Goal: Task Accomplishment & Management: Use online tool/utility

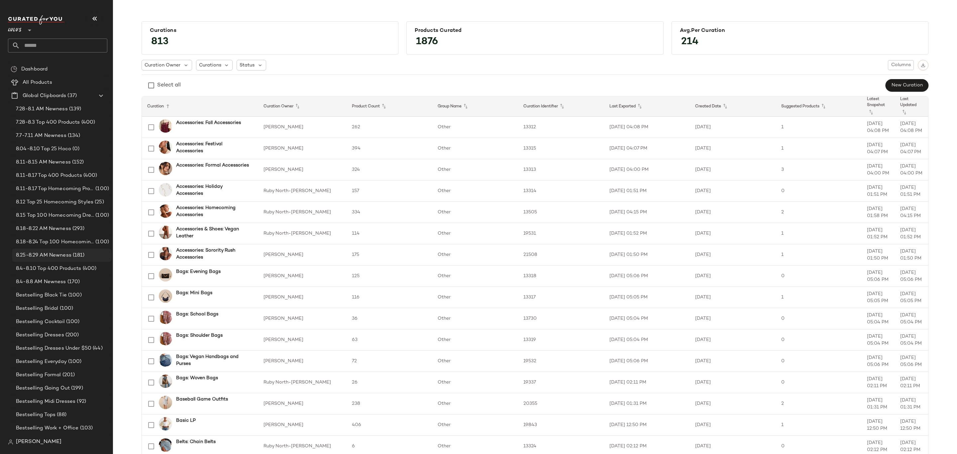
click at [45, 260] on div "8.25-8.29 AM Newness (181)" at bounding box center [62, 254] width 100 height 13
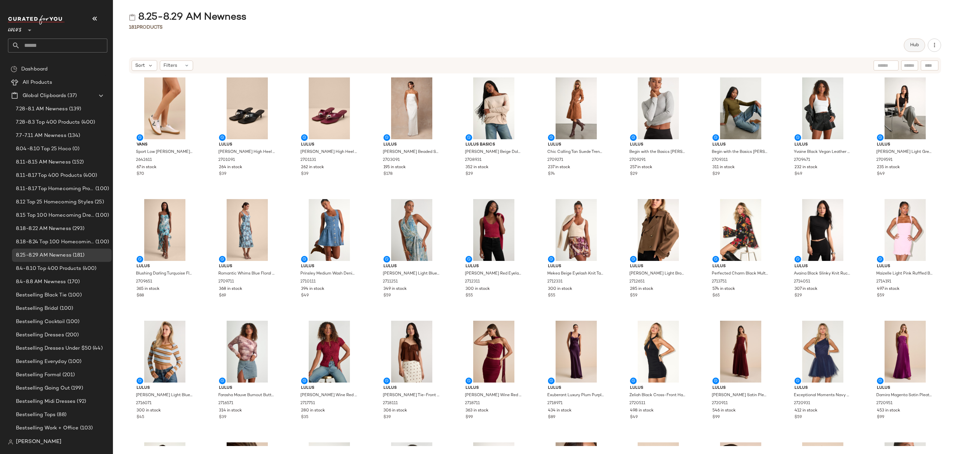
click at [915, 44] on span "Hub" at bounding box center [914, 45] width 9 height 5
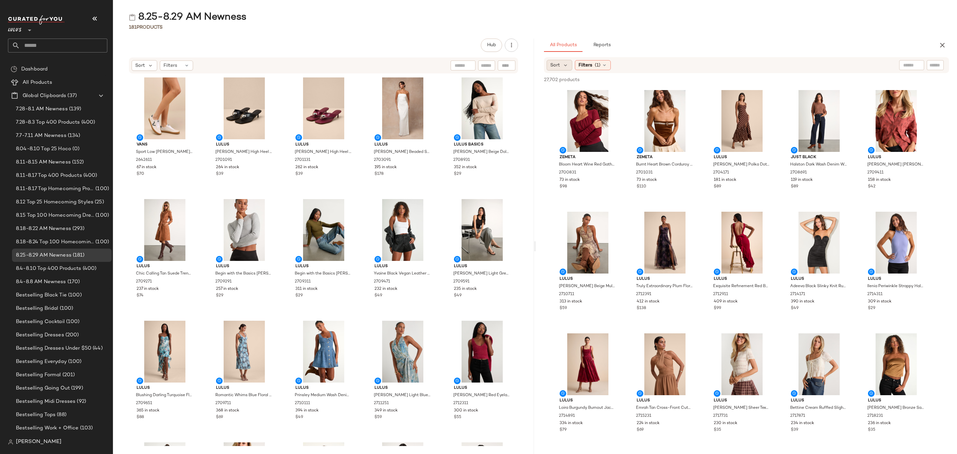
click at [561, 68] on div "Sort" at bounding box center [559, 65] width 26 height 11
click at [573, 83] on span "Newest" at bounding box center [571, 82] width 17 height 7
click at [700, 37] on div "8.25-8.29 AM Newness 181 Products Hub Sort Filters Vans Sport Low [PERSON_NAME]…" at bounding box center [535, 232] width 844 height 443
click at [582, 132] on div "View" at bounding box center [587, 121] width 67 height 62
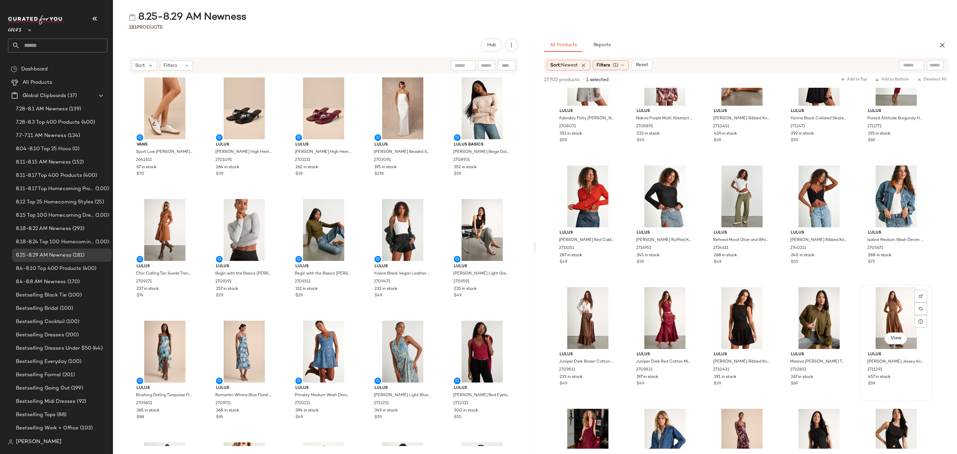
scroll to position [1146, 0]
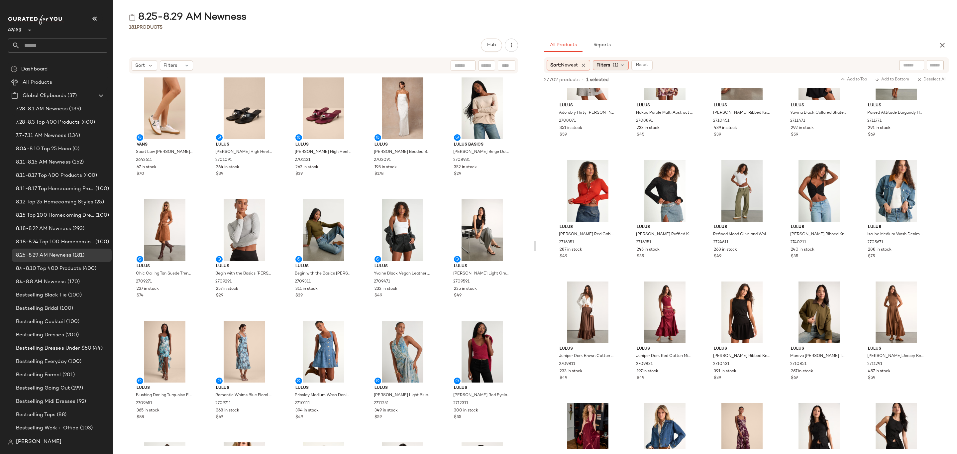
click at [621, 65] on div "Filters (1)" at bounding box center [611, 65] width 36 height 10
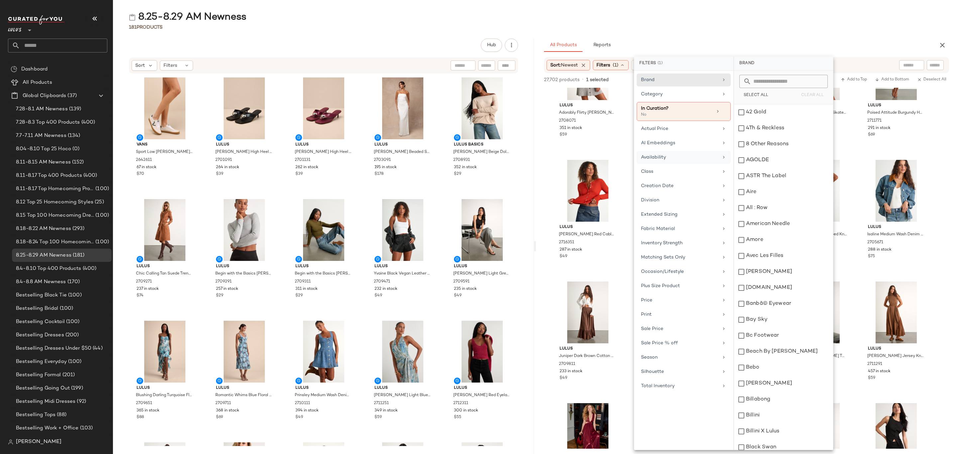
click at [680, 161] on div "Availability" at bounding box center [679, 157] width 77 height 7
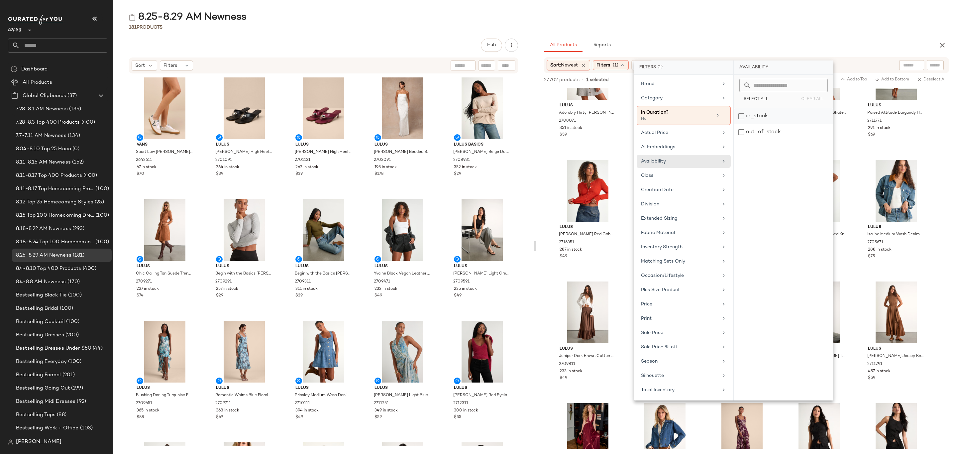
click at [767, 114] on div "in_stock" at bounding box center [783, 116] width 99 height 16
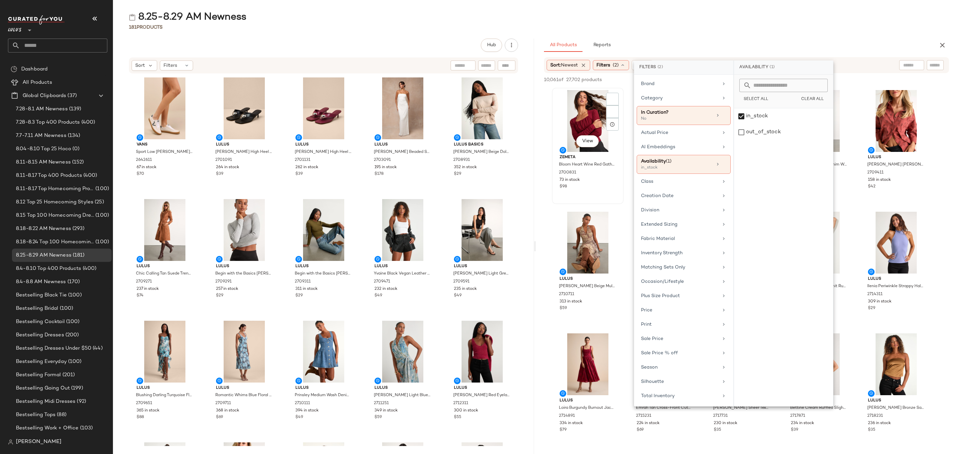
click at [568, 122] on div "View" at bounding box center [587, 121] width 67 height 62
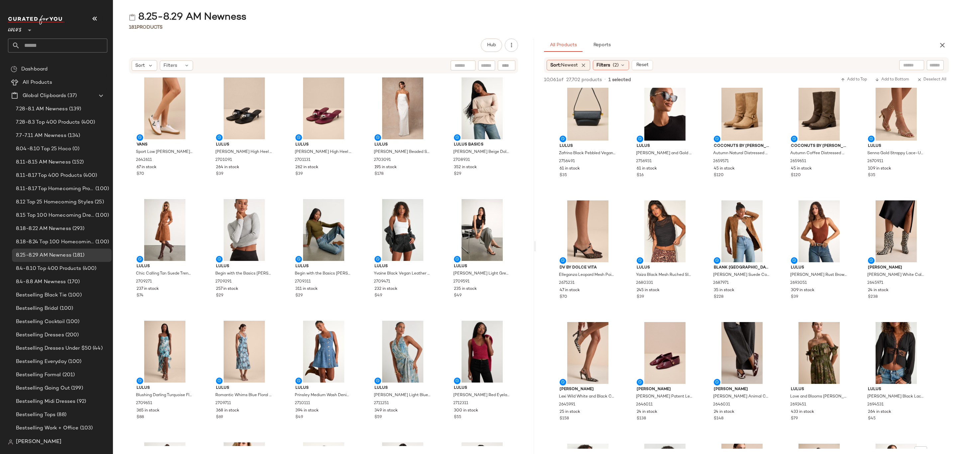
scroll to position [747, 0]
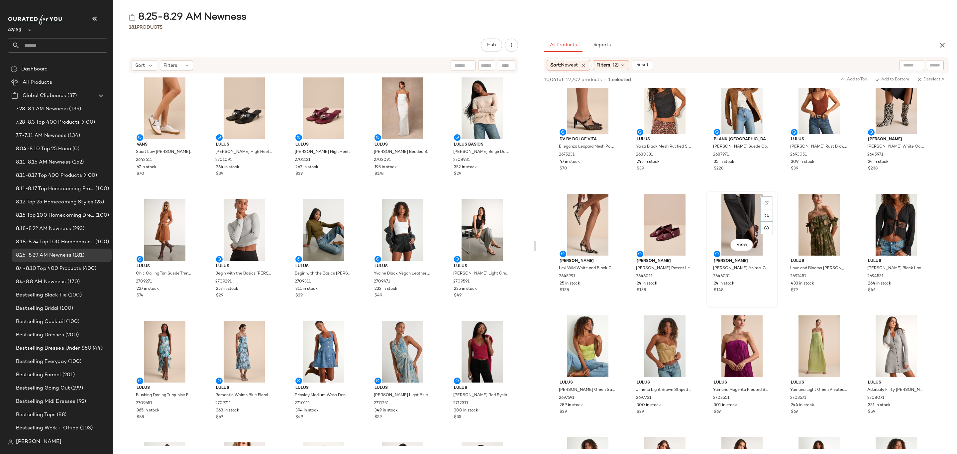
click at [755, 288] on div "$148" at bounding box center [742, 290] width 56 height 6
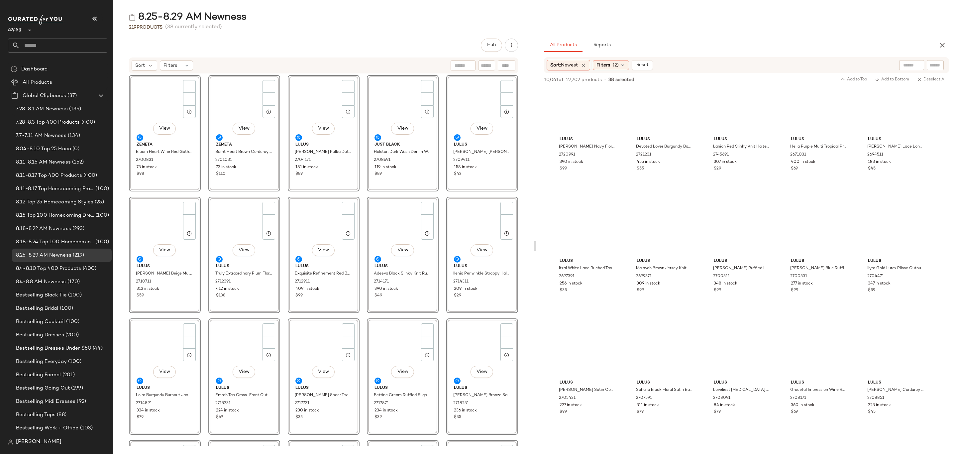
scroll to position [0, 0]
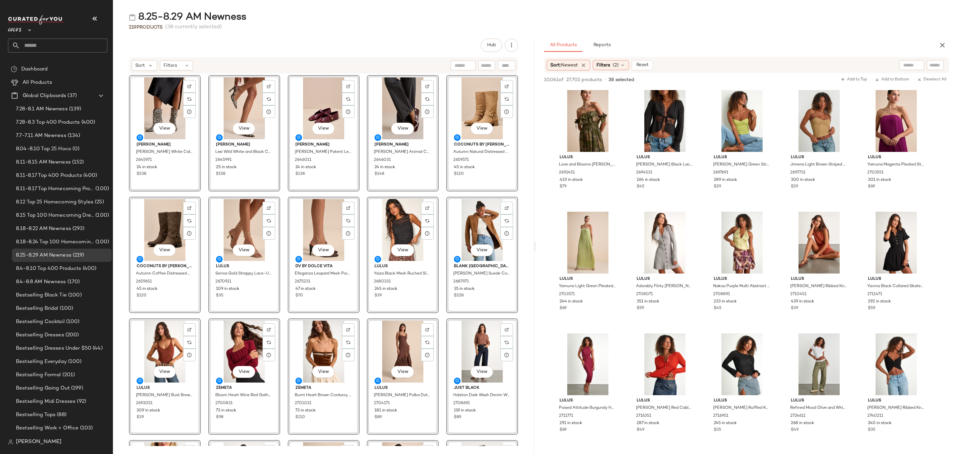
drag, startPoint x: 78, startPoint y: 81, endPoint x: 304, endPoint y: 58, distance: 227.4
click at [78, 81] on div "All Products" at bounding box center [63, 83] width 84 height 8
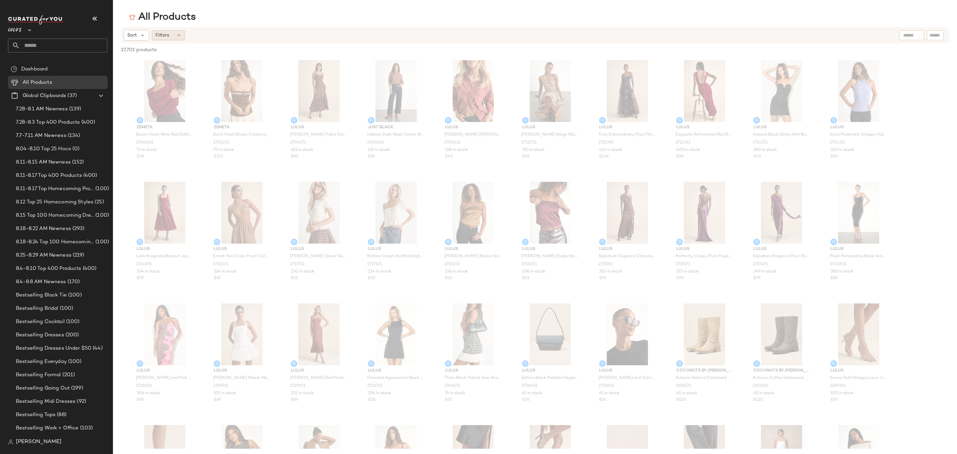
click at [169, 33] on span "Filters" at bounding box center [162, 35] width 14 height 7
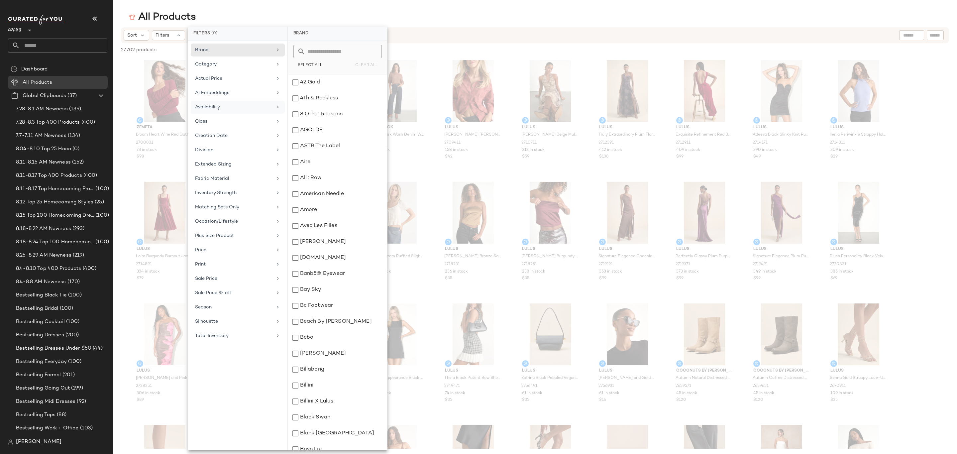
click at [243, 110] on div "Availability" at bounding box center [233, 107] width 77 height 7
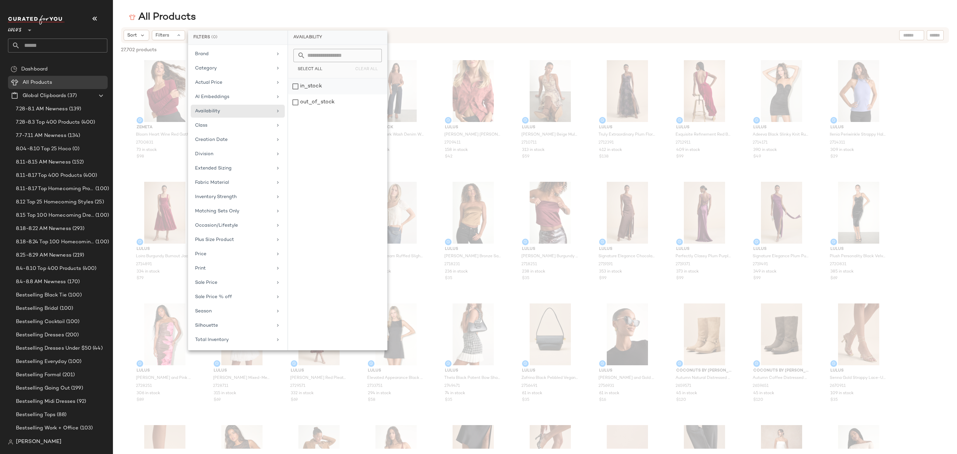
click at [321, 86] on div "in_stock" at bounding box center [337, 86] width 99 height 16
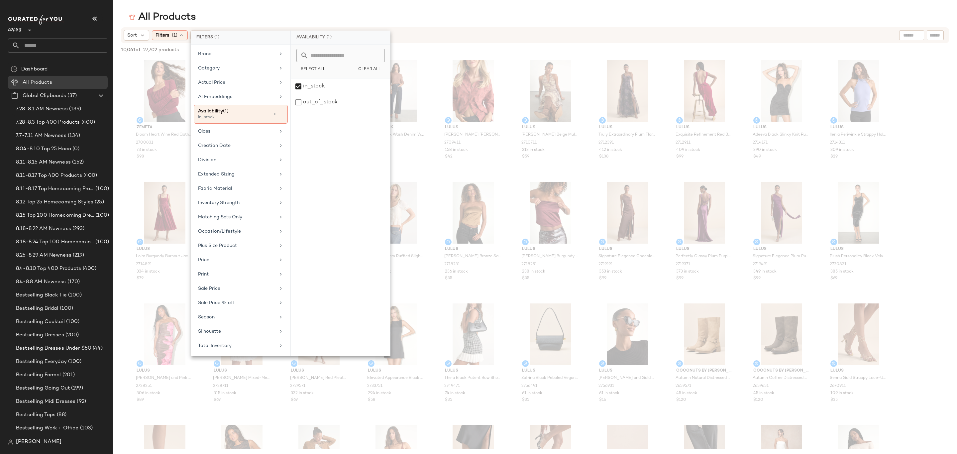
click at [408, 17] on div "All Products" at bounding box center [535, 17] width 844 height 13
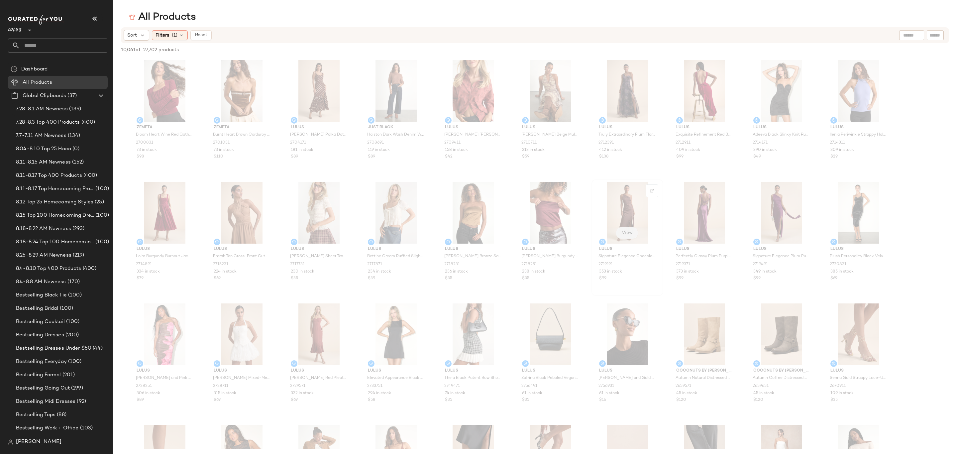
click at [629, 234] on span "View" at bounding box center [626, 232] width 11 height 5
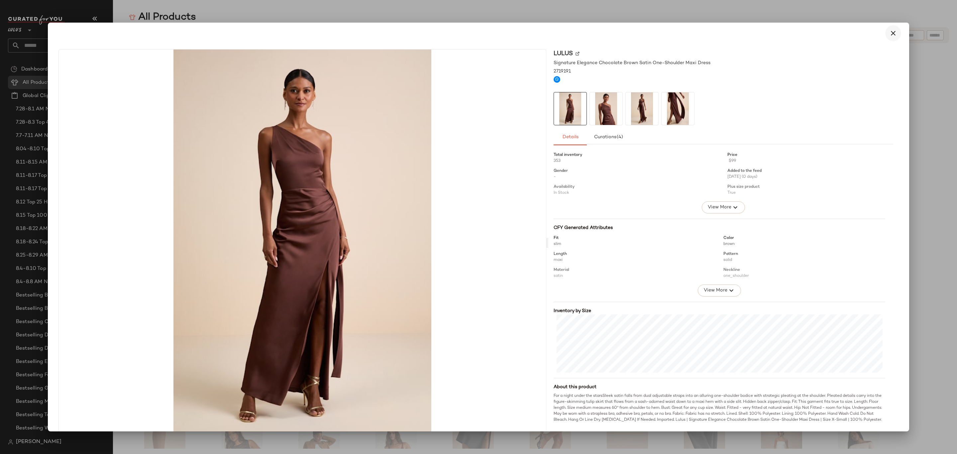
click at [894, 31] on button "button" at bounding box center [893, 33] width 16 height 16
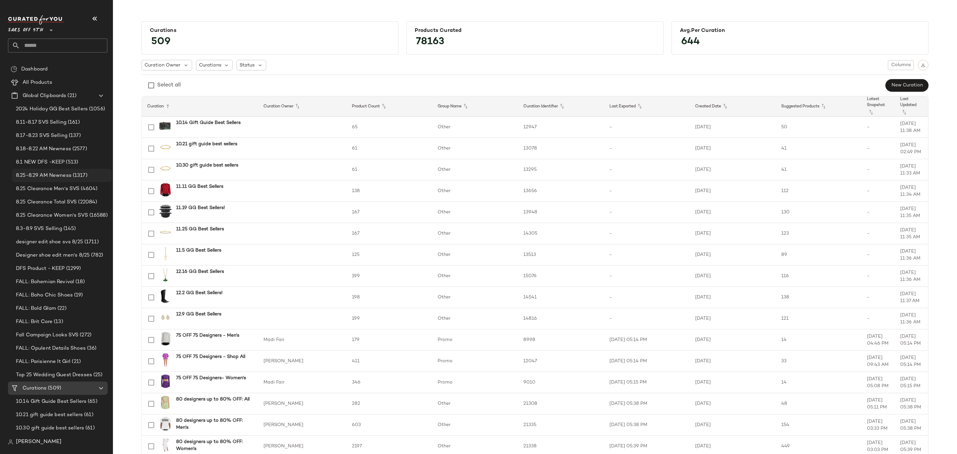
click at [83, 177] on span "(1317)" at bounding box center [79, 176] width 16 height 8
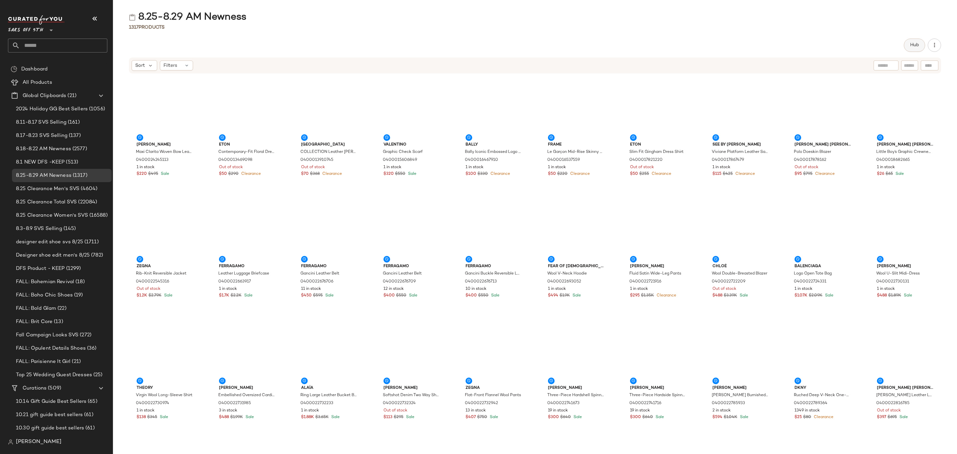
click at [904, 44] on button "Hub" at bounding box center [914, 45] width 21 height 13
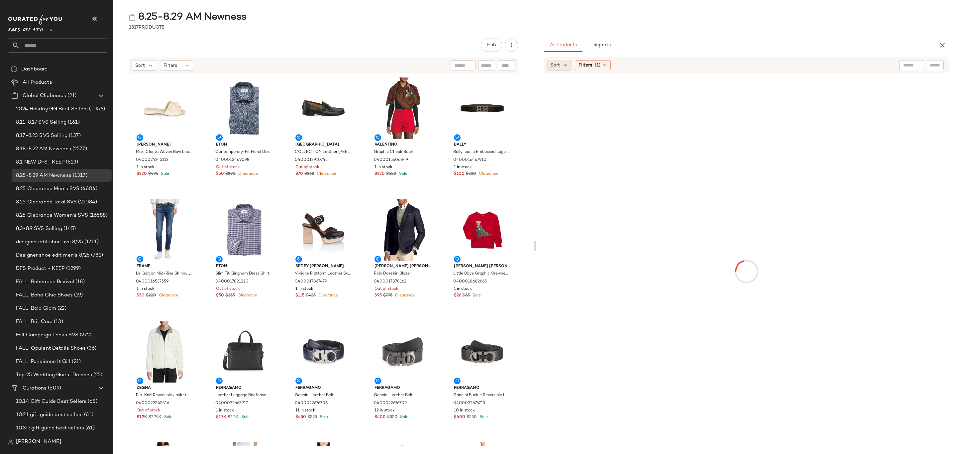
click at [563, 68] on icon at bounding box center [565, 65] width 6 height 6
click at [565, 83] on span "Newest" at bounding box center [571, 82] width 17 height 7
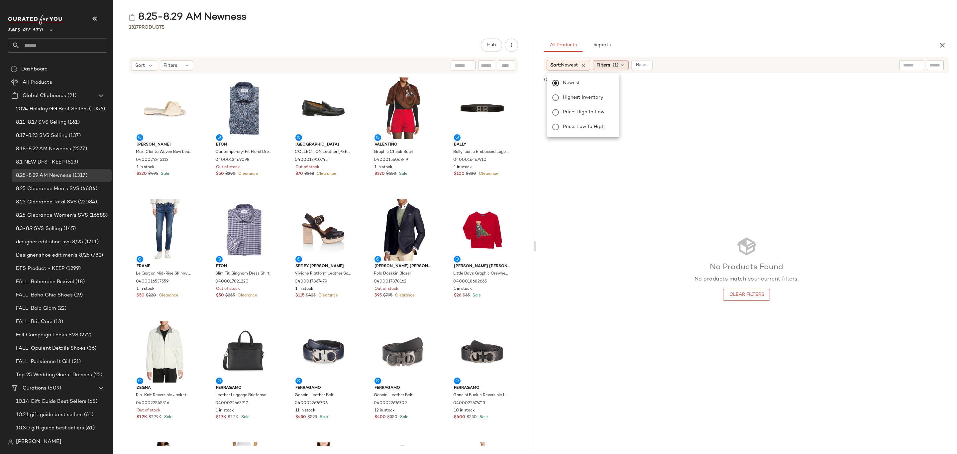
click at [604, 65] on span "Filters" at bounding box center [603, 65] width 14 height 7
click at [728, 29] on div "1317 Products" at bounding box center [535, 27] width 844 height 7
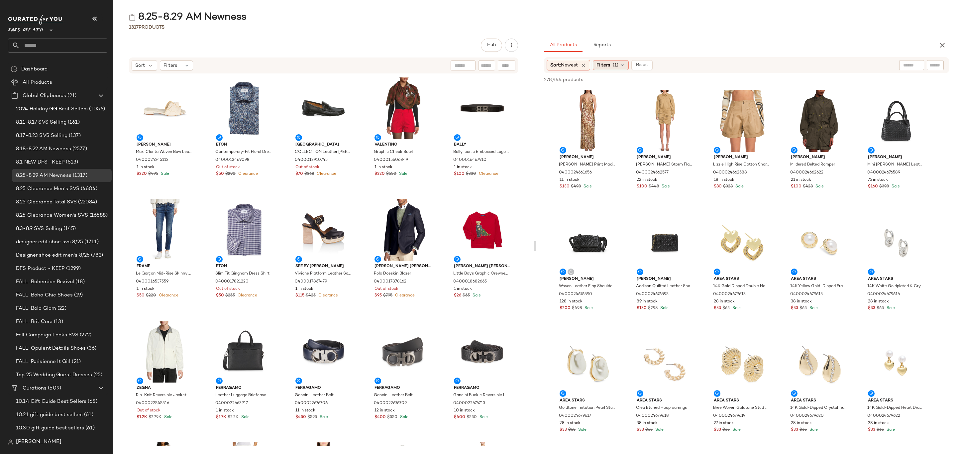
click at [617, 67] on span "(1)" at bounding box center [616, 65] width 6 height 7
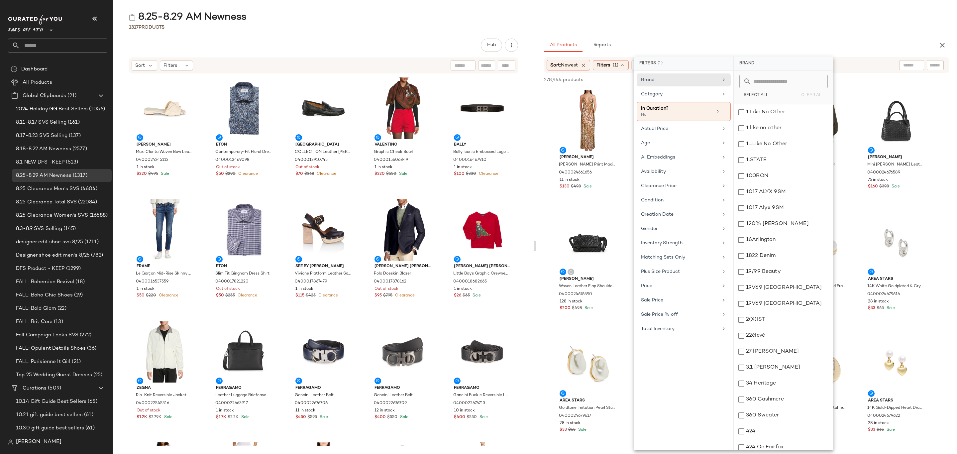
drag, startPoint x: 678, startPoint y: 172, endPoint x: 733, endPoint y: 147, distance: 60.5
click at [678, 171] on div "Availability" at bounding box center [679, 171] width 77 height 7
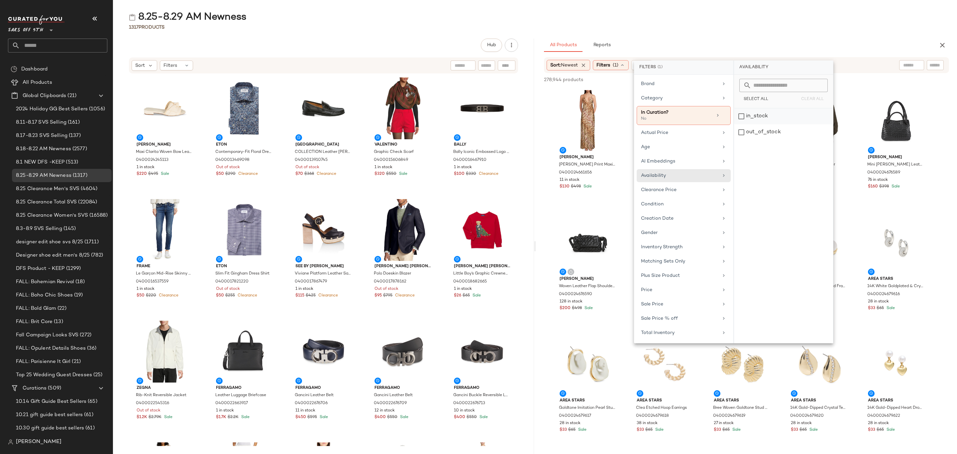
click at [774, 120] on div "in_stock" at bounding box center [783, 116] width 99 height 16
click at [797, 20] on div "8.25-8.29 AM Newness" at bounding box center [535, 17] width 844 height 13
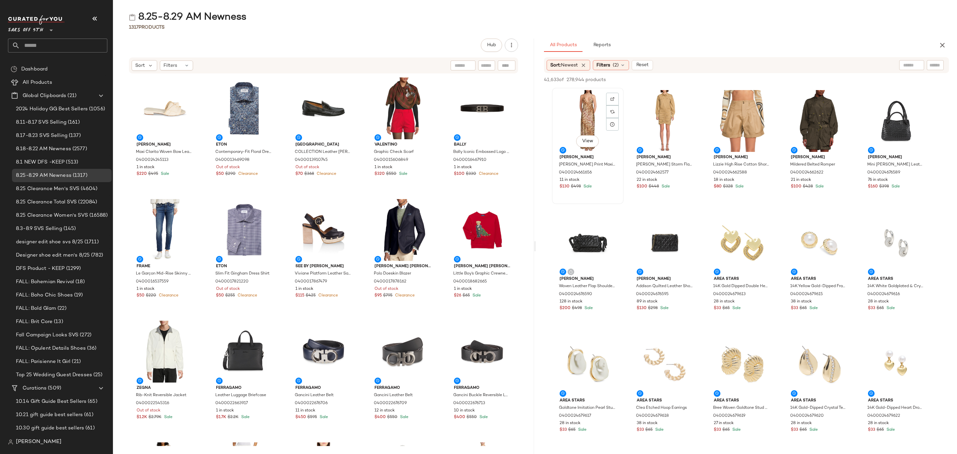
click at [576, 126] on div "View" at bounding box center [587, 121] width 67 height 62
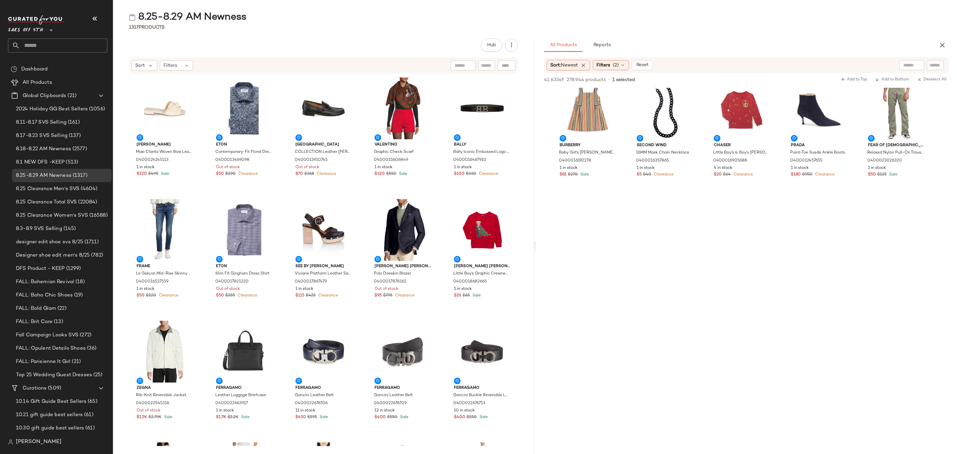
scroll to position [3438, 0]
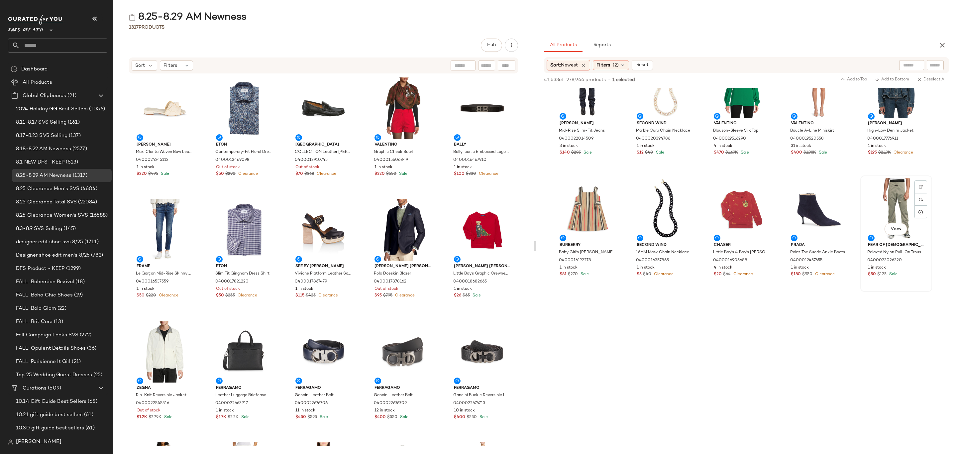
click at [915, 265] on div "1 in stock" at bounding box center [896, 268] width 56 height 6
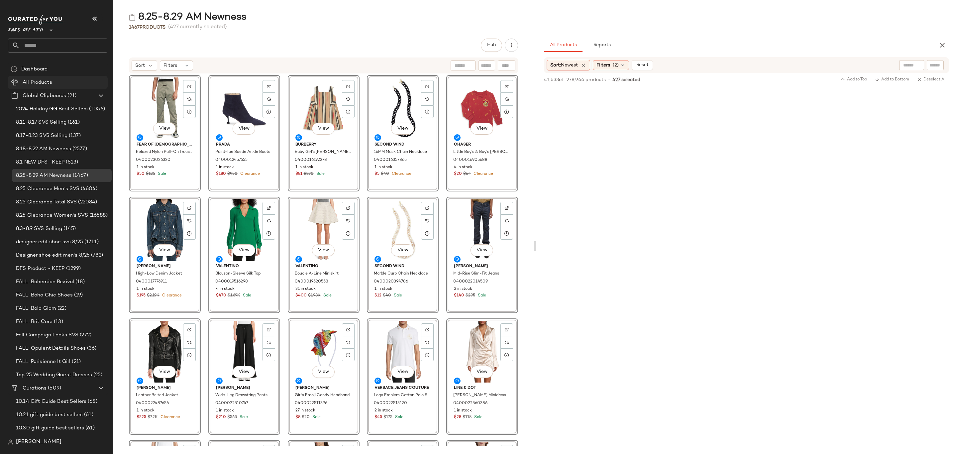
click at [42, 85] on span "All Products" at bounding box center [38, 83] width 30 height 8
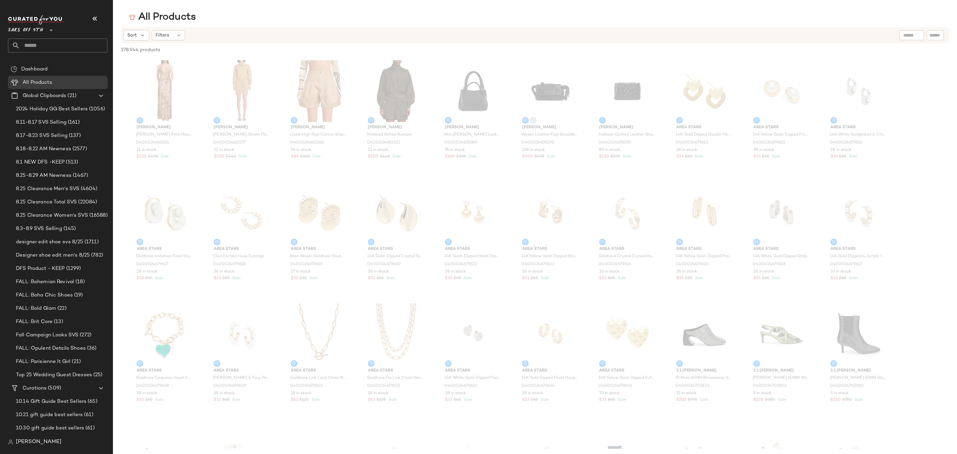
drag, startPoint x: 180, startPoint y: 37, endPoint x: 184, endPoint y: 47, distance: 10.7
click at [180, 37] on icon at bounding box center [178, 35] width 5 height 5
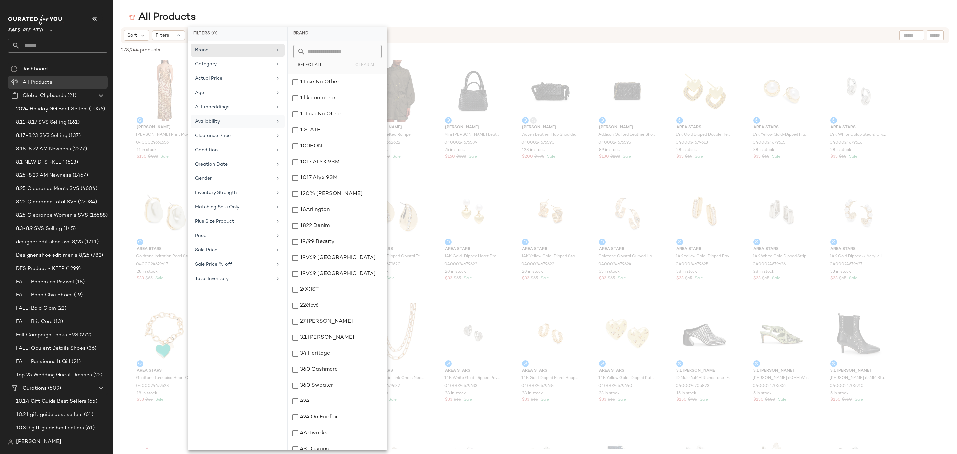
click at [224, 123] on div "Availability" at bounding box center [233, 121] width 77 height 7
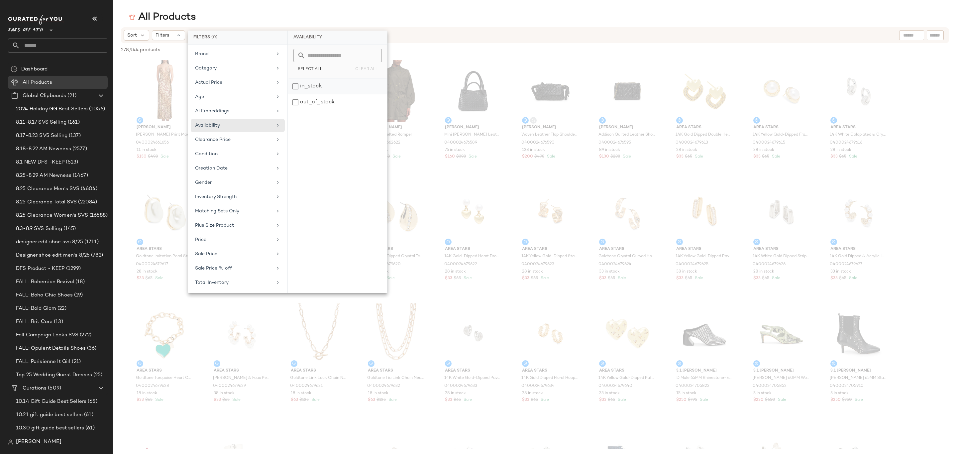
click at [335, 86] on div "in_stock" at bounding box center [337, 86] width 99 height 16
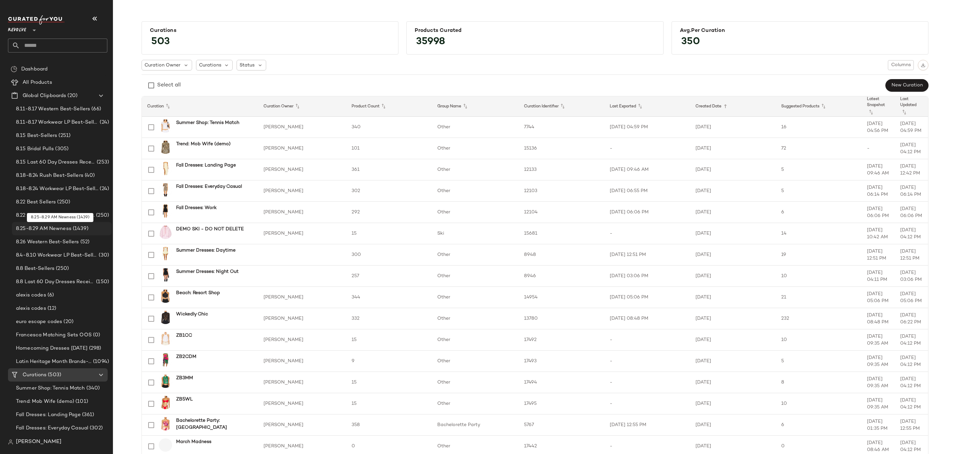
click at [40, 231] on span "8.25-8.29 AM Newness" at bounding box center [43, 229] width 55 height 8
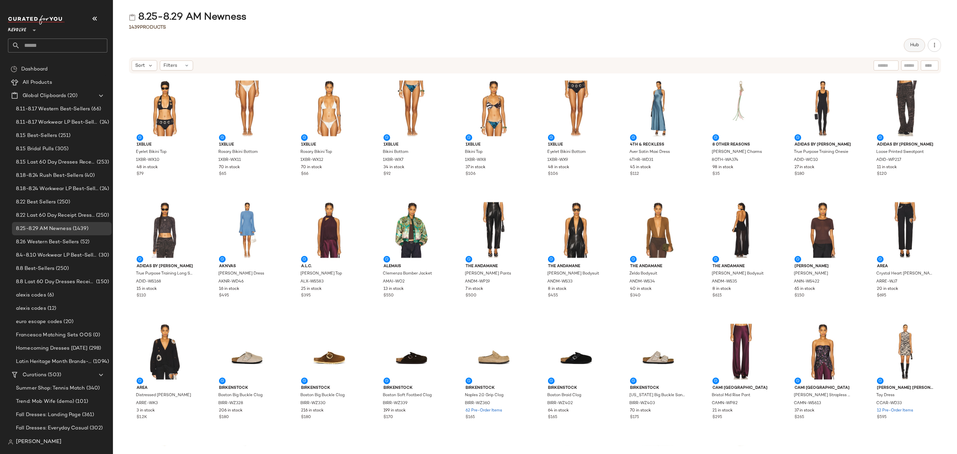
click at [910, 41] on button "Hub" at bounding box center [914, 45] width 21 height 13
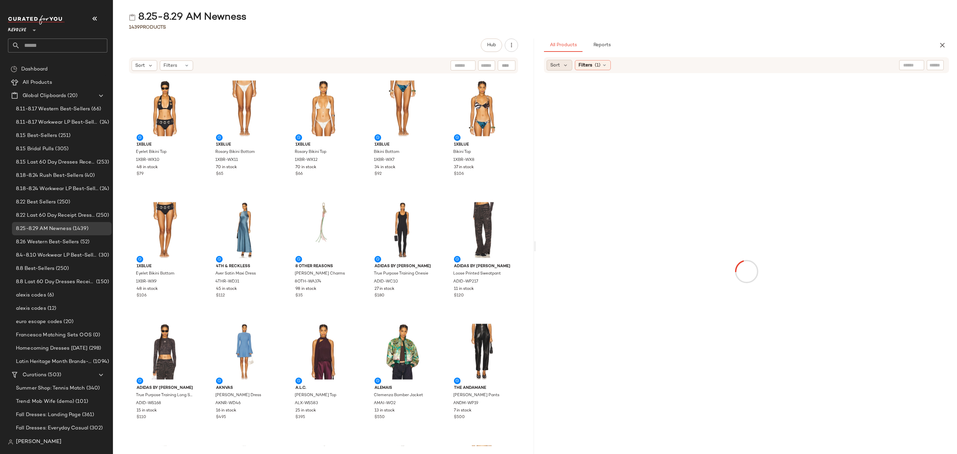
click at [550, 66] on span "Sort" at bounding box center [555, 65] width 10 height 7
click at [560, 81] on label "Newest" at bounding box center [600, 82] width 80 height 9
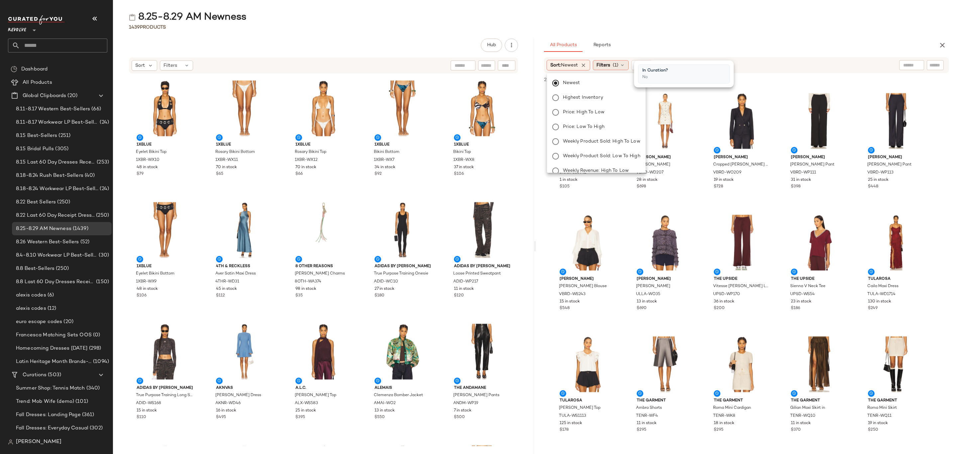
click at [610, 63] on span "Filters" at bounding box center [603, 65] width 14 height 7
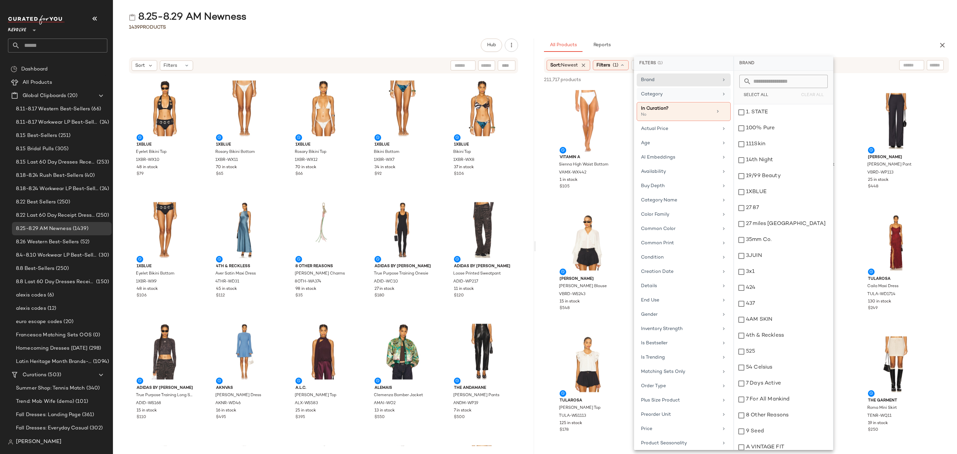
click at [681, 95] on div "Category" at bounding box center [679, 94] width 77 height 7
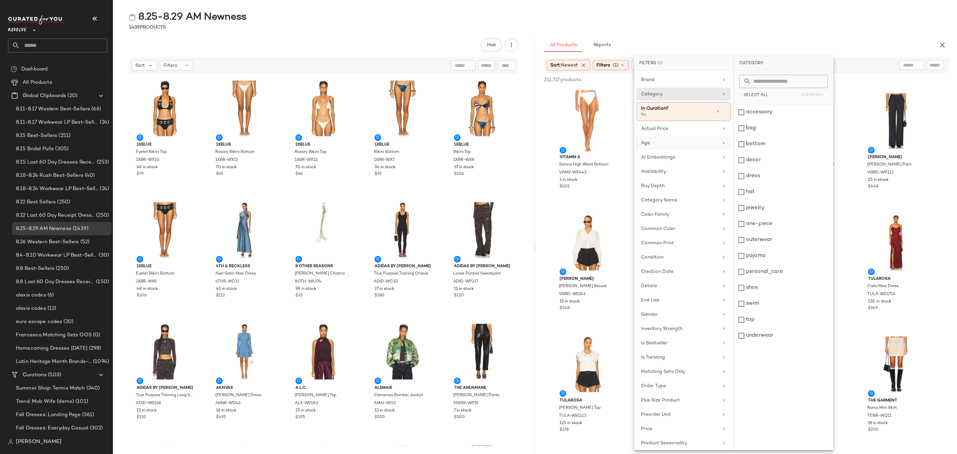
click at [677, 144] on div "Age" at bounding box center [679, 143] width 77 height 7
click at [754, 114] on div "adult" at bounding box center [783, 112] width 99 height 16
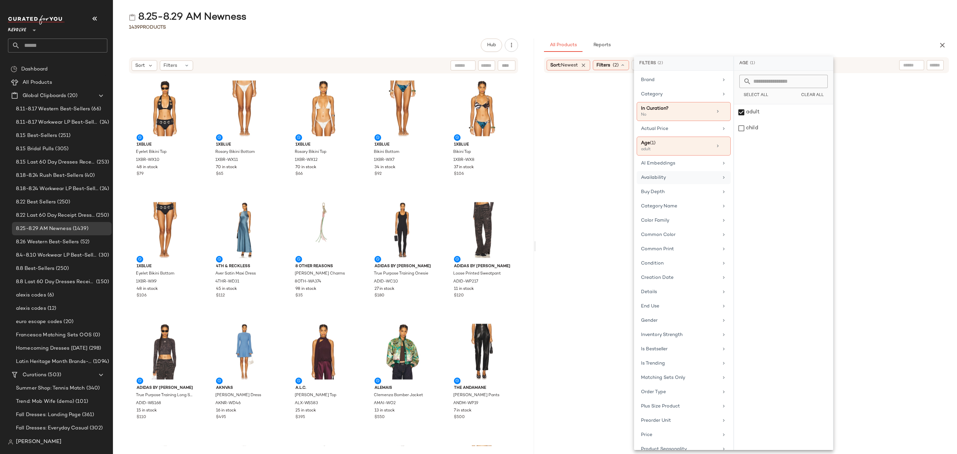
click at [682, 181] on div "Availability" at bounding box center [679, 177] width 77 height 7
click at [773, 114] on div "in_stock" at bounding box center [783, 112] width 99 height 16
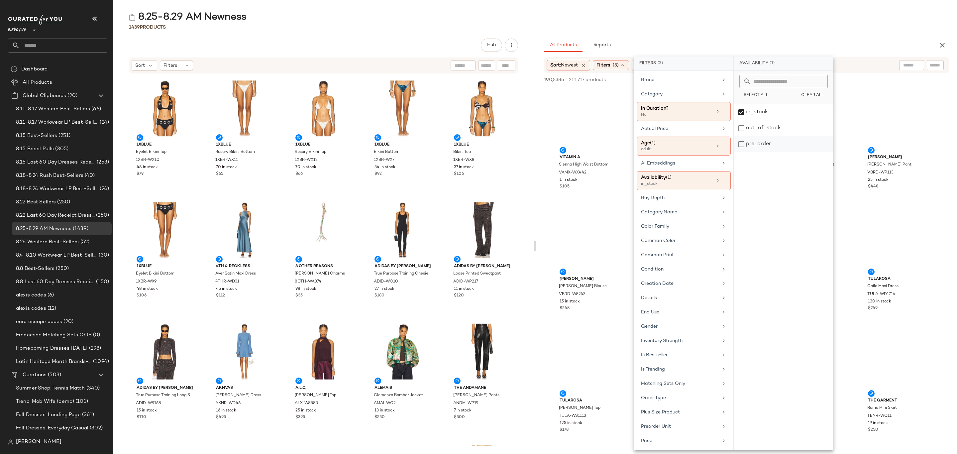
click at [764, 144] on div "pre_order" at bounding box center [783, 144] width 99 height 16
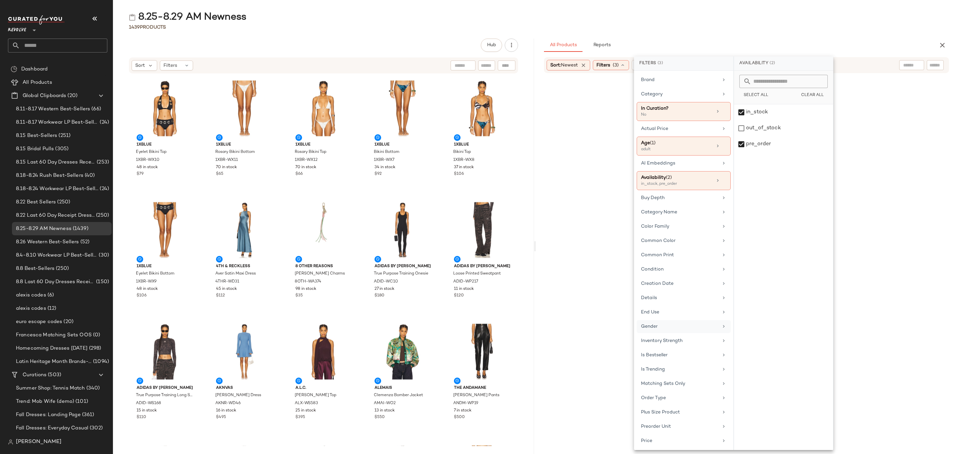
click at [667, 329] on div "Gender" at bounding box center [679, 326] width 77 height 7
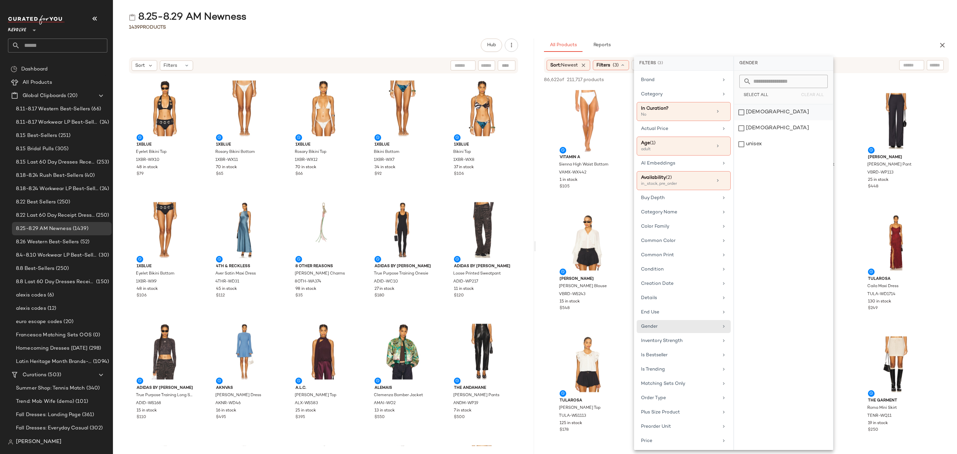
click at [757, 114] on div "female" at bounding box center [783, 112] width 99 height 16
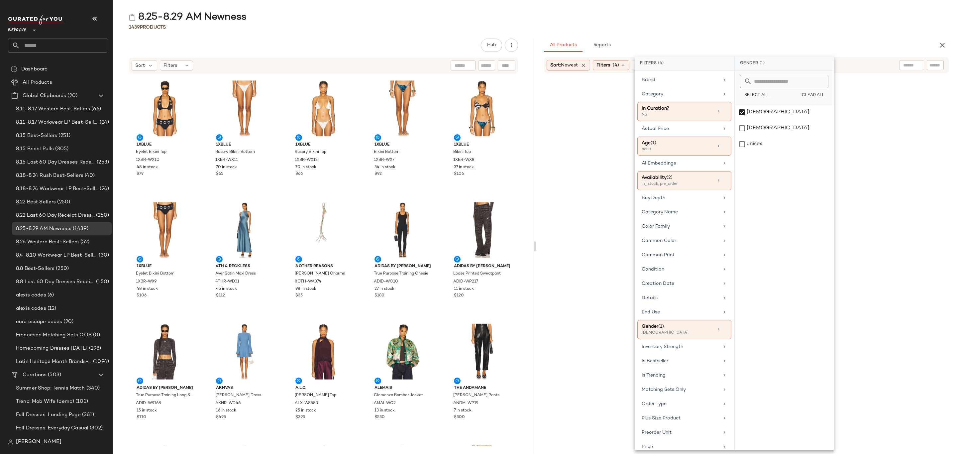
click at [796, 30] on div "1439 Products" at bounding box center [535, 27] width 844 height 7
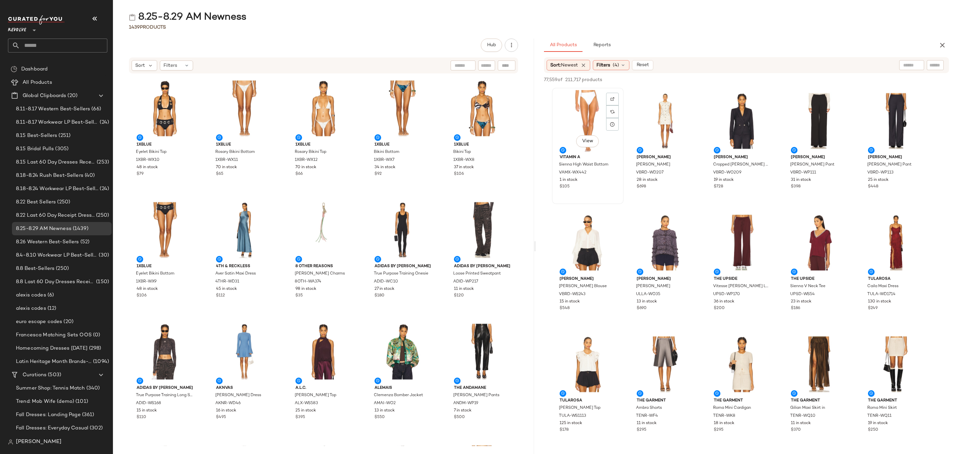
click at [579, 111] on div "View" at bounding box center [587, 121] width 67 height 62
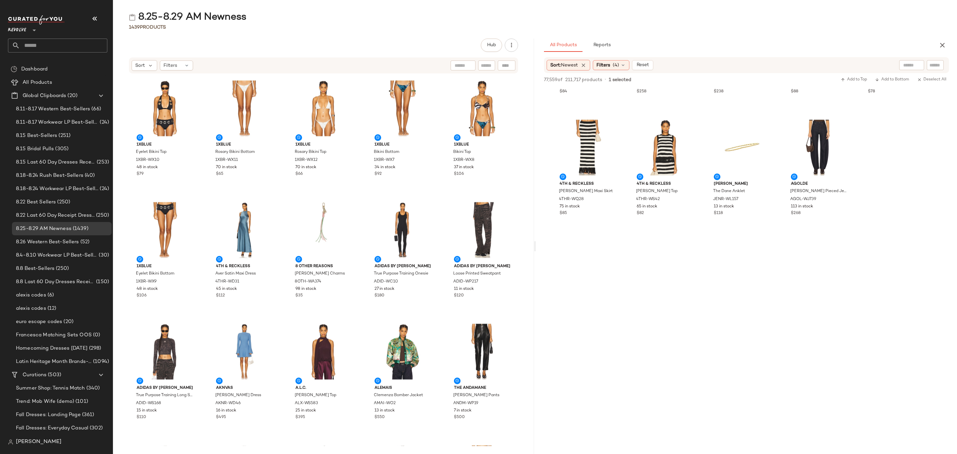
scroll to position [5481, 0]
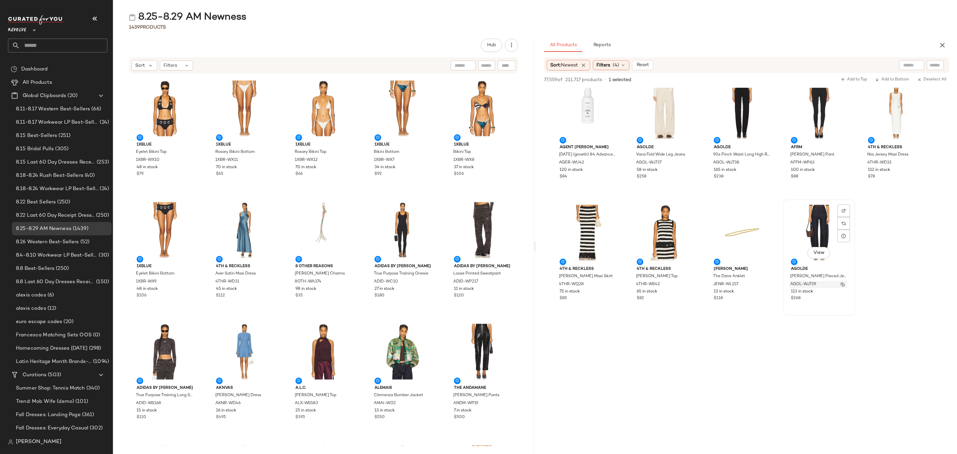
click at [822, 284] on div "AGOL-WJ739" at bounding box center [818, 284] width 58 height 7
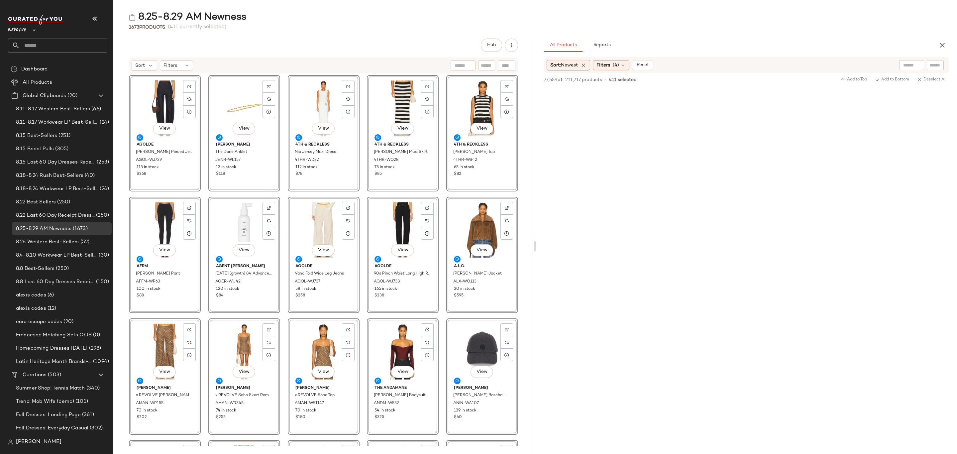
drag, startPoint x: 63, startPoint y: 81, endPoint x: 238, endPoint y: 75, distance: 175.5
click at [63, 81] on div "All Products" at bounding box center [63, 83] width 84 height 8
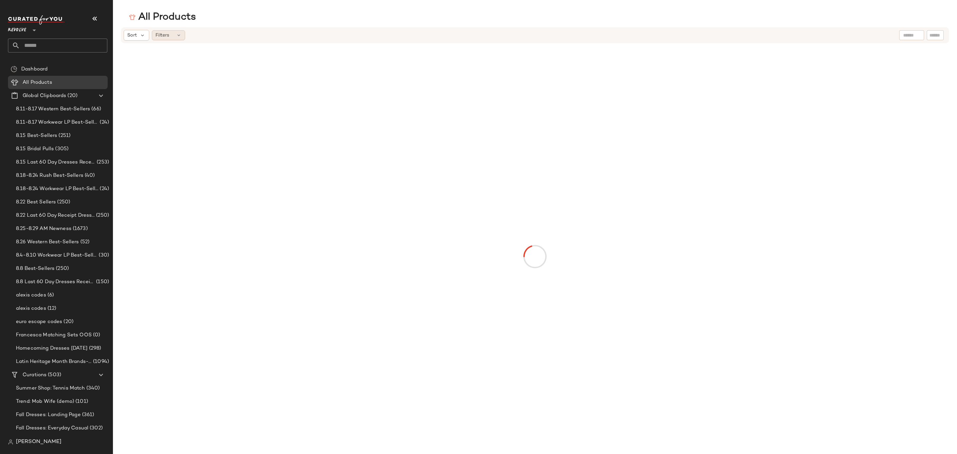
click at [171, 36] on div "Filters" at bounding box center [168, 35] width 33 height 10
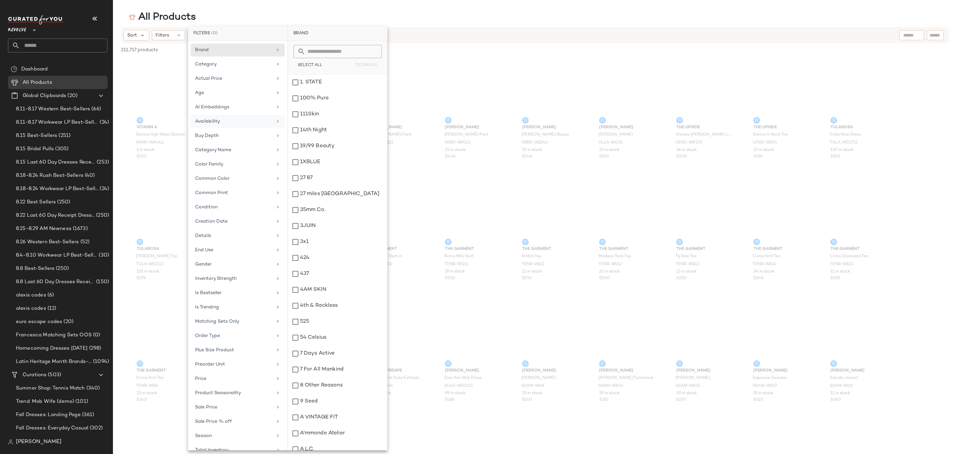
click at [218, 119] on div "Availability" at bounding box center [238, 121] width 94 height 13
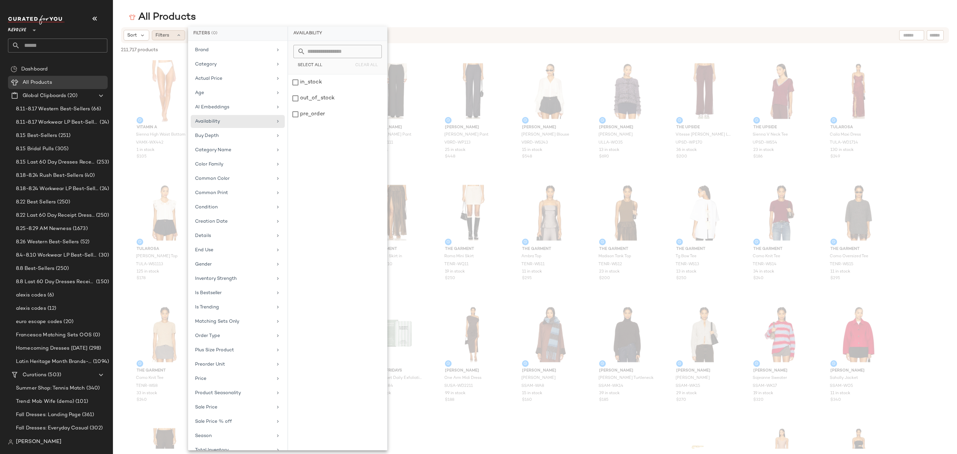
click at [169, 33] on div "Filters" at bounding box center [168, 35] width 33 height 10
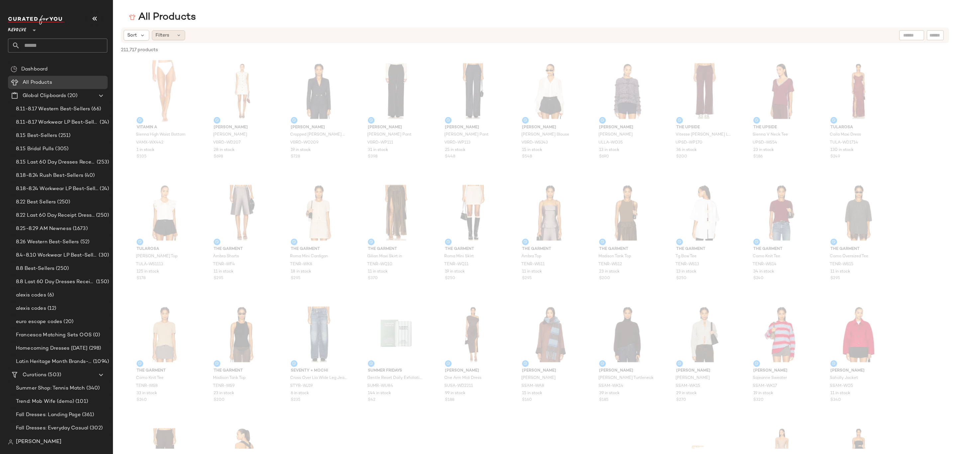
click at [166, 37] on span "Filters" at bounding box center [162, 35] width 14 height 7
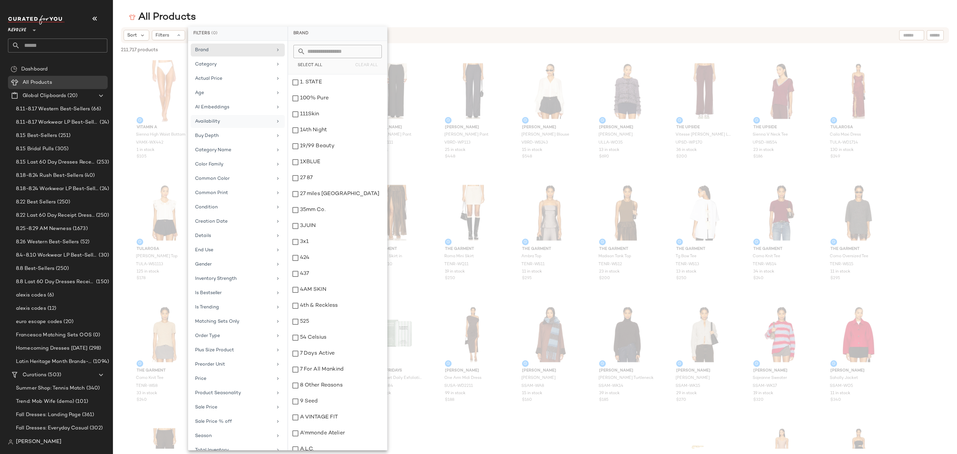
click at [222, 122] on div "Availability" at bounding box center [233, 121] width 77 height 7
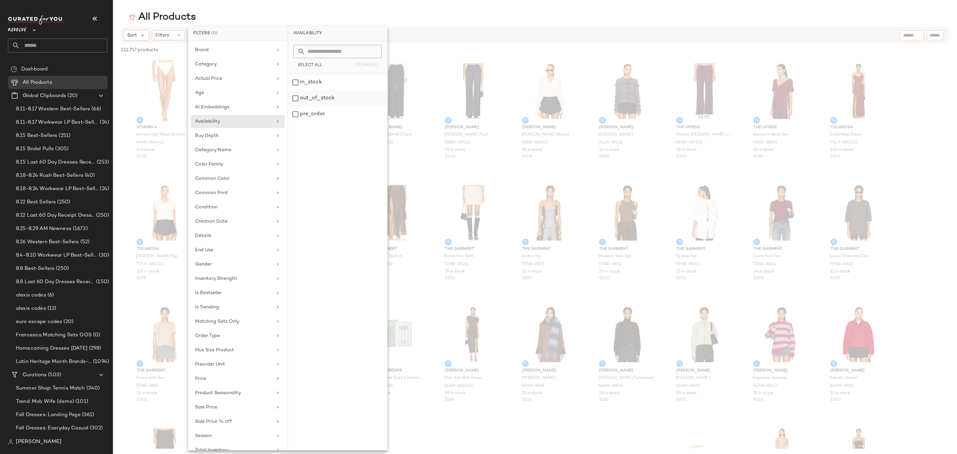
click at [320, 98] on div "out_of_stock" at bounding box center [337, 98] width 99 height 16
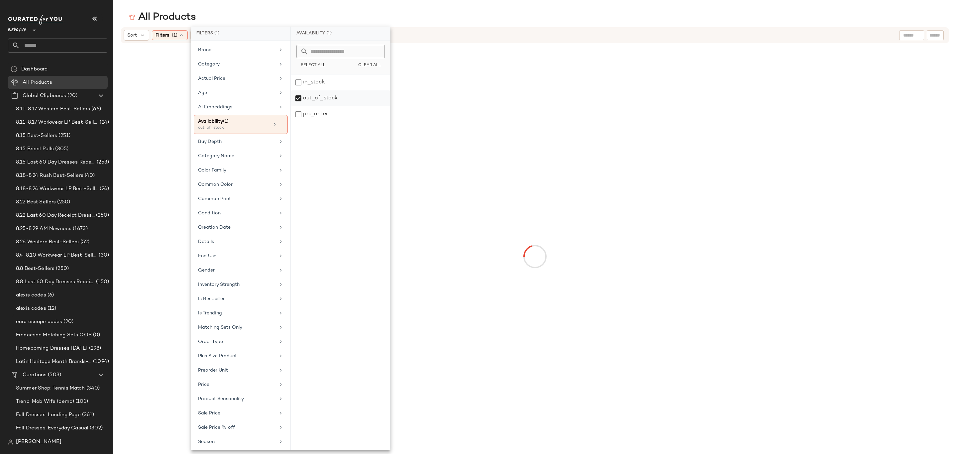
click at [332, 101] on div "out_of_stock" at bounding box center [340, 98] width 99 height 16
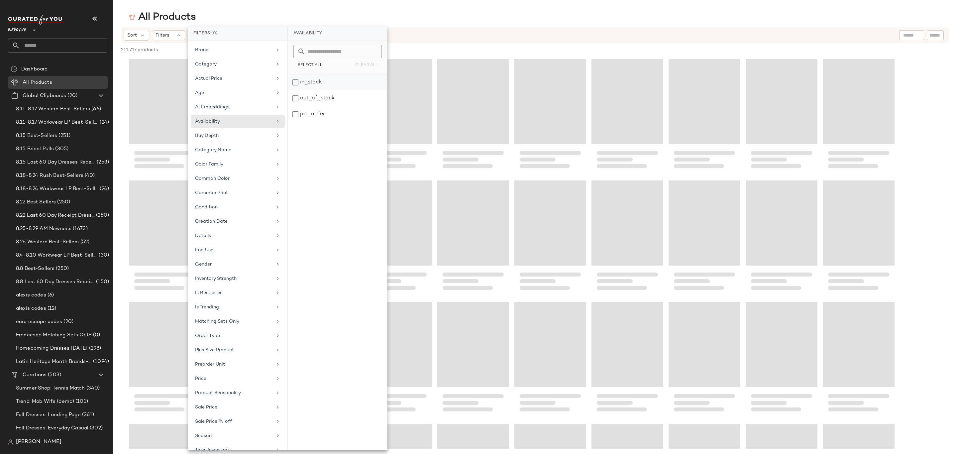
click at [330, 83] on div "in_stock" at bounding box center [337, 82] width 99 height 16
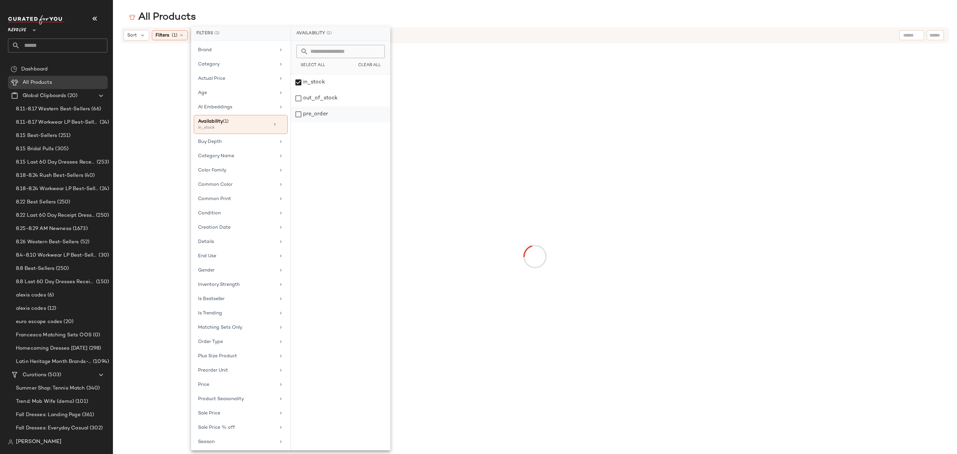
click at [328, 119] on div "pre_order" at bounding box center [340, 114] width 99 height 16
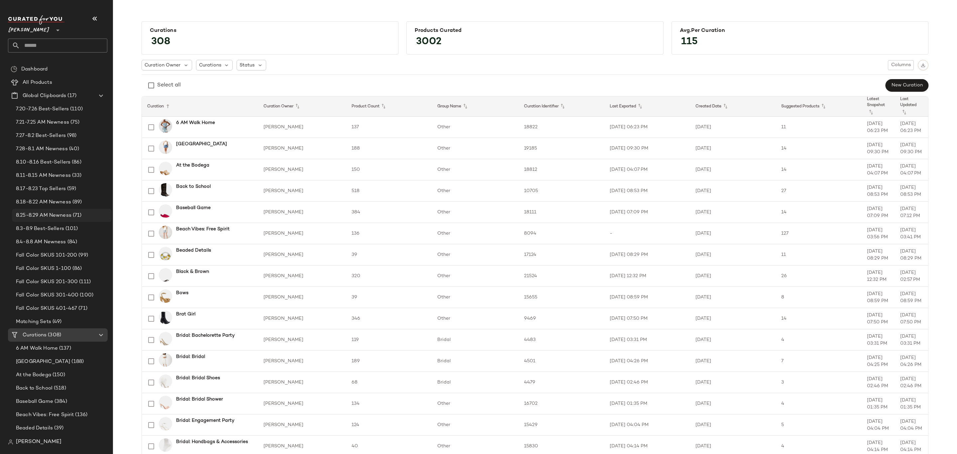
click at [58, 212] on span "8.25-8.29 AM Newness" at bounding box center [43, 216] width 55 height 8
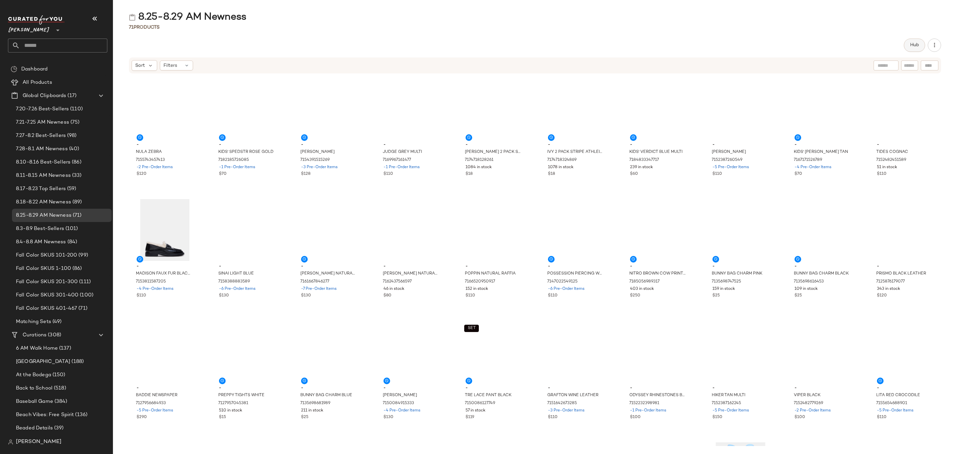
click at [911, 43] on span "Hub" at bounding box center [914, 45] width 9 height 5
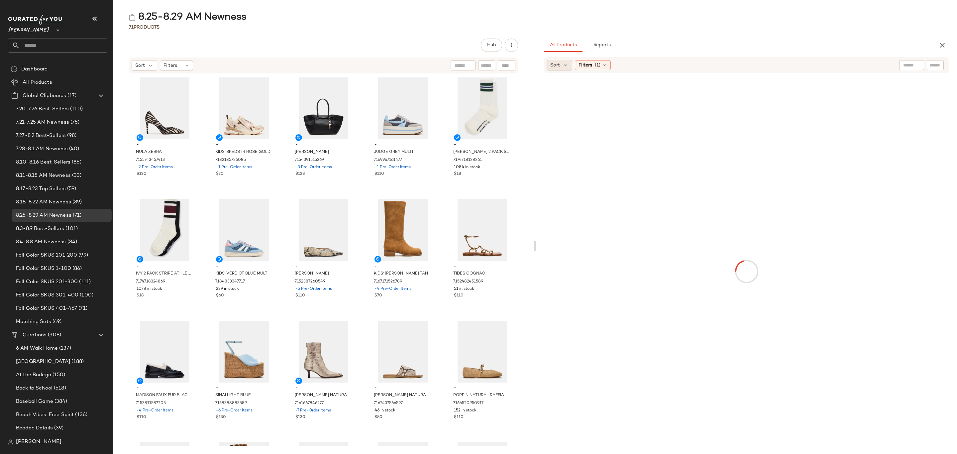
click at [555, 64] on span "Sort" at bounding box center [555, 65] width 10 height 7
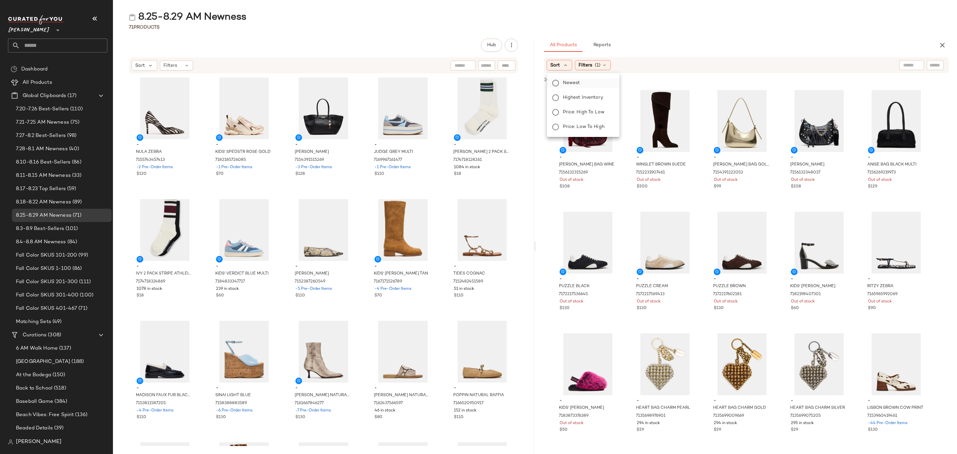
click at [561, 84] on label "Newest" at bounding box center [587, 82] width 54 height 9
click at [609, 65] on span "Filters" at bounding box center [603, 65] width 14 height 7
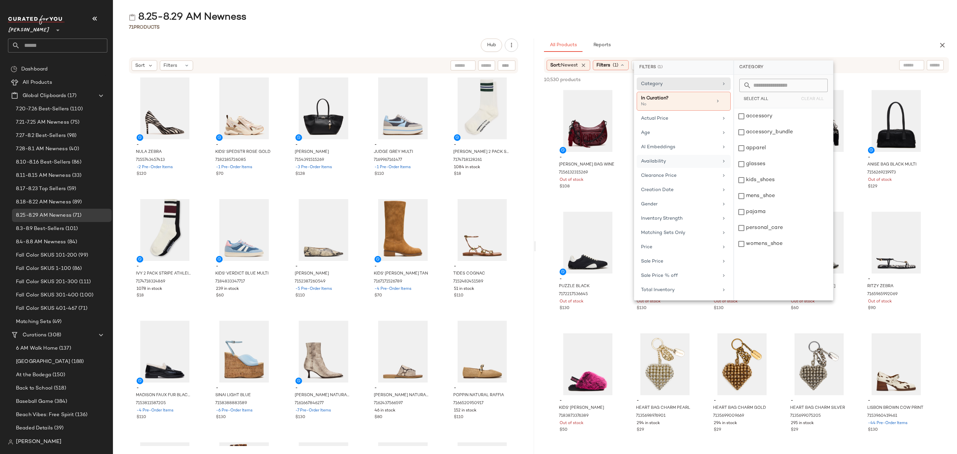
click at [658, 159] on div "Availability" at bounding box center [679, 161] width 77 height 7
click at [762, 112] on div "in_stock" at bounding box center [783, 116] width 99 height 16
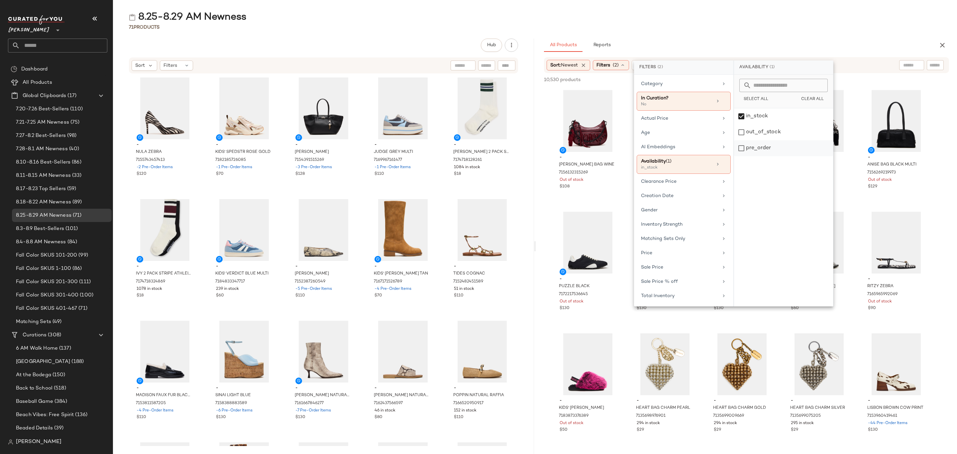
click at [758, 148] on div "pre_order" at bounding box center [783, 148] width 99 height 16
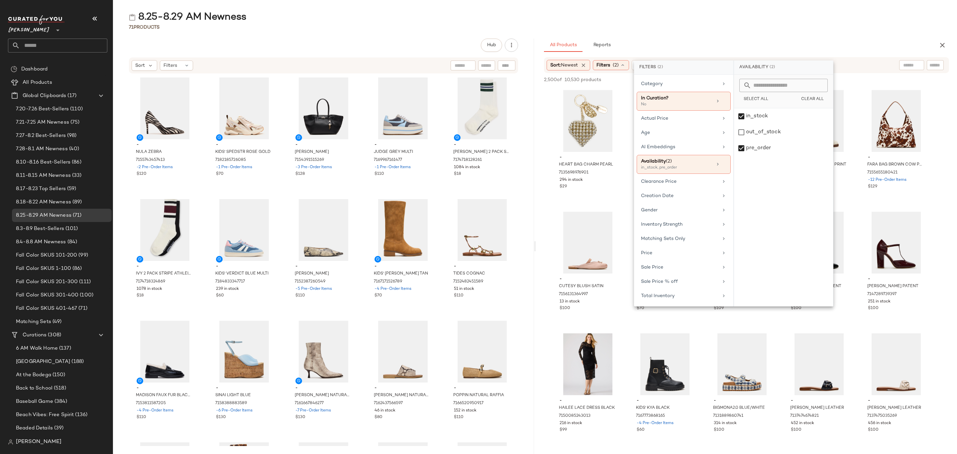
click at [839, 28] on div "71 Products" at bounding box center [535, 27] width 844 height 7
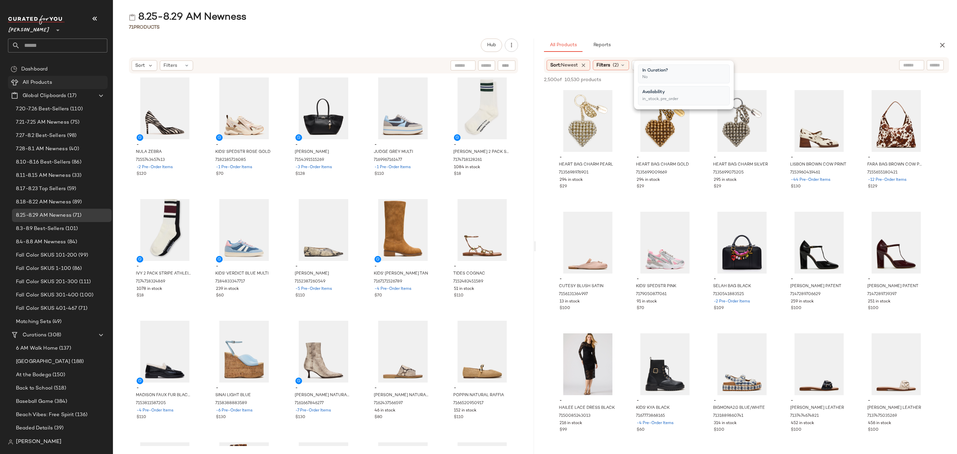
click at [70, 81] on div "All Products" at bounding box center [63, 83] width 84 height 8
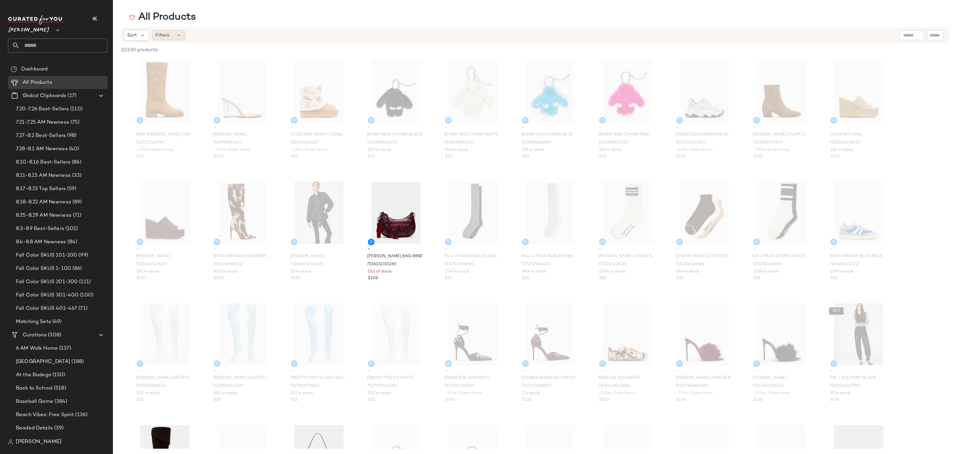
click at [169, 37] on div "Filters" at bounding box center [168, 35] width 33 height 10
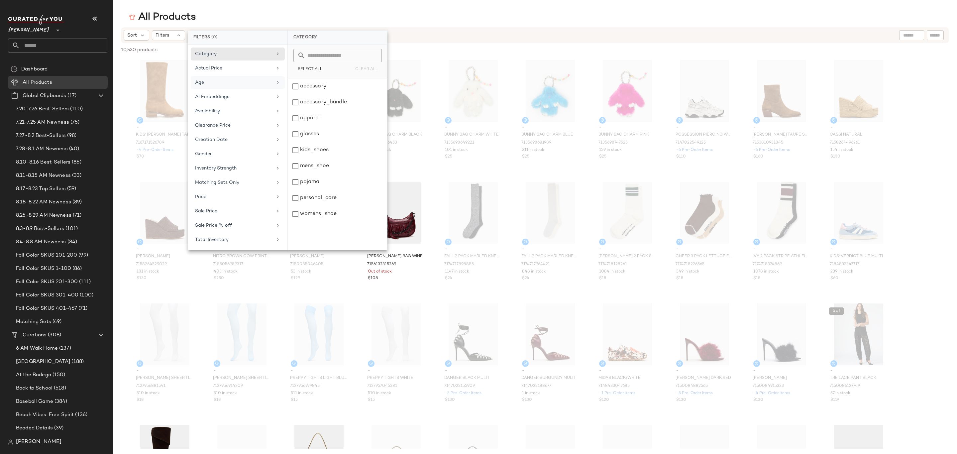
click at [216, 87] on div "Age" at bounding box center [238, 82] width 94 height 13
click at [228, 98] on div "AI Embeddings" at bounding box center [233, 96] width 77 height 7
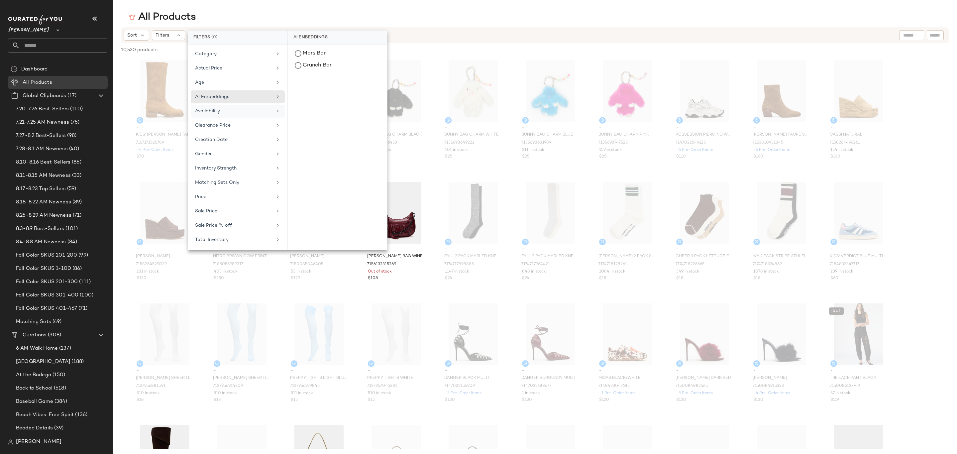
click at [246, 115] on div "Availability" at bounding box center [233, 111] width 77 height 7
click at [324, 85] on div "in_stock" at bounding box center [337, 86] width 99 height 16
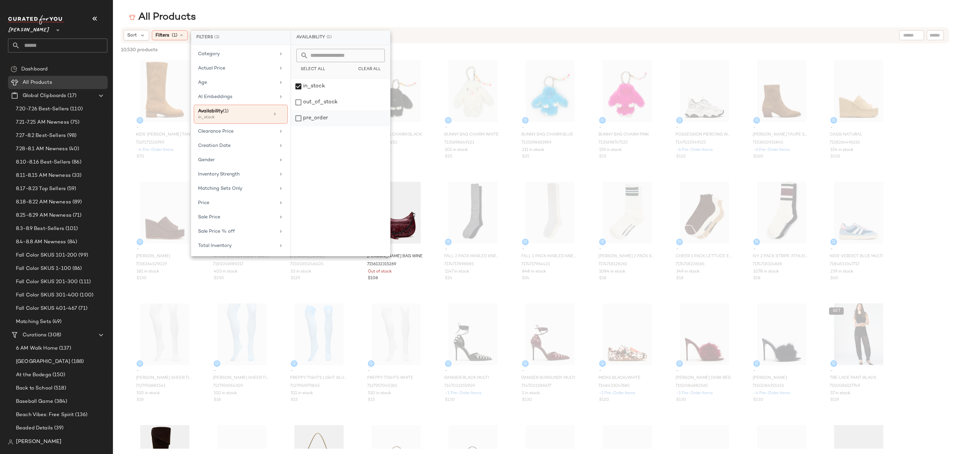
click at [324, 120] on div "pre_order" at bounding box center [340, 118] width 99 height 16
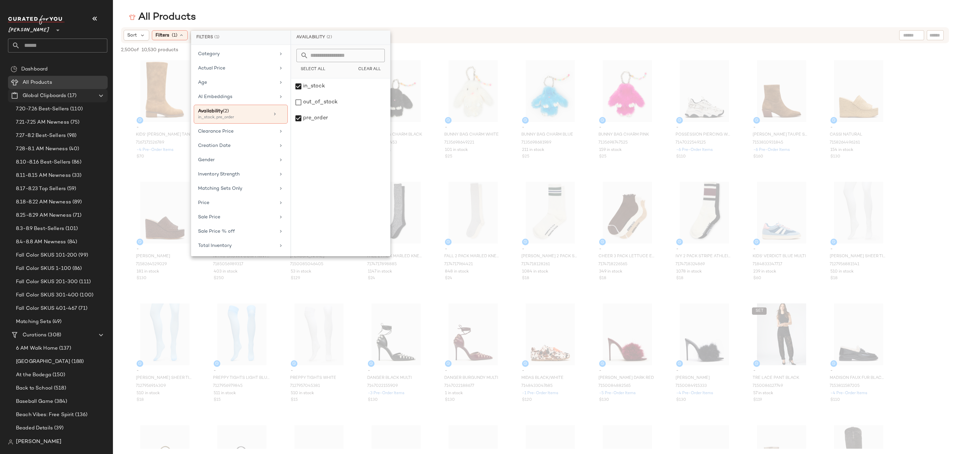
click at [60, 93] on span "Global Clipboards" at bounding box center [45, 96] width 44 height 8
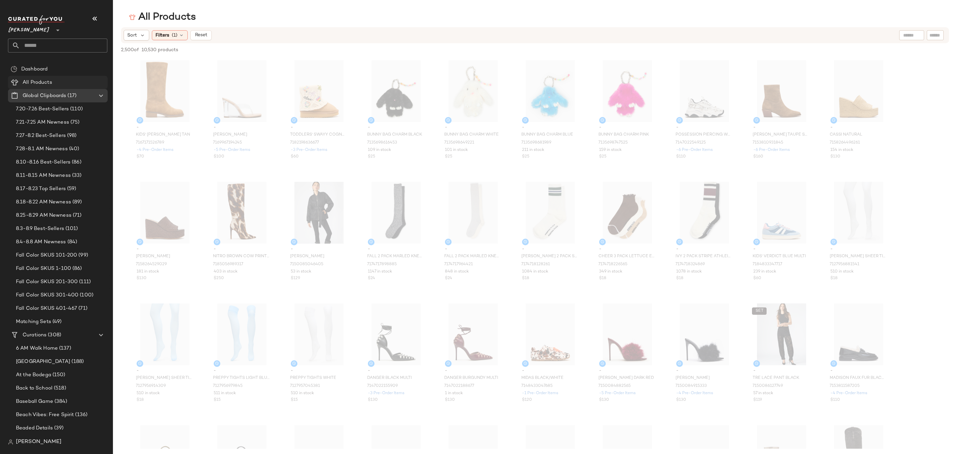
click at [60, 84] on div "All Products" at bounding box center [63, 83] width 84 height 8
click at [33, 338] on span "Curations" at bounding box center [35, 335] width 24 height 8
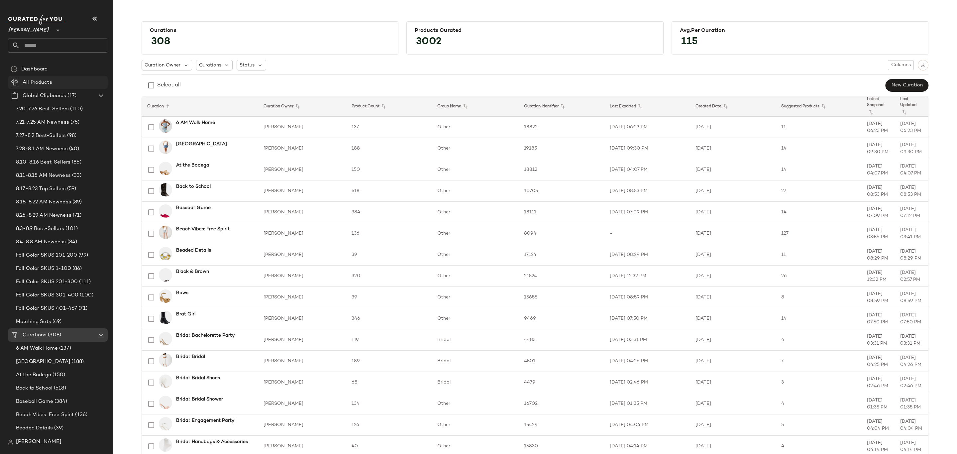
click at [52, 83] on span at bounding box center [52, 83] width 1 height 8
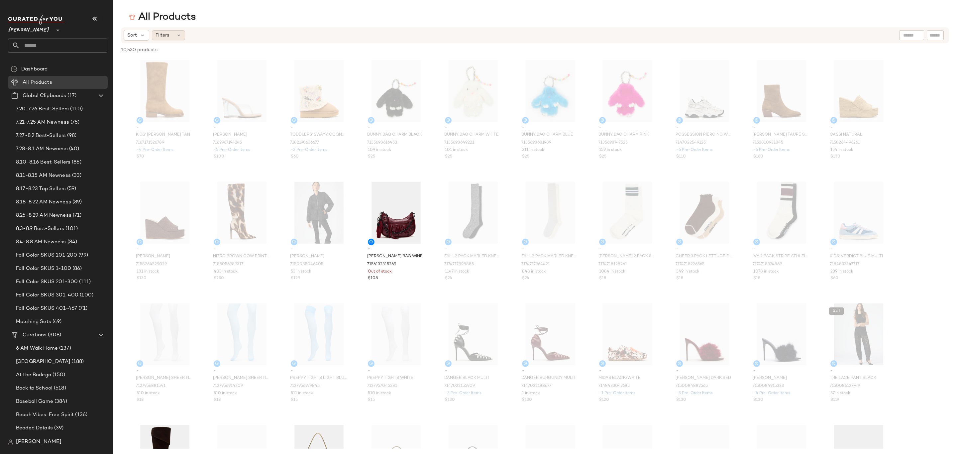
click at [175, 38] on div "Filters" at bounding box center [168, 35] width 33 height 10
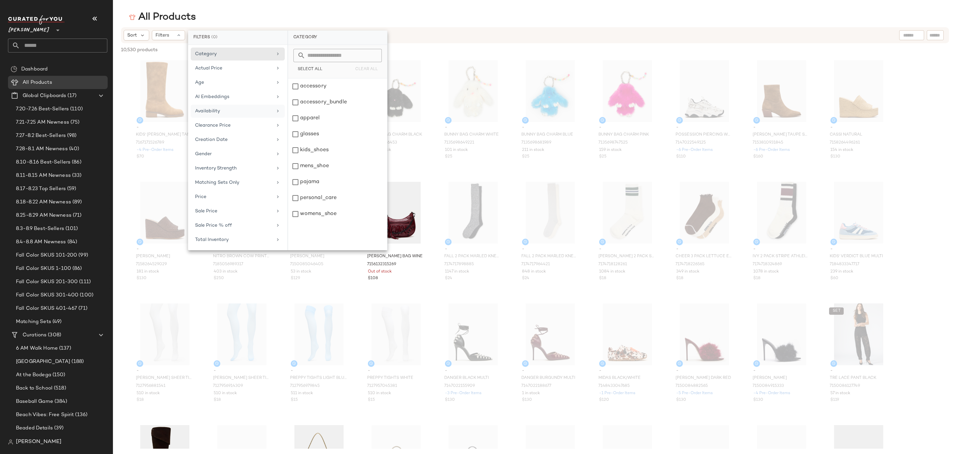
click at [213, 116] on div "Availability" at bounding box center [238, 111] width 94 height 13
click at [313, 87] on div "in_stock" at bounding box center [337, 86] width 99 height 16
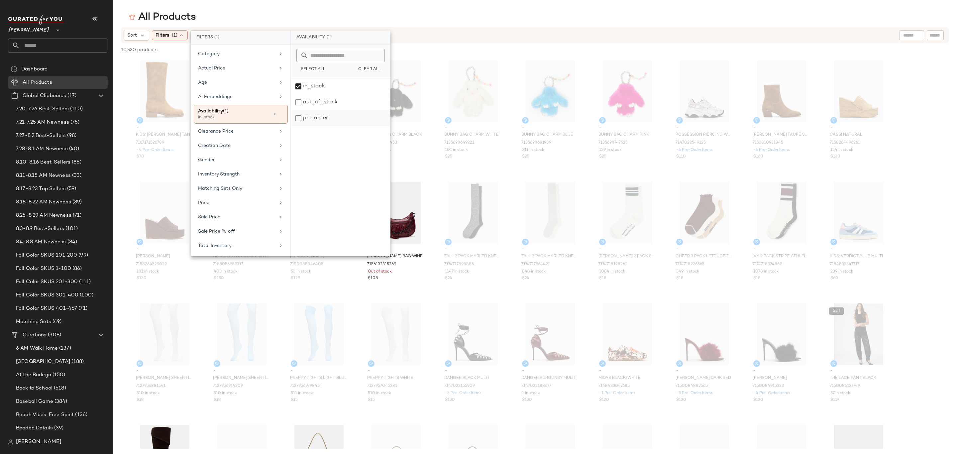
click at [321, 113] on div "pre_order" at bounding box center [340, 118] width 99 height 16
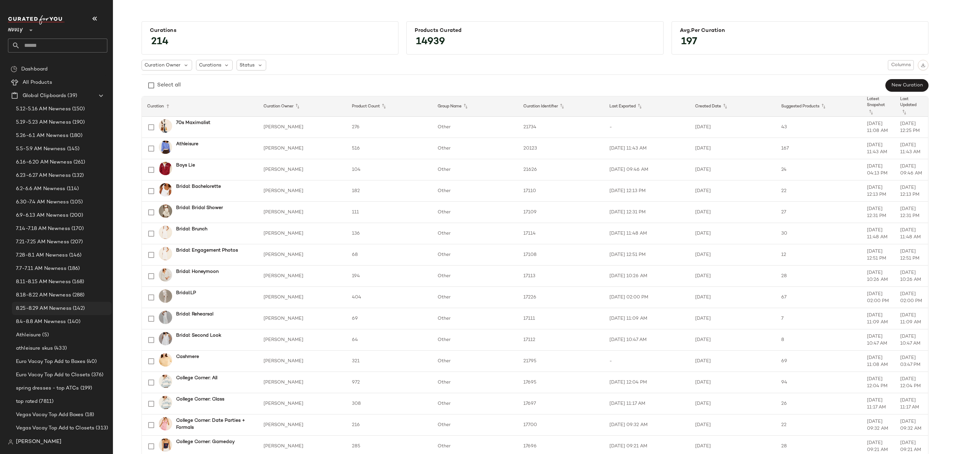
click at [52, 305] on span "8.25-8.29 AM Newness" at bounding box center [43, 309] width 55 height 8
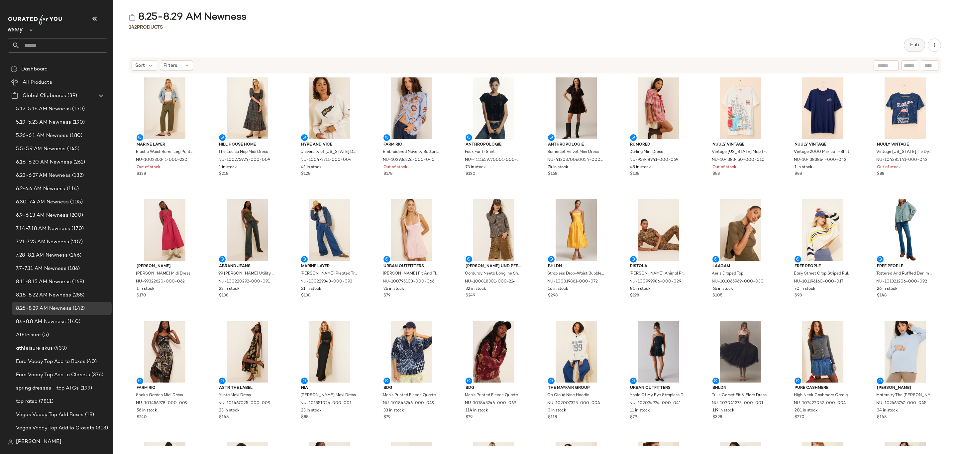
click at [915, 45] on span "Hub" at bounding box center [914, 45] width 9 height 5
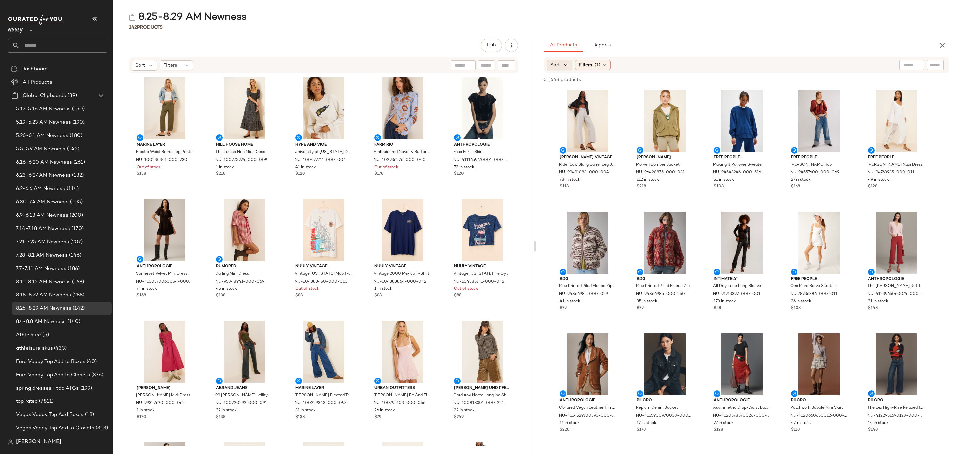
click at [563, 66] on icon at bounding box center [565, 65] width 6 height 6
click at [570, 84] on span "Newest" at bounding box center [571, 82] width 17 height 7
click at [698, 40] on div "All Products Reports" at bounding box center [736, 45] width 384 height 13
click at [614, 68] on div "Filters (1)" at bounding box center [611, 65] width 36 height 10
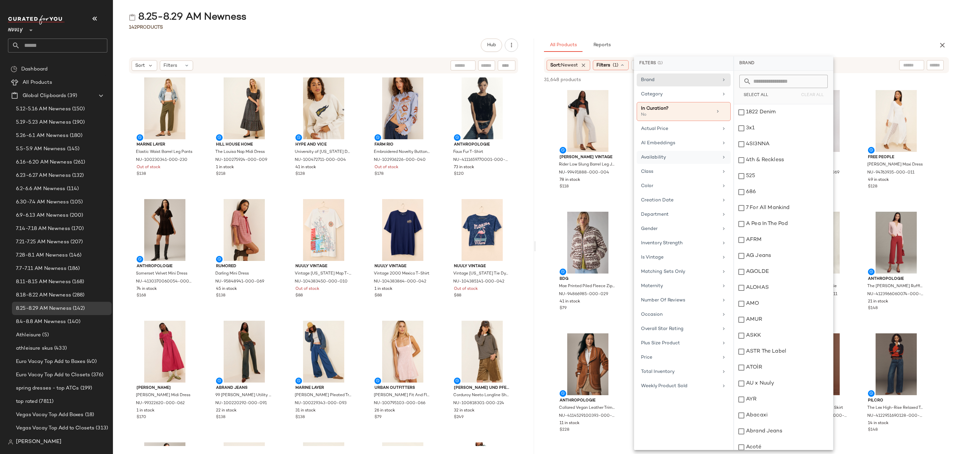
click at [680, 160] on div "Availability" at bounding box center [679, 157] width 77 height 7
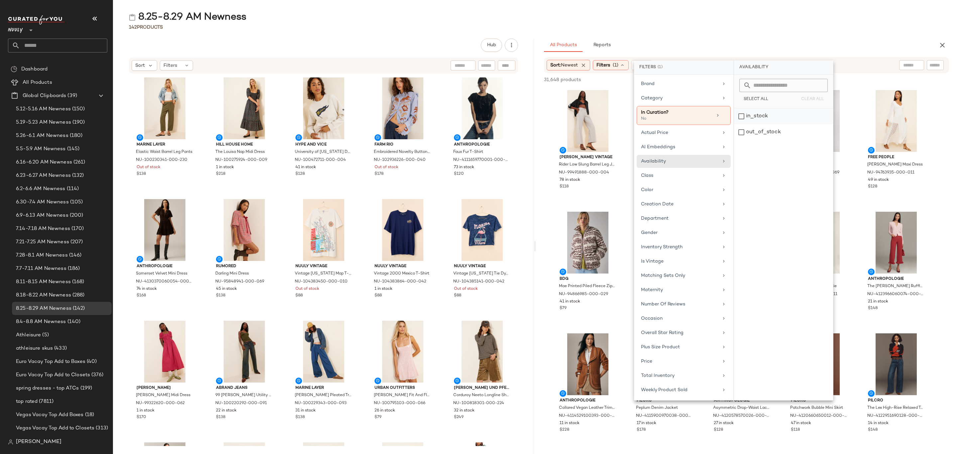
click at [750, 113] on div "in_stock" at bounding box center [783, 116] width 99 height 16
click at [776, 18] on div "8.25-8.29 AM Newness" at bounding box center [535, 17] width 844 height 13
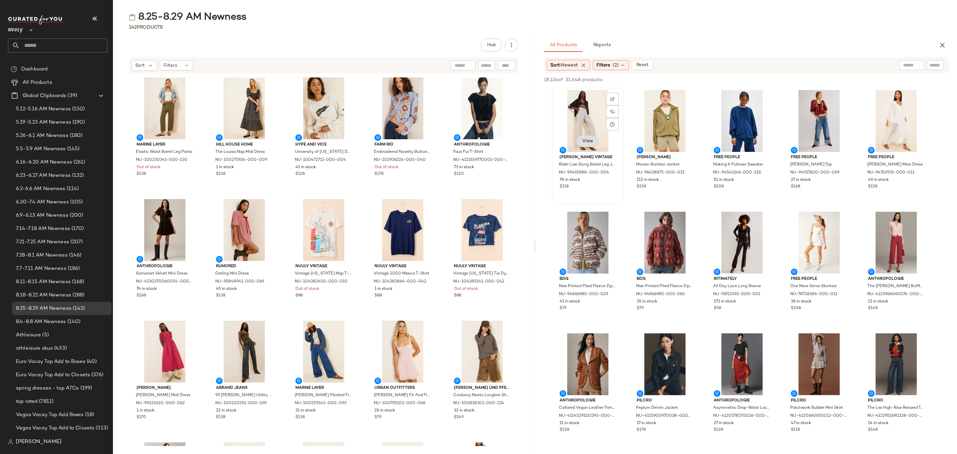
click at [593, 141] on span "View" at bounding box center [587, 141] width 11 height 5
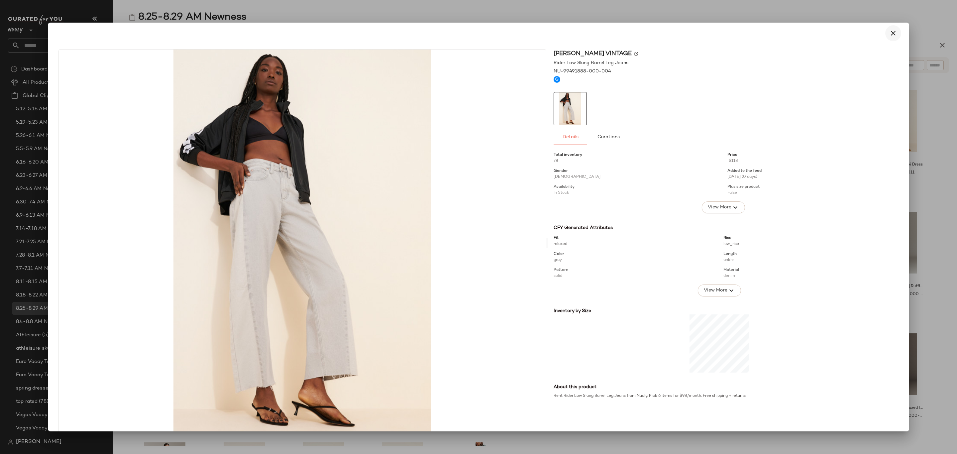
click at [889, 32] on icon "button" at bounding box center [893, 33] width 8 height 8
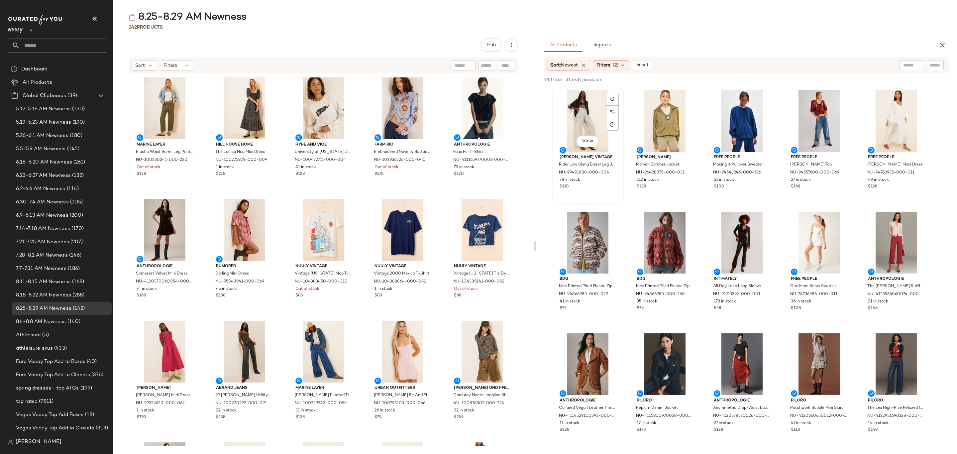
click at [594, 113] on div "View" at bounding box center [587, 121] width 67 height 62
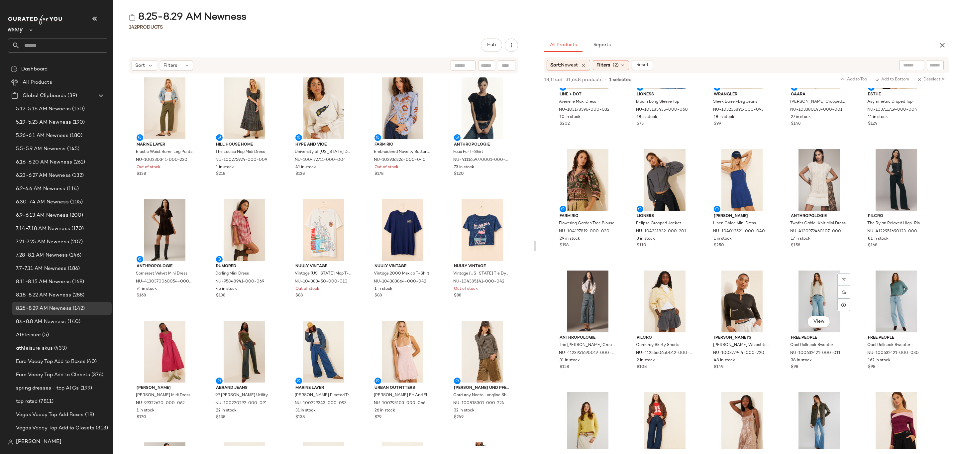
scroll to position [847, 0]
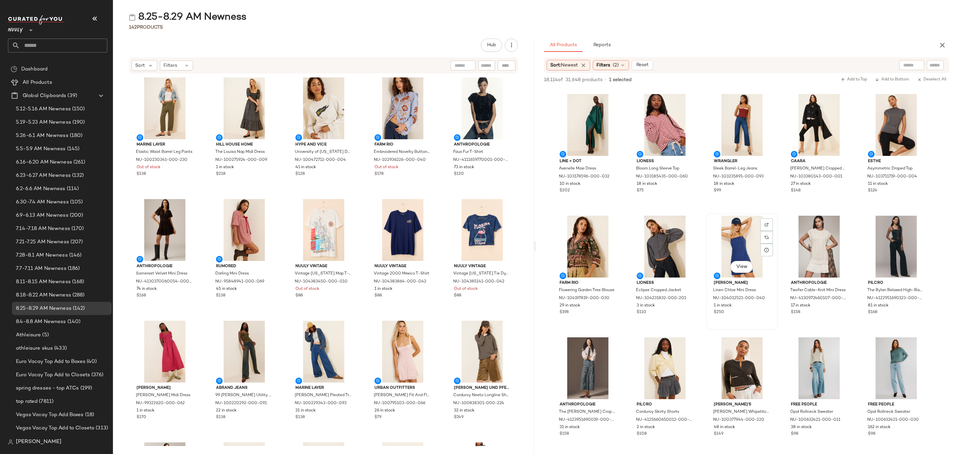
click at [750, 314] on div "$250" at bounding box center [742, 312] width 56 height 6
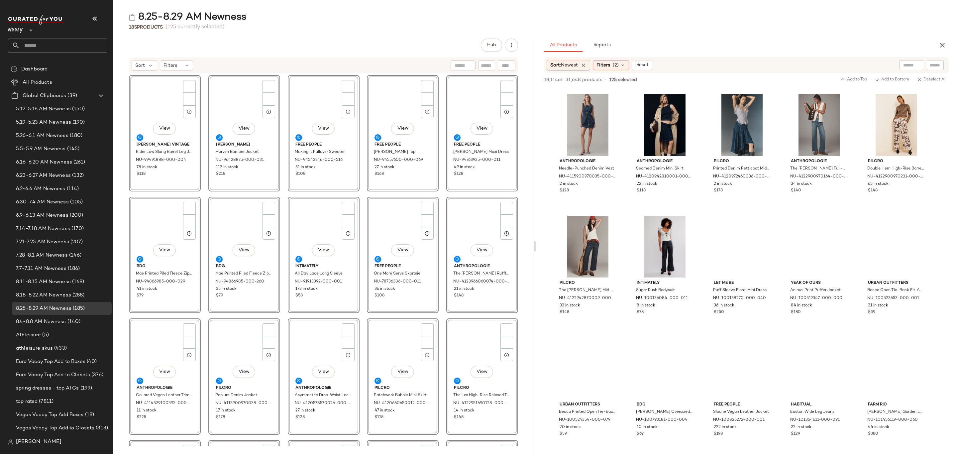
scroll to position [0, 0]
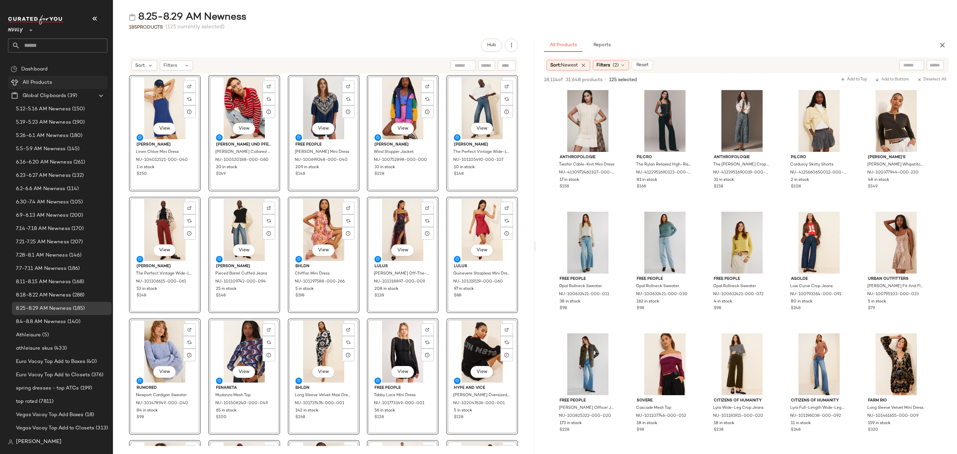
click at [69, 78] on Products "All Products" at bounding box center [58, 82] width 100 height 13
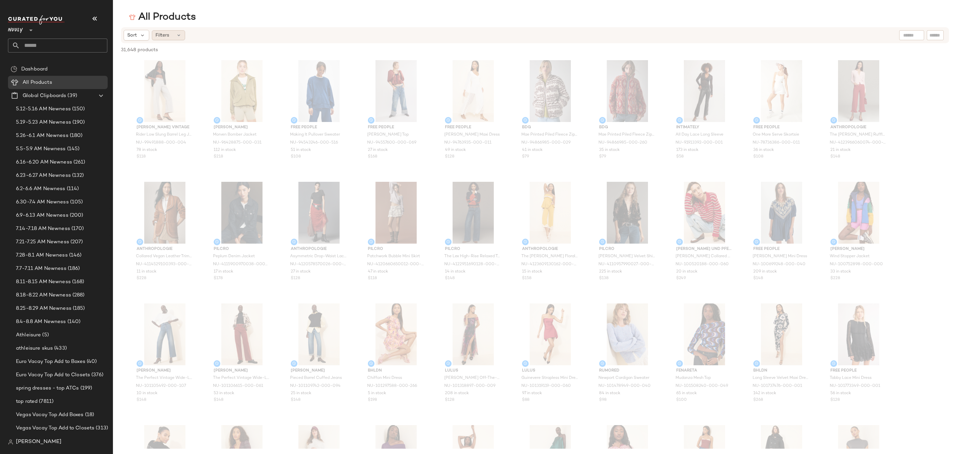
drag, startPoint x: 167, startPoint y: 33, endPoint x: 172, endPoint y: 36, distance: 5.4
click at [167, 33] on span "Filters" at bounding box center [162, 35] width 14 height 7
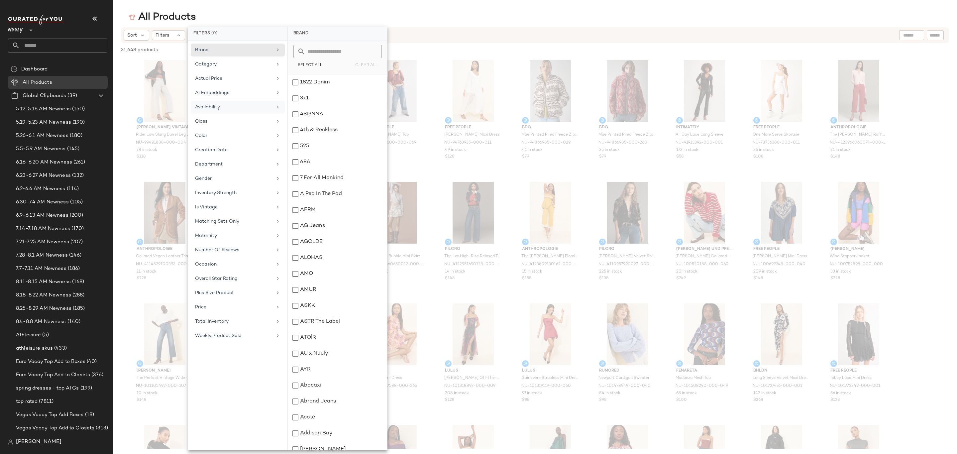
click at [233, 106] on div "Availability" at bounding box center [233, 107] width 77 height 7
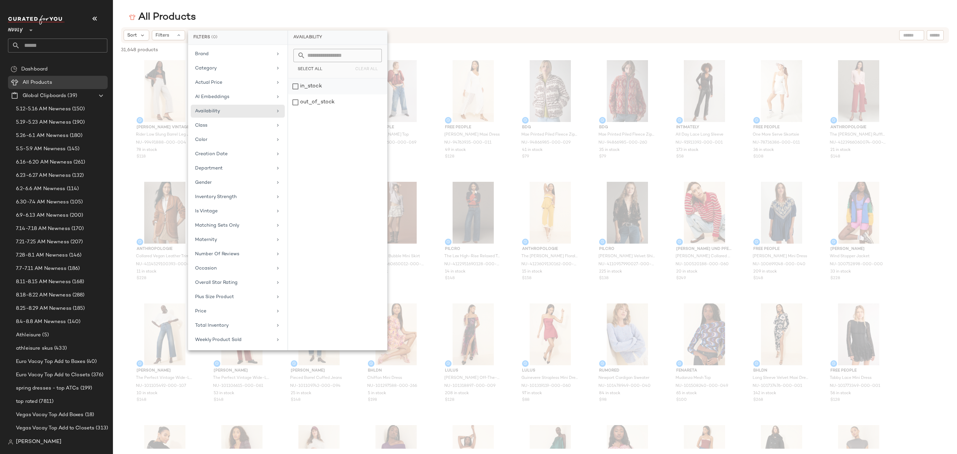
click at [311, 90] on div "in_stock" at bounding box center [337, 86] width 99 height 16
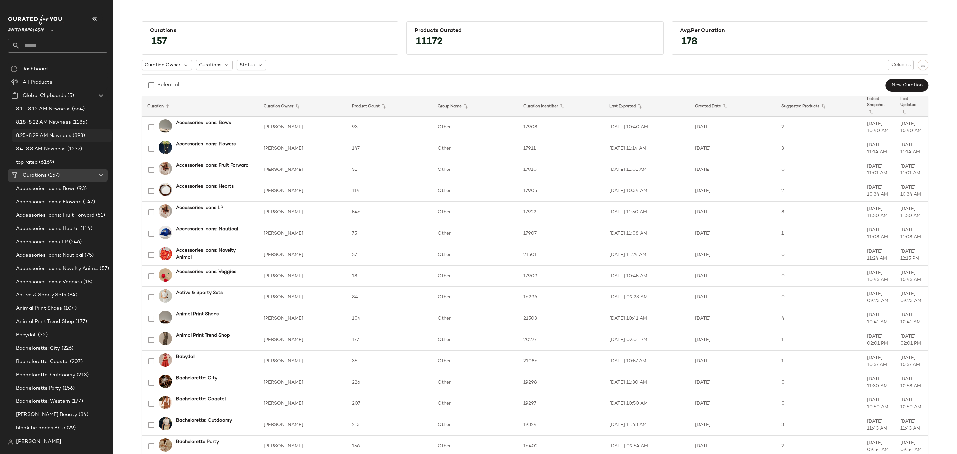
click at [67, 135] on span "8.25-8.29 AM Newness" at bounding box center [43, 136] width 55 height 8
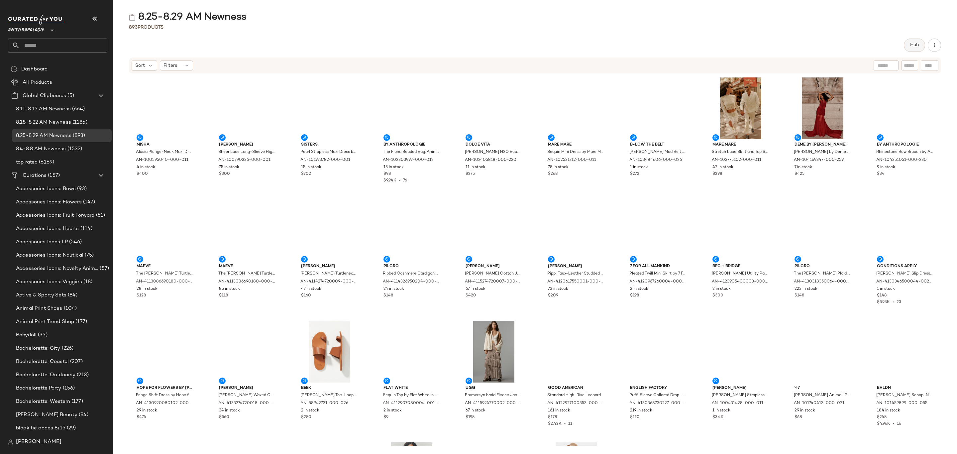
click at [910, 44] on span "Hub" at bounding box center [914, 45] width 9 height 5
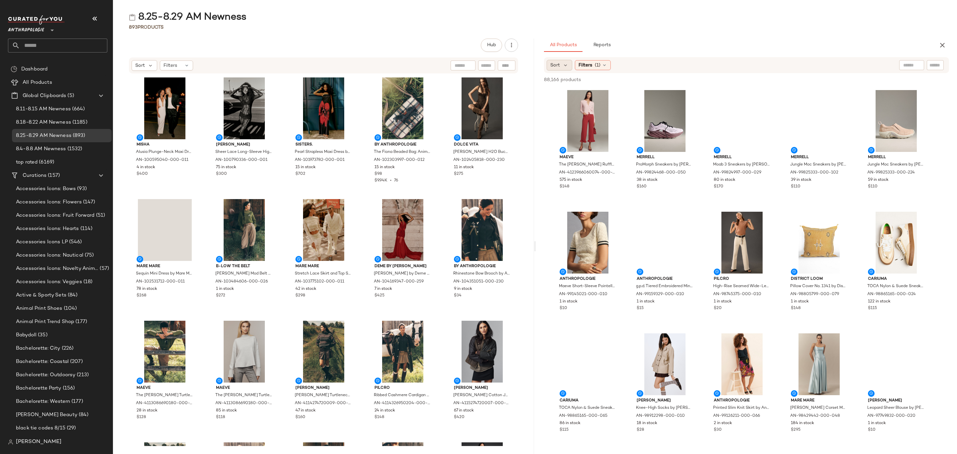
click at [566, 70] on div "Sort" at bounding box center [559, 65] width 26 height 11
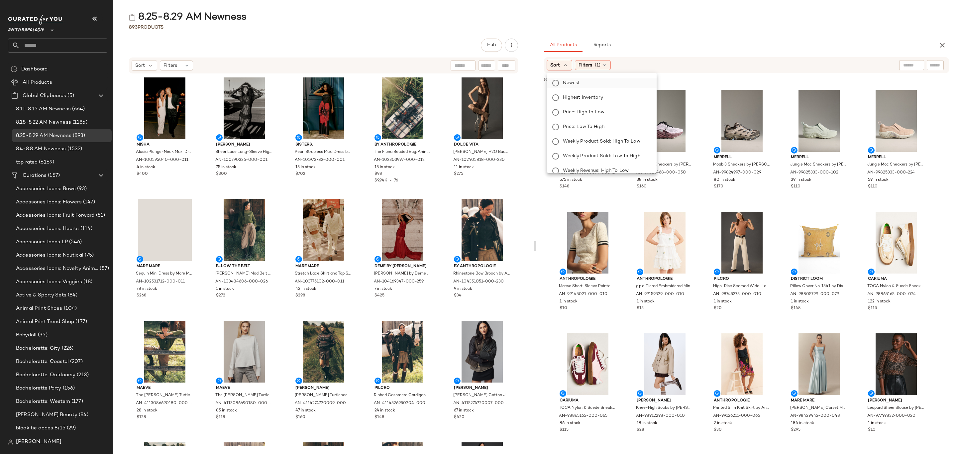
click at [573, 84] on span "Newest" at bounding box center [571, 82] width 17 height 7
click at [618, 67] on span "(1)" at bounding box center [616, 65] width 6 height 7
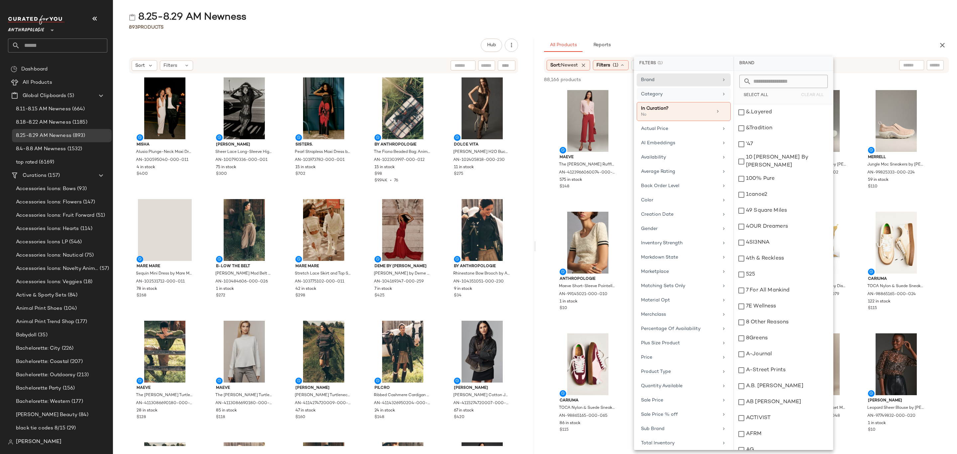
drag, startPoint x: 691, startPoint y: 92, endPoint x: 704, endPoint y: 94, distance: 13.2
click at [691, 91] on div "Category" at bounding box center [679, 94] width 77 height 7
click at [757, 112] on div "accessories" at bounding box center [783, 112] width 99 height 16
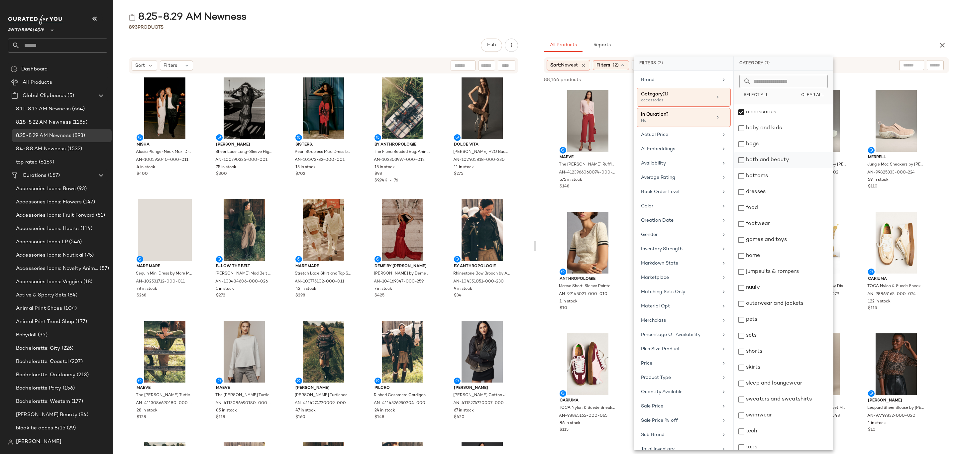
drag, startPoint x: 759, startPoint y: 147, endPoint x: 765, endPoint y: 156, distance: 11.2
click at [759, 147] on div "bags" at bounding box center [783, 144] width 99 height 16
drag, startPoint x: 771, startPoint y: 173, endPoint x: 773, endPoint y: 185, distance: 12.8
click at [771, 173] on div "bottoms" at bounding box center [783, 176] width 99 height 16
click at [773, 189] on div "dresses" at bounding box center [783, 192] width 99 height 16
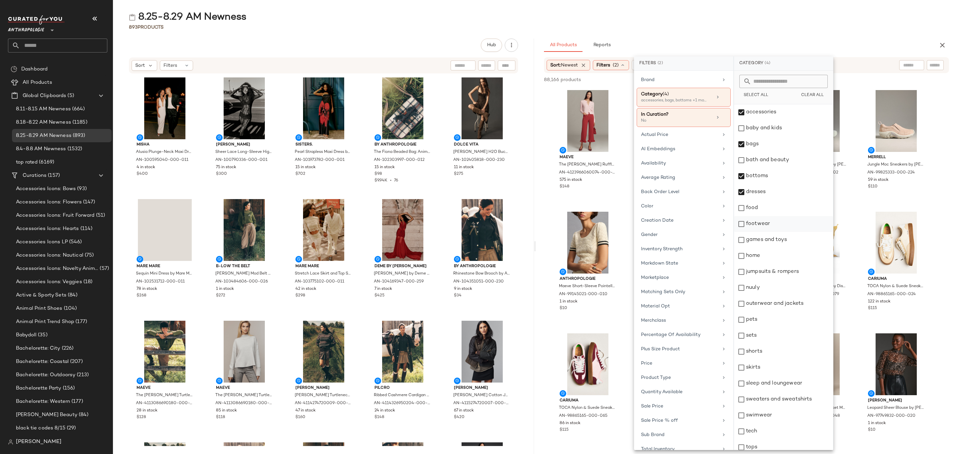
click at [777, 222] on div "footwear" at bounding box center [783, 224] width 99 height 16
click at [774, 256] on div "home" at bounding box center [783, 256] width 99 height 16
drag, startPoint x: 774, startPoint y: 256, endPoint x: 775, endPoint y: 261, distance: 5.4
click at [774, 256] on div "home" at bounding box center [783, 256] width 99 height 16
click at [776, 268] on div "jumpsuits & rompers" at bounding box center [783, 272] width 99 height 16
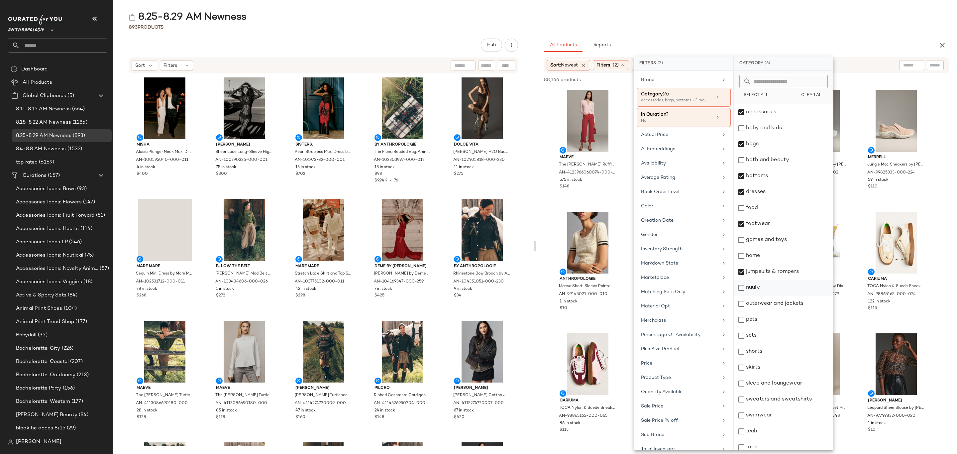
click at [767, 290] on div "nuuly" at bounding box center [783, 288] width 99 height 16
click at [773, 303] on div "outerwear and jackets" at bounding box center [783, 304] width 99 height 16
drag, startPoint x: 761, startPoint y: 334, endPoint x: 760, endPoint y: 341, distance: 6.7
click at [762, 334] on div "sets" at bounding box center [783, 336] width 99 height 16
click at [759, 352] on div "shorts" at bounding box center [783, 351] width 99 height 16
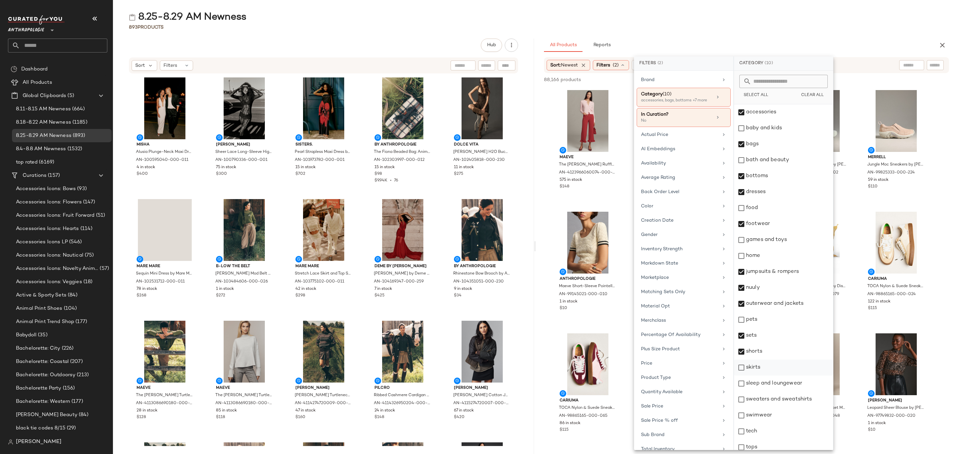
click at [758, 368] on div "skirts" at bounding box center [783, 367] width 99 height 16
drag, startPoint x: 763, startPoint y: 383, endPoint x: 768, endPoint y: 392, distance: 10.3
click at [764, 383] on div "sleep and loungewear" at bounding box center [783, 383] width 99 height 16
click at [772, 400] on div "sweaters and sweatshirts" at bounding box center [783, 399] width 99 height 16
click at [766, 420] on div "swimwear" at bounding box center [783, 415] width 99 height 16
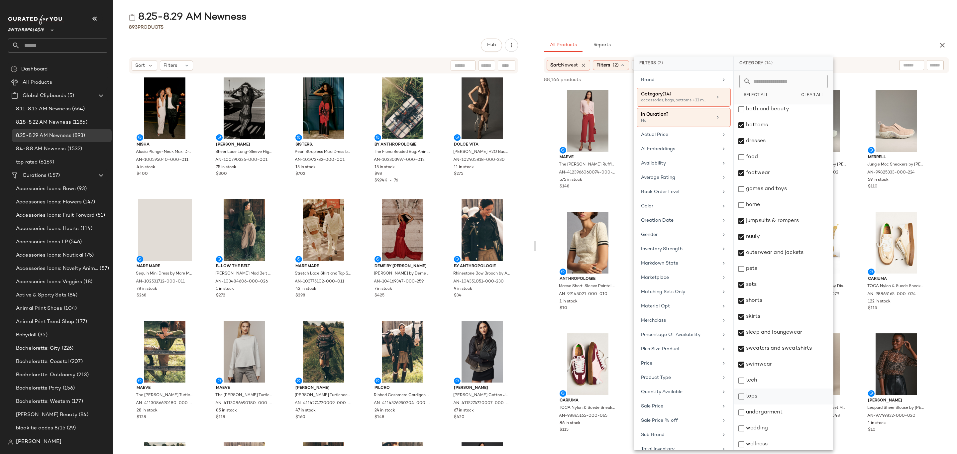
scroll to position [53, 0]
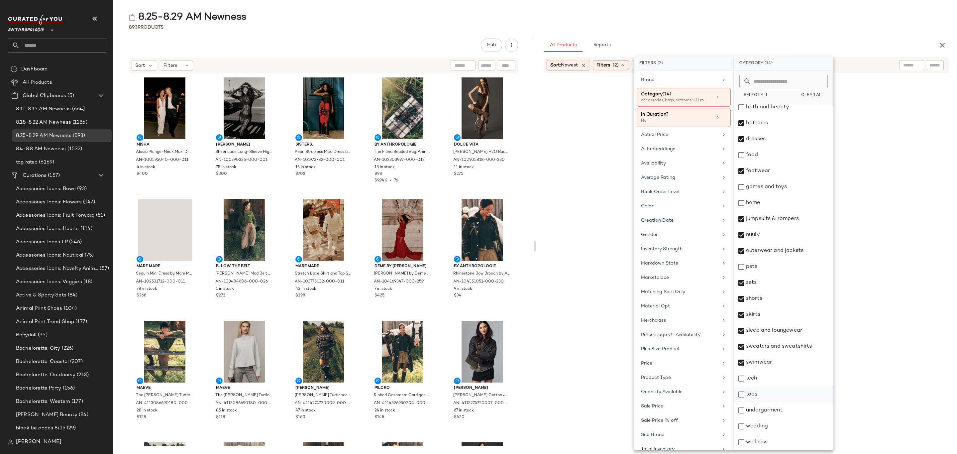
click at [777, 393] on div "tops" at bounding box center [783, 394] width 99 height 16
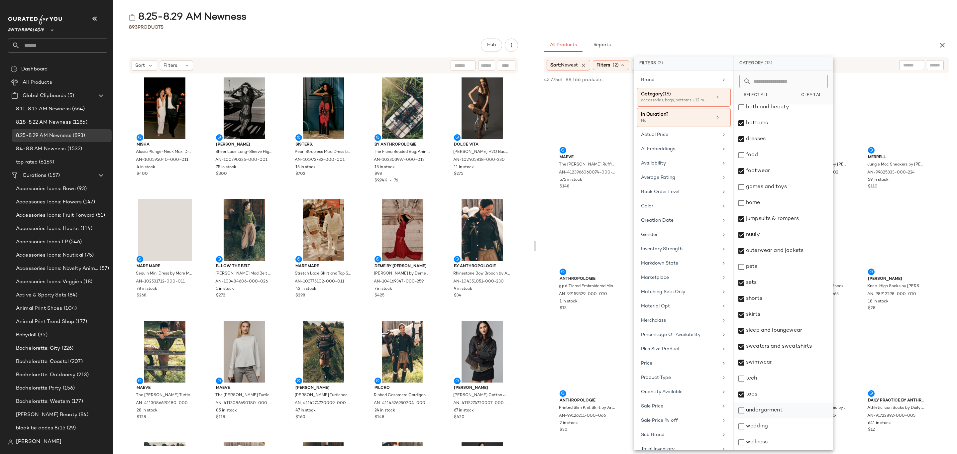
click at [778, 409] on div "undergarment" at bounding box center [783, 410] width 99 height 16
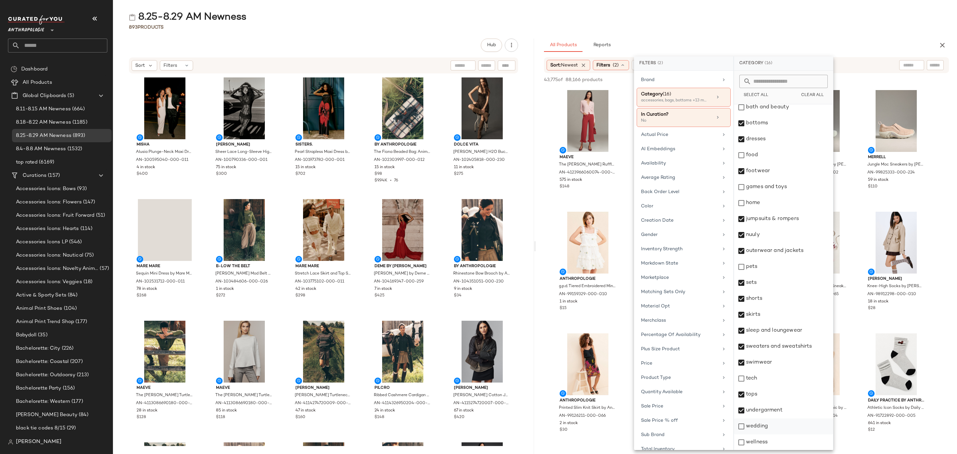
drag, startPoint x: 775, startPoint y: 432, endPoint x: 779, endPoint y: 430, distance: 4.9
click at [775, 431] on div "wedding" at bounding box center [783, 426] width 99 height 16
click at [817, 35] on div "8.25-8.29 AM Newness 893 Products Hub Sort Filters MISHA Alusia Plunge-Neck Max…" at bounding box center [535, 232] width 844 height 443
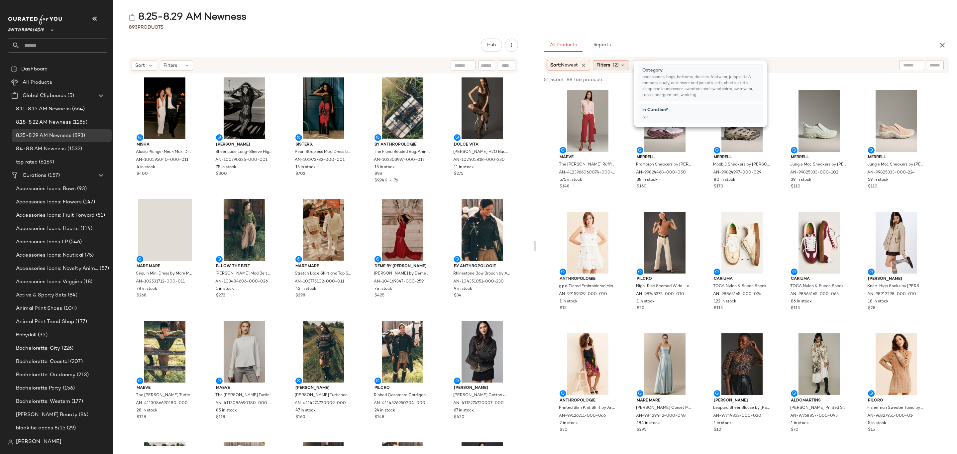
click at [617, 66] on span "(2)" at bounding box center [616, 65] width 6 height 7
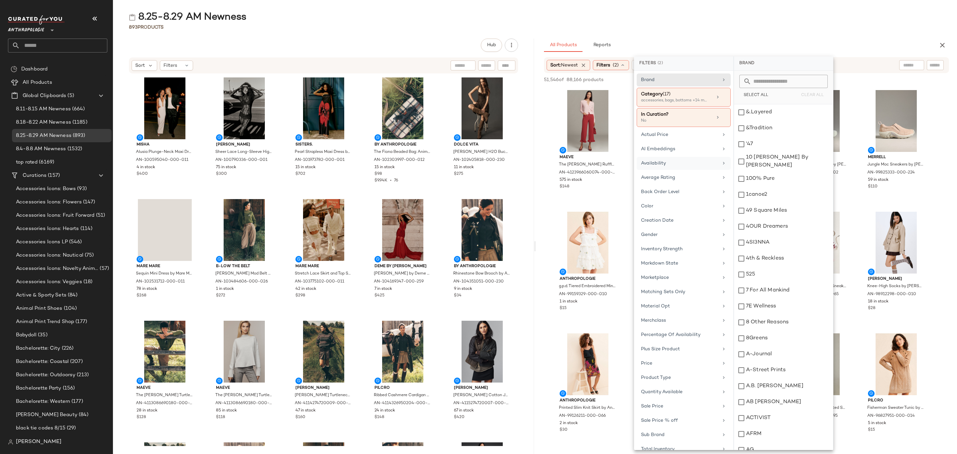
click at [683, 161] on div "Availability" at bounding box center [683, 163] width 94 height 13
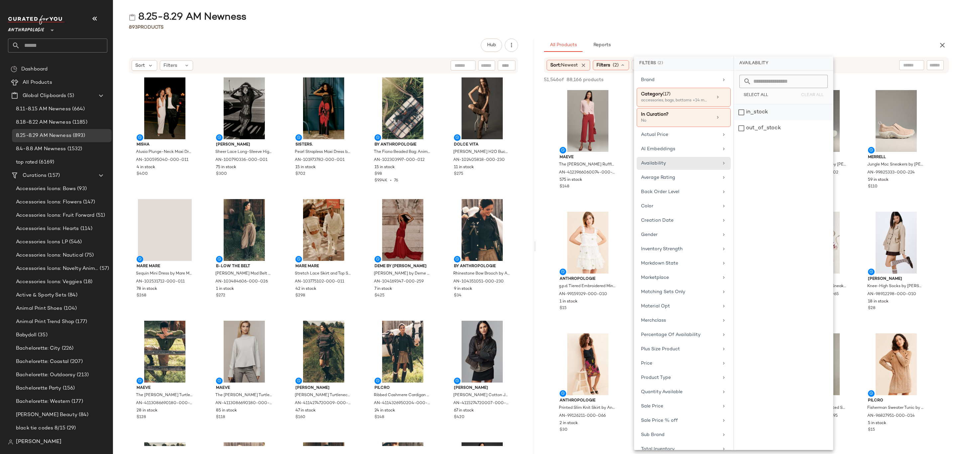
click at [772, 113] on div "in_stock" at bounding box center [783, 112] width 99 height 16
click at [774, 21] on div "8.25-8.29 AM Newness" at bounding box center [535, 17] width 844 height 13
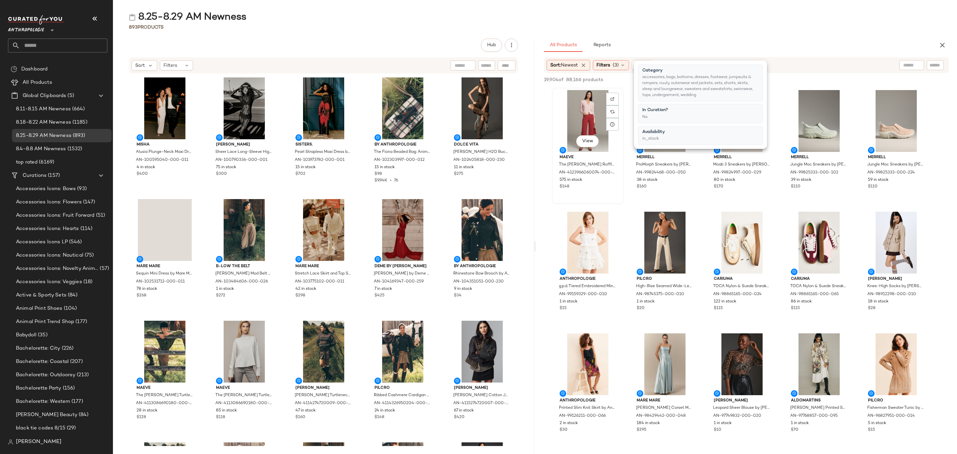
click at [571, 104] on div "View" at bounding box center [587, 121] width 67 height 62
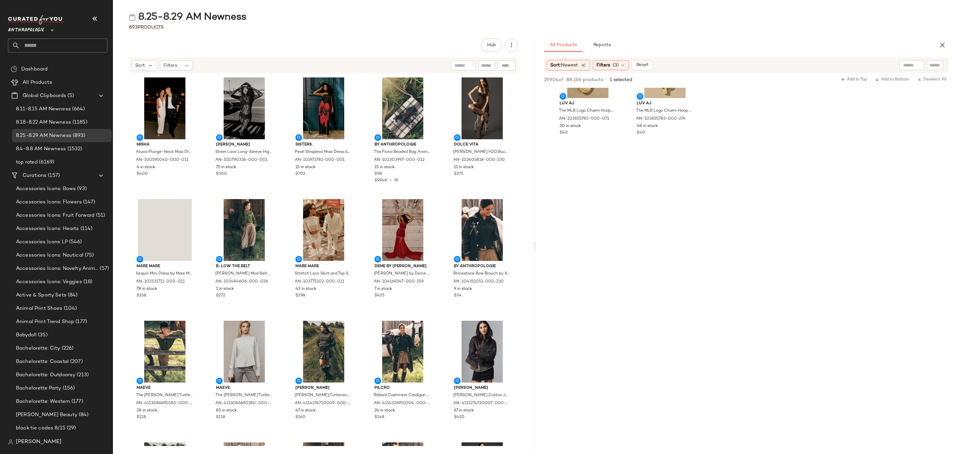
scroll to position [2093, 0]
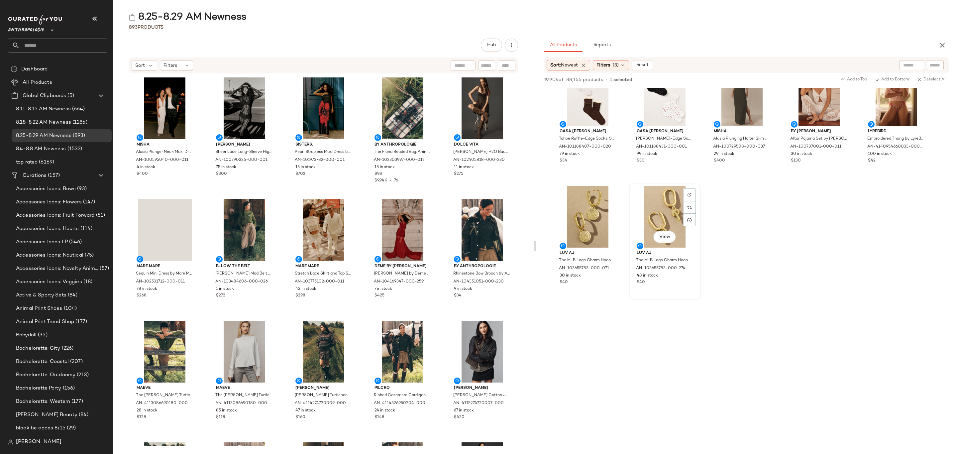
click at [678, 280] on div "$40" at bounding box center [664, 282] width 56 height 6
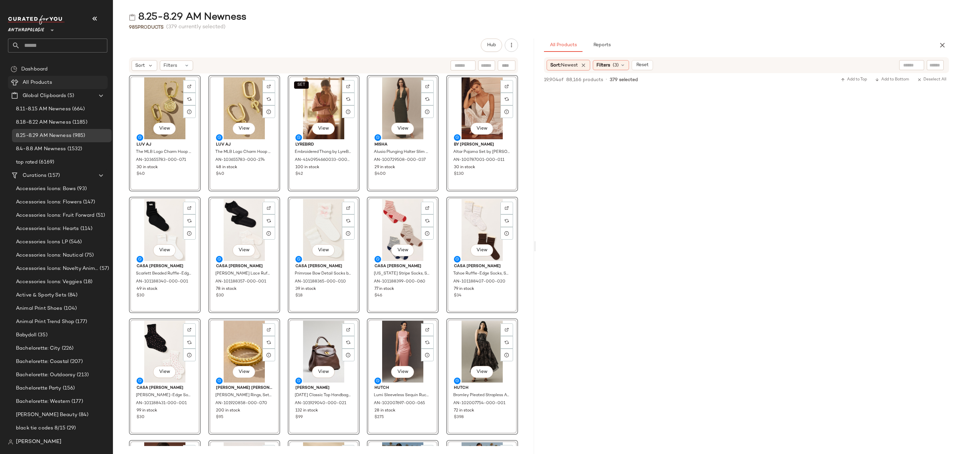
click at [65, 85] on div "All Products" at bounding box center [63, 83] width 84 height 8
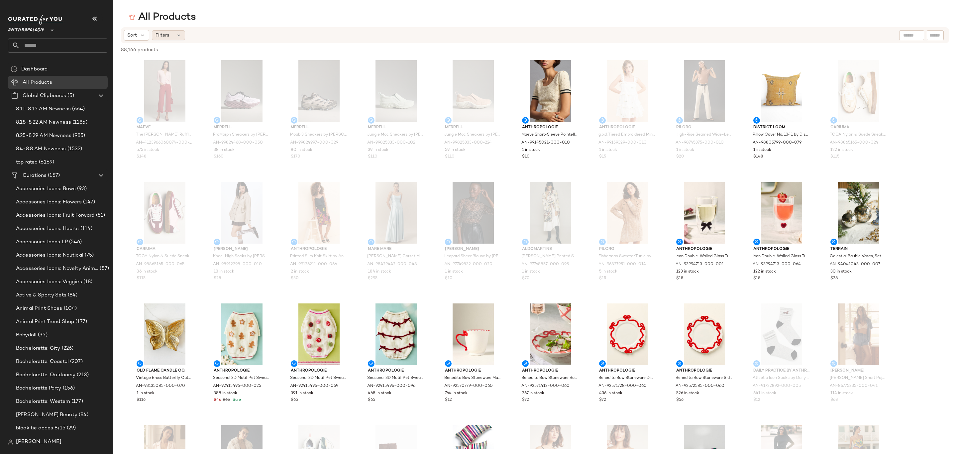
click at [180, 38] on div "Filters" at bounding box center [168, 35] width 33 height 10
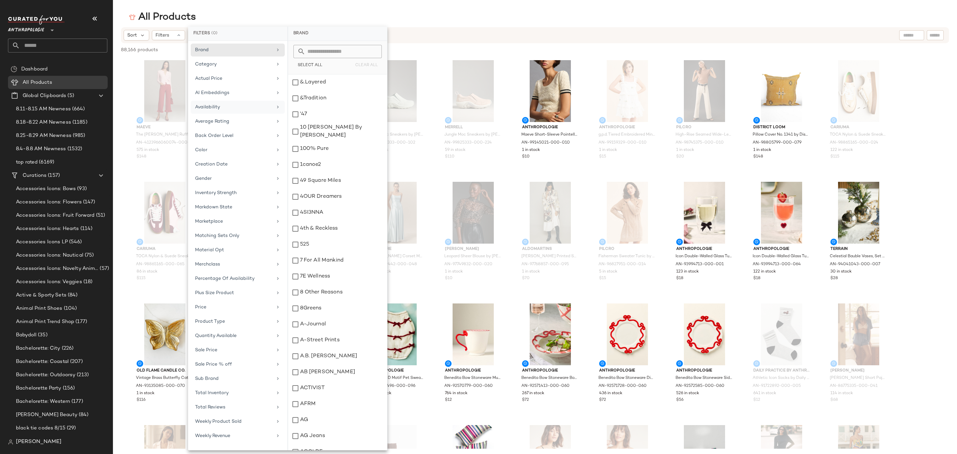
click at [227, 108] on div "Availability" at bounding box center [233, 107] width 77 height 7
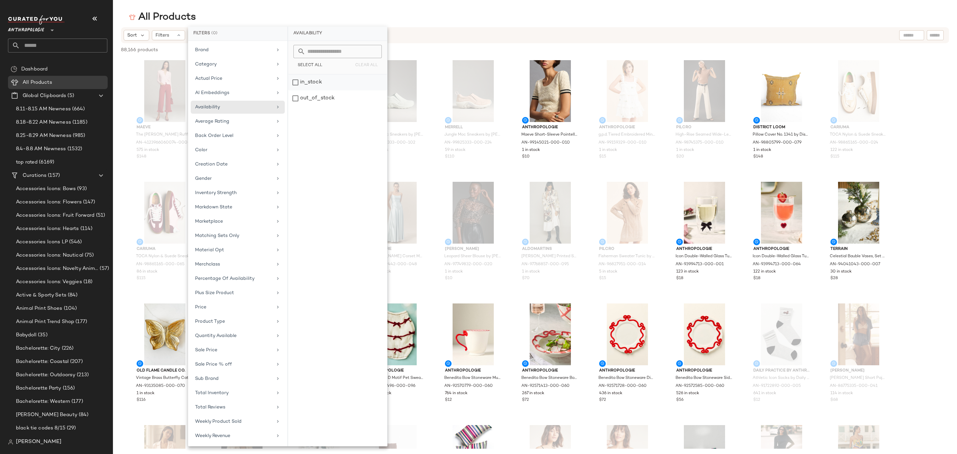
click at [317, 80] on div "in_stock" at bounding box center [337, 82] width 99 height 16
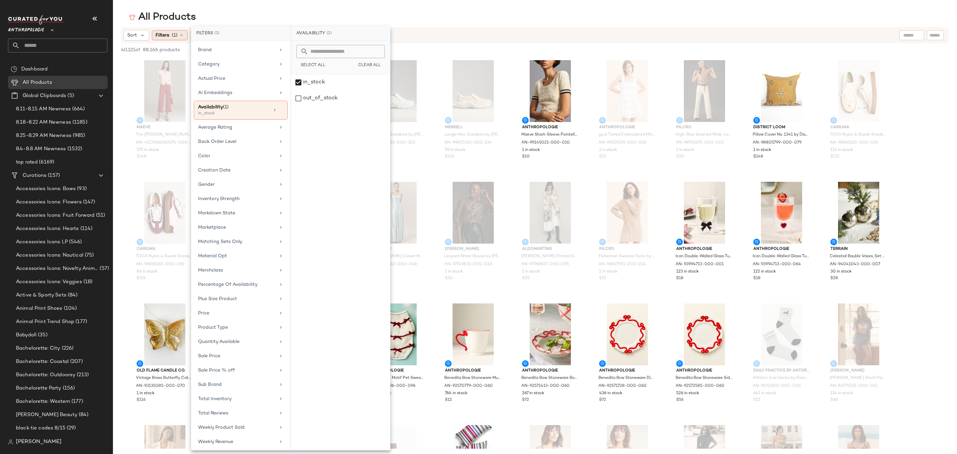
click at [157, 34] on span "Filters" at bounding box center [162, 35] width 14 height 7
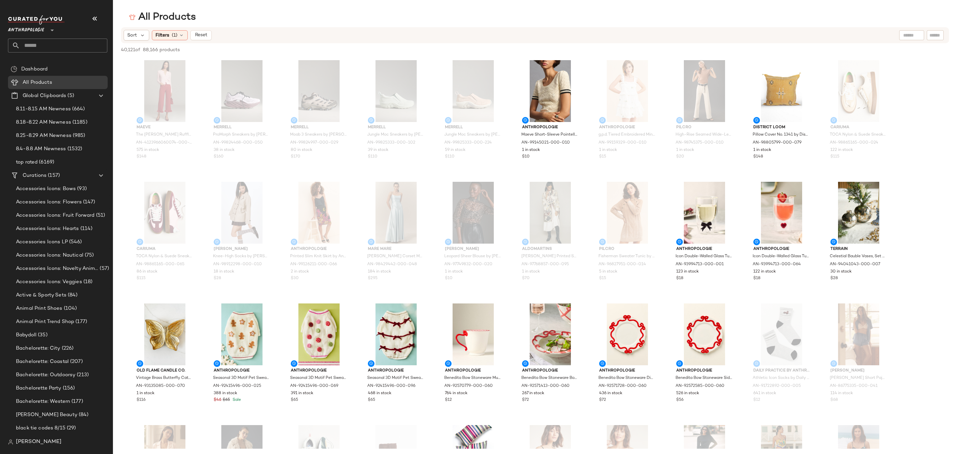
click at [157, 34] on span "Filters" at bounding box center [162, 35] width 14 height 7
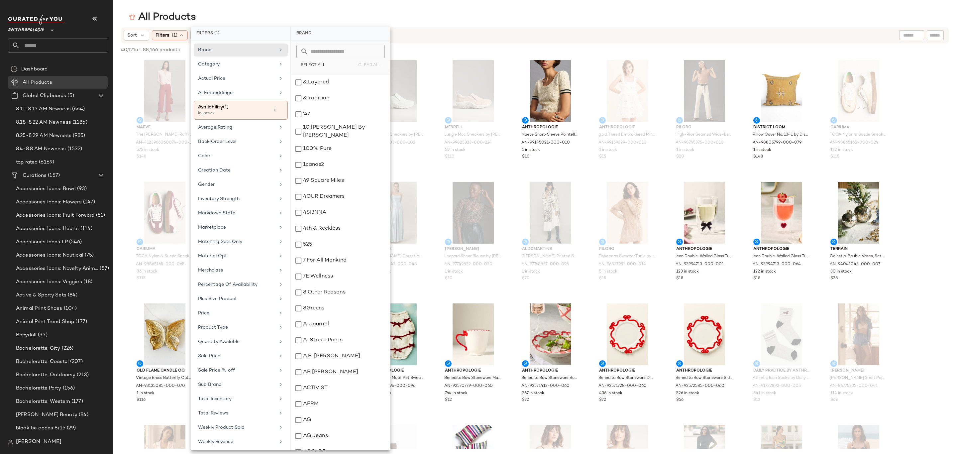
click at [183, 49] on div "40,121 of 88,166 products • 0 selected" at bounding box center [165, 50] width 89 height 7
click at [360, 17] on div "All Products" at bounding box center [535, 17] width 844 height 13
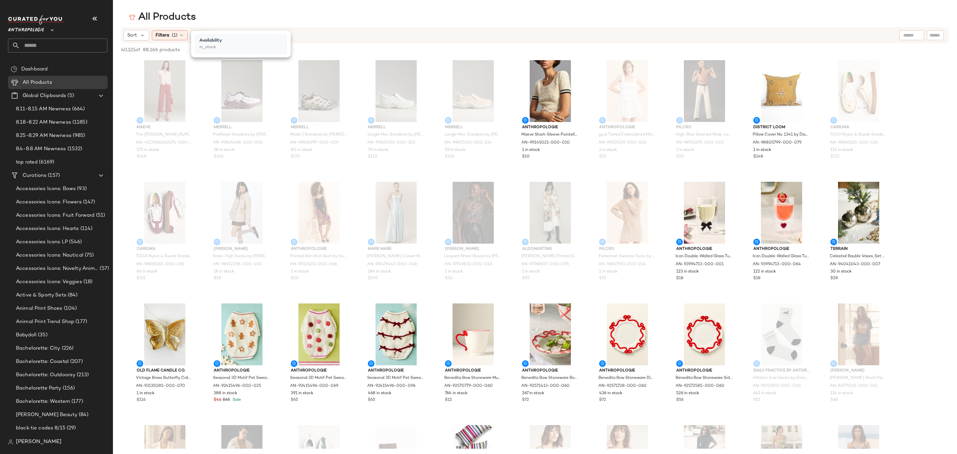
click at [211, 20] on div "All Products" at bounding box center [535, 17] width 844 height 13
click at [199, 34] on span "Reset" at bounding box center [200, 35] width 13 height 5
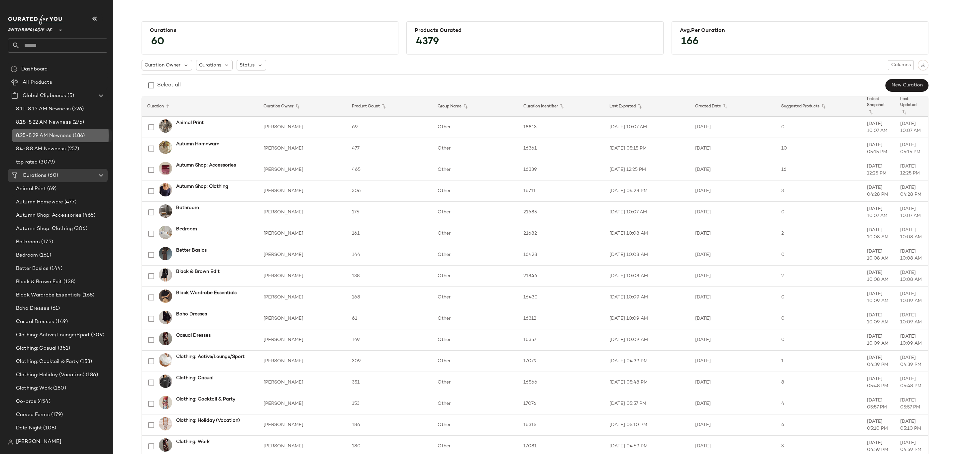
click at [71, 135] on span "8.25-8.29 AM Newness" at bounding box center [43, 136] width 55 height 8
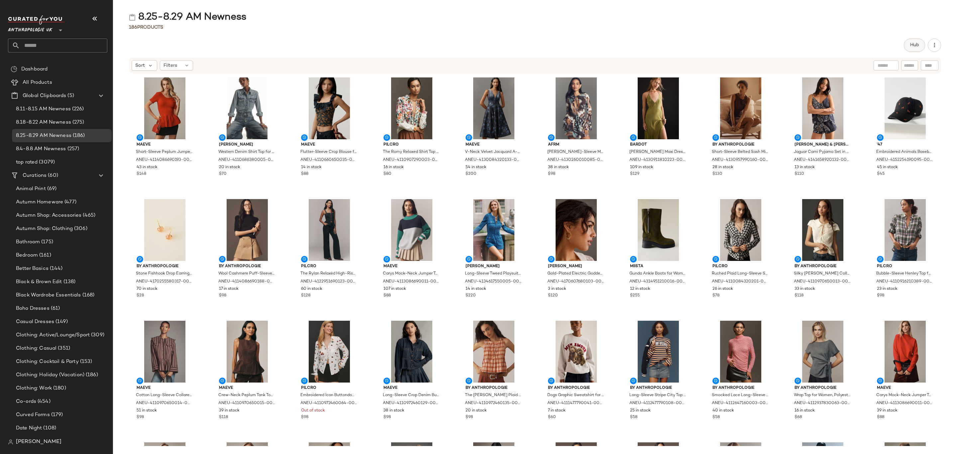
click at [913, 43] on span "Hub" at bounding box center [914, 45] width 9 height 5
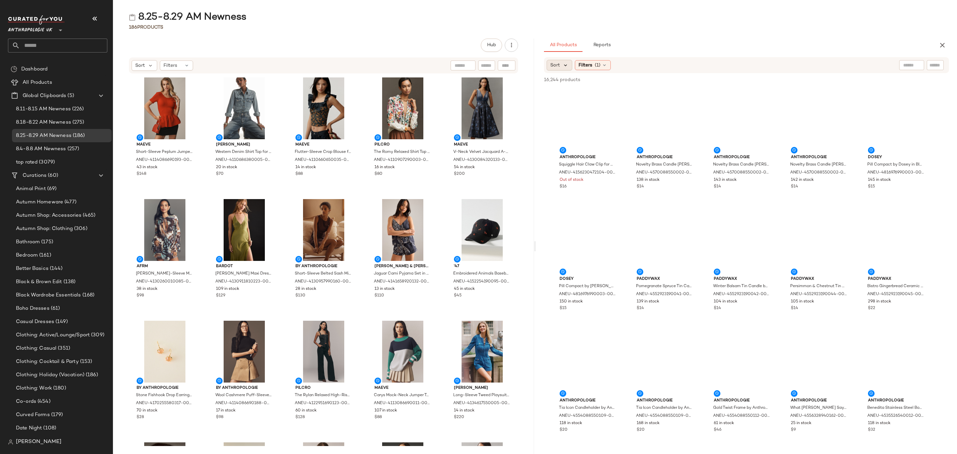
click at [562, 62] on icon at bounding box center [565, 65] width 6 height 6
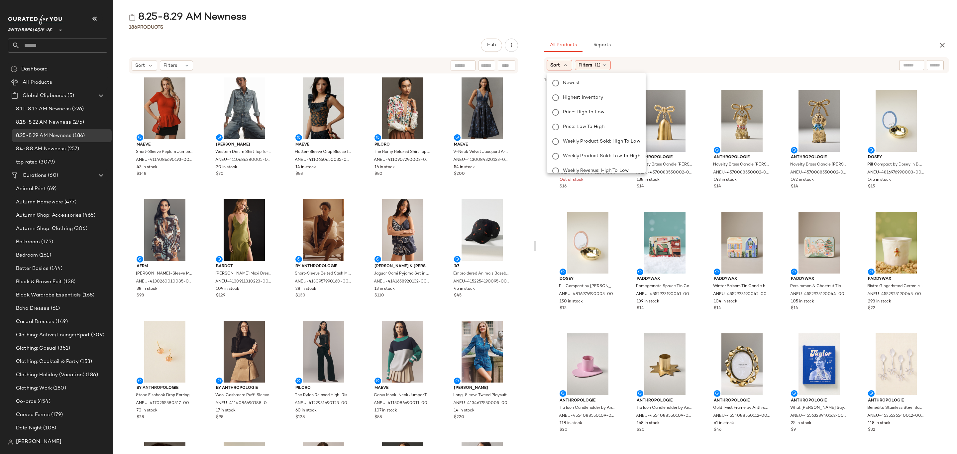
click at [564, 78] on label "Newest" at bounding box center [600, 82] width 80 height 9
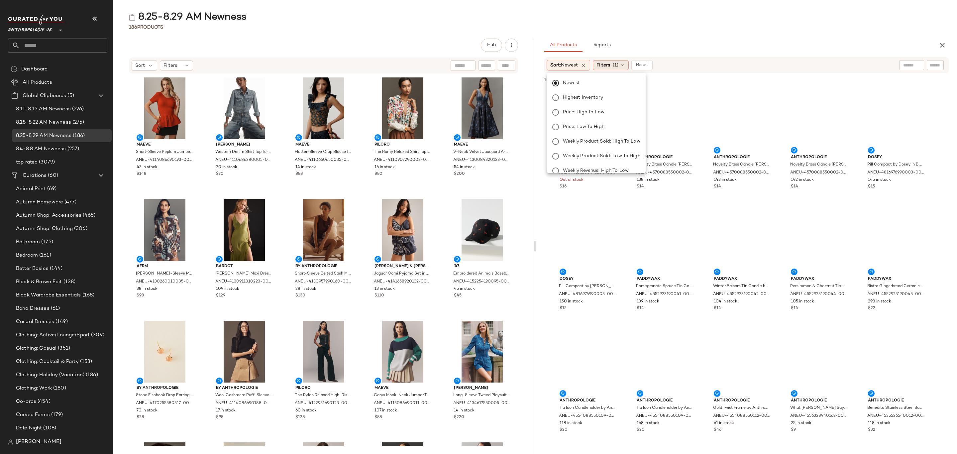
click at [618, 66] on span "(1)" at bounding box center [616, 65] width 6 height 7
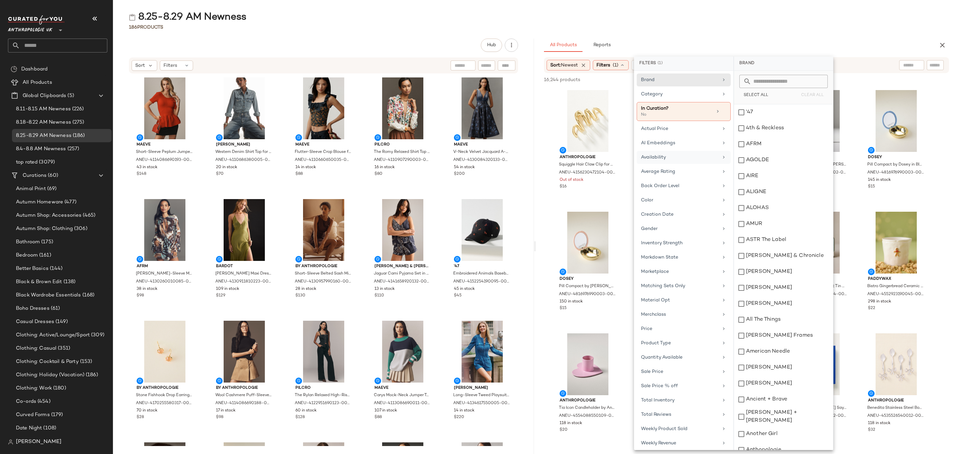
click at [686, 161] on div "Availability" at bounding box center [679, 157] width 77 height 7
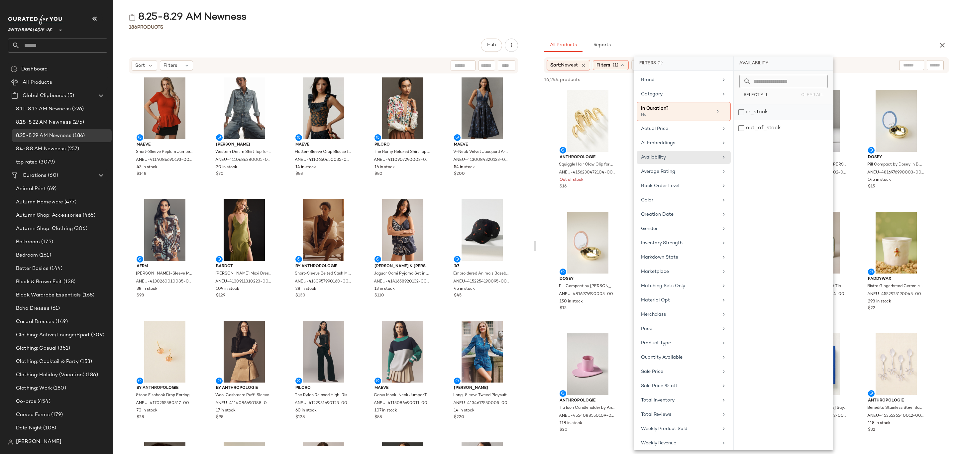
click at [763, 112] on div "in_stock" at bounding box center [783, 112] width 99 height 16
click at [676, 98] on div "Category" at bounding box center [679, 94] width 77 height 7
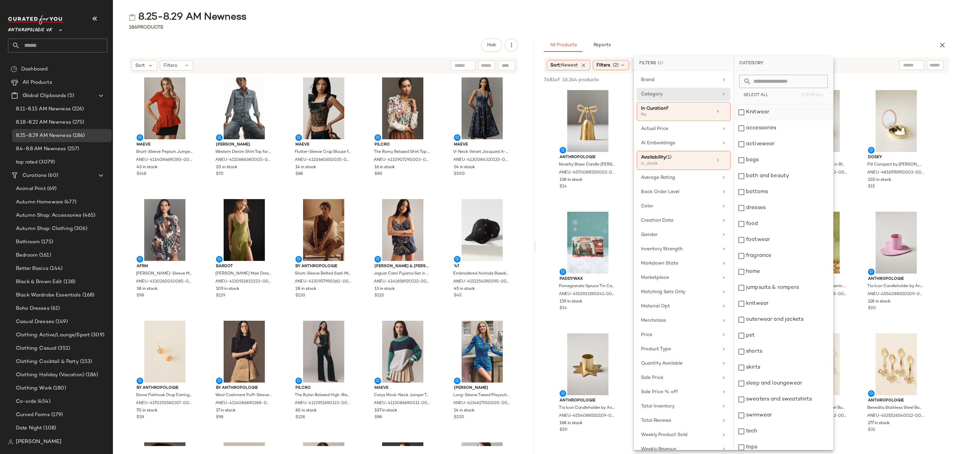
click at [760, 110] on div "Knitwear" at bounding box center [783, 112] width 99 height 16
click at [774, 128] on div "accessories" at bounding box center [783, 128] width 99 height 16
click at [775, 144] on div "activewear" at bounding box center [783, 144] width 99 height 16
click at [781, 166] on div "bags" at bounding box center [783, 160] width 99 height 16
click at [779, 191] on div "bottoms" at bounding box center [783, 192] width 99 height 16
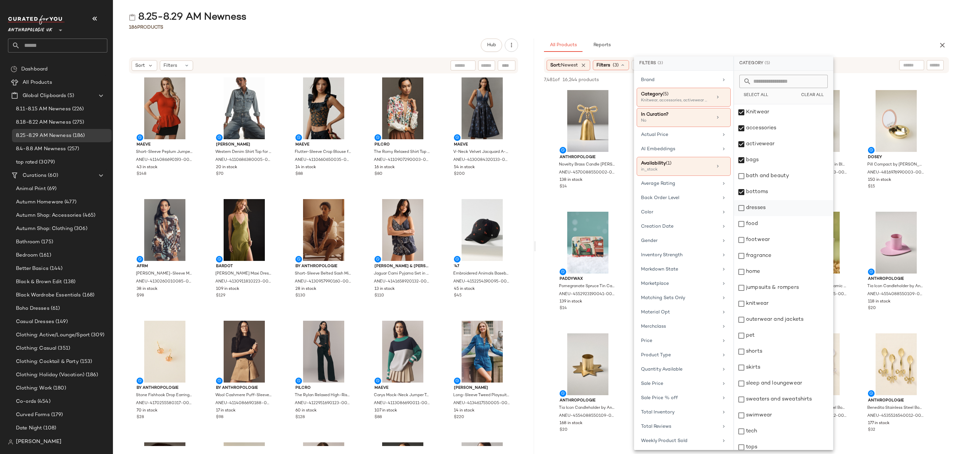
click at [780, 210] on div "dresses" at bounding box center [783, 208] width 99 height 16
click at [775, 240] on div "footwear" at bounding box center [783, 240] width 99 height 16
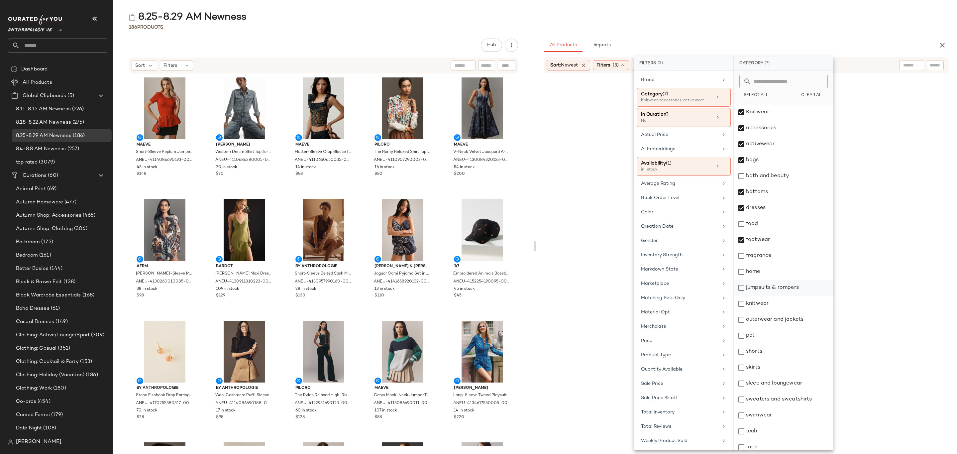
click at [778, 291] on div "jumpsuits & rompers" at bounding box center [783, 288] width 99 height 16
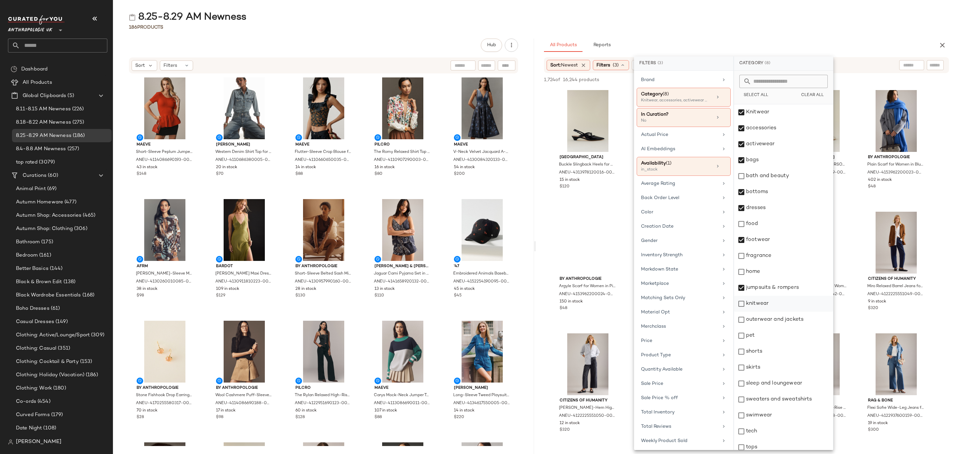
click at [771, 307] on div "knitwear" at bounding box center [783, 304] width 99 height 16
click at [776, 320] on div "outerwear and jackets" at bounding box center [783, 320] width 99 height 16
click at [771, 348] on div "shorts" at bounding box center [783, 351] width 99 height 16
click at [771, 369] on div "skirts" at bounding box center [783, 367] width 99 height 16
click at [777, 382] on div "sleep and loungewear" at bounding box center [783, 383] width 99 height 16
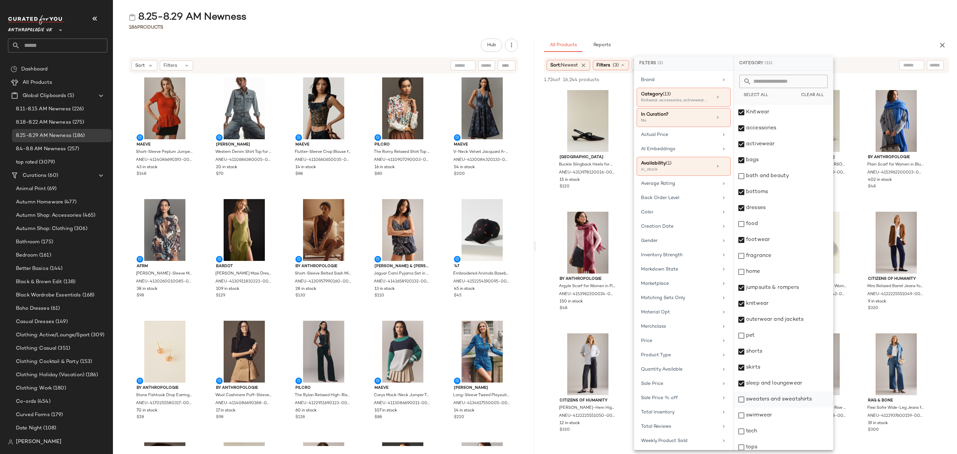
click at [779, 399] on div "sweaters and sweatshirts" at bounding box center [783, 399] width 99 height 16
click at [767, 418] on div "swimwear" at bounding box center [783, 415] width 99 height 16
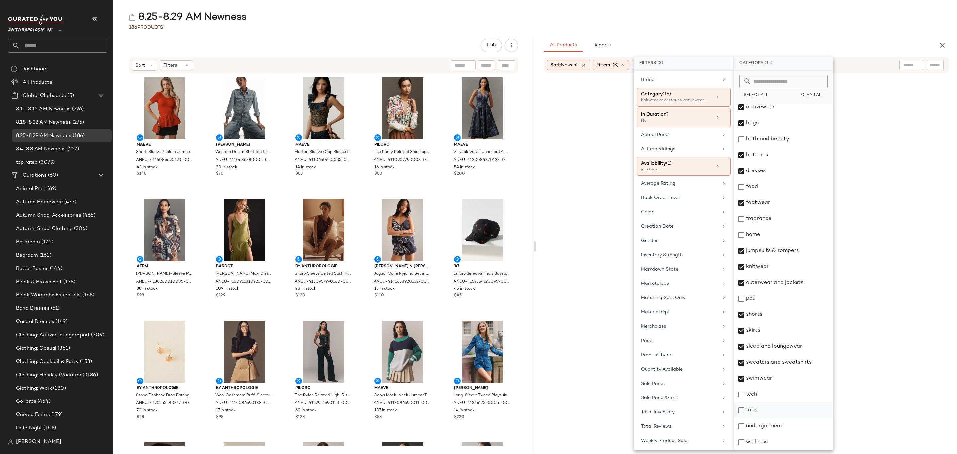
click at [767, 406] on div "tops" at bounding box center [783, 410] width 99 height 16
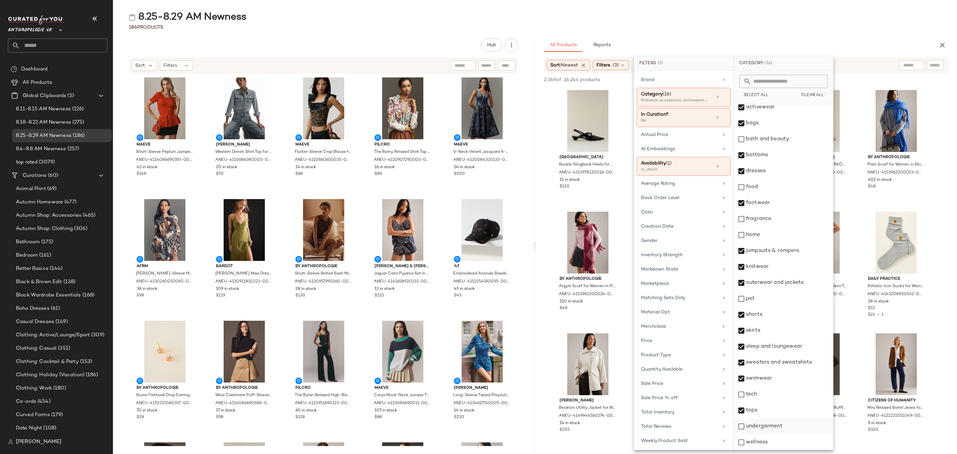
click at [765, 432] on div "undergarment" at bounding box center [783, 426] width 99 height 16
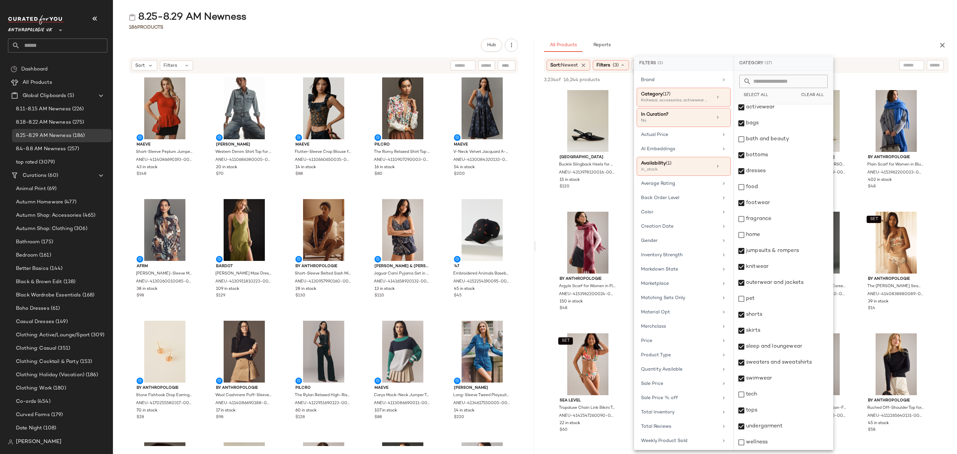
click at [851, 27] on div "186 Products" at bounding box center [535, 27] width 844 height 7
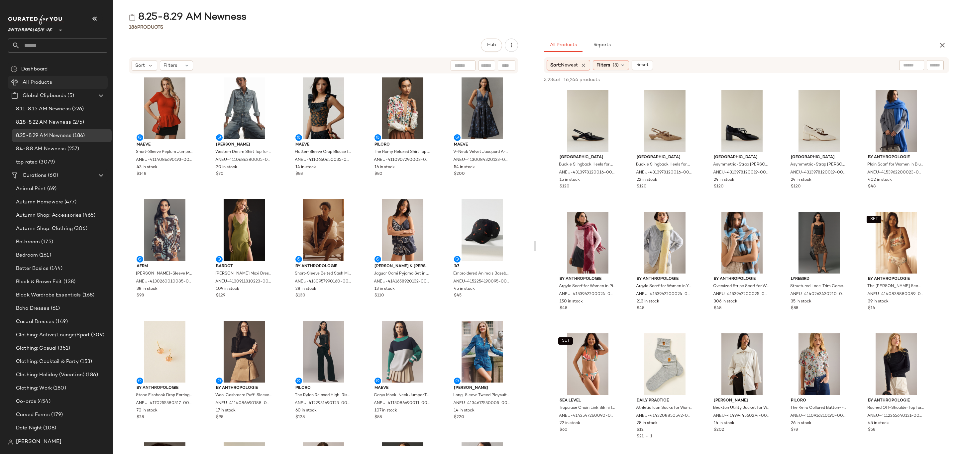
click at [46, 81] on span "All Products" at bounding box center [38, 83] width 30 height 8
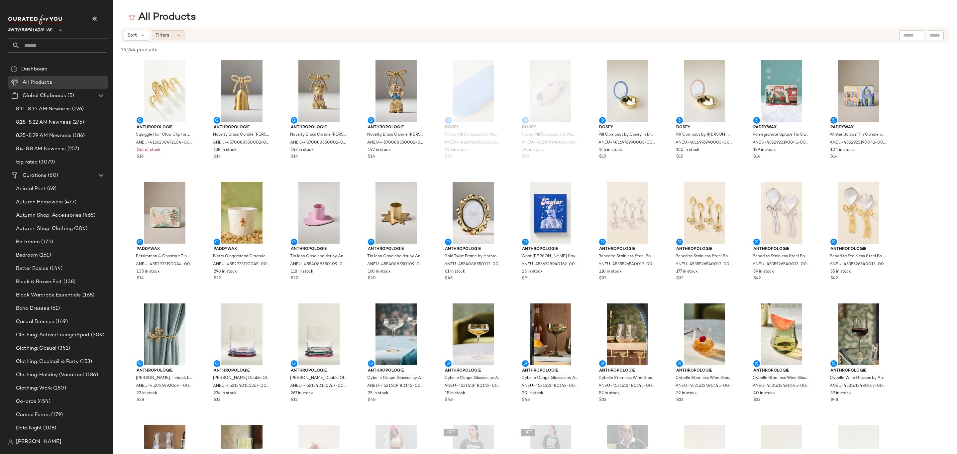
click at [176, 34] on icon at bounding box center [178, 35] width 5 height 5
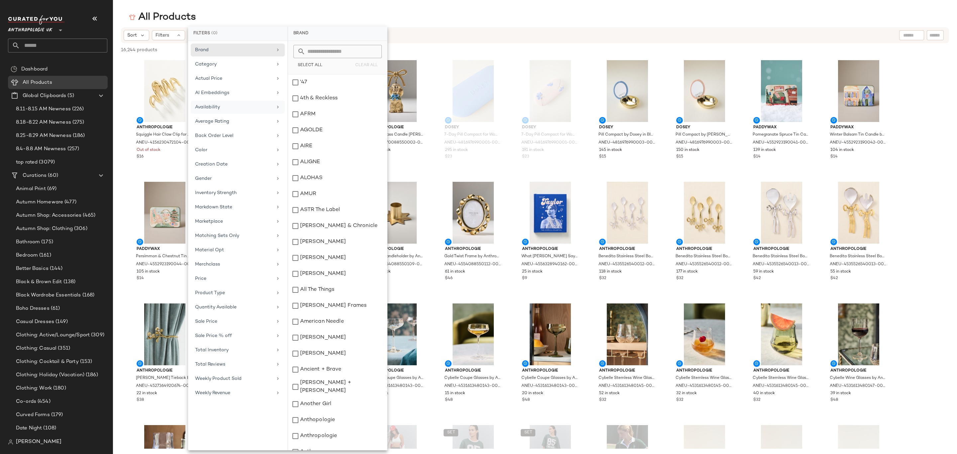
click at [226, 113] on div "Availability" at bounding box center [238, 107] width 94 height 13
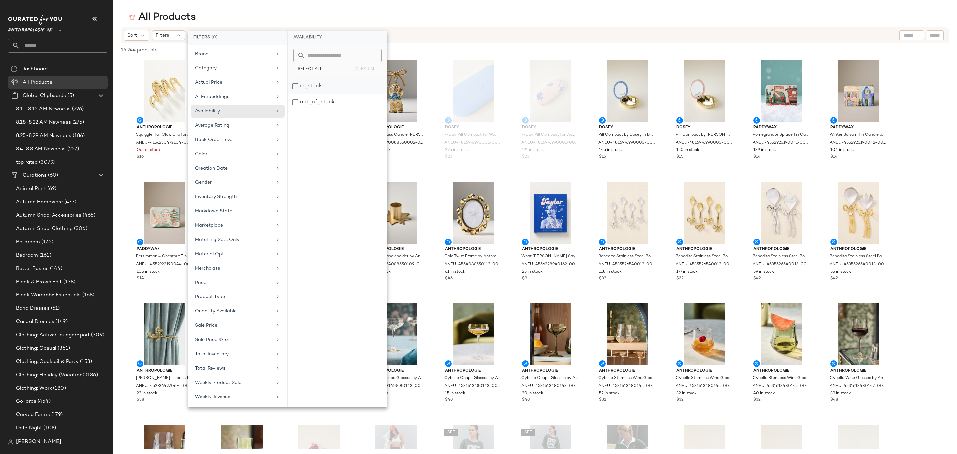
click at [308, 87] on div "in_stock" at bounding box center [337, 86] width 99 height 16
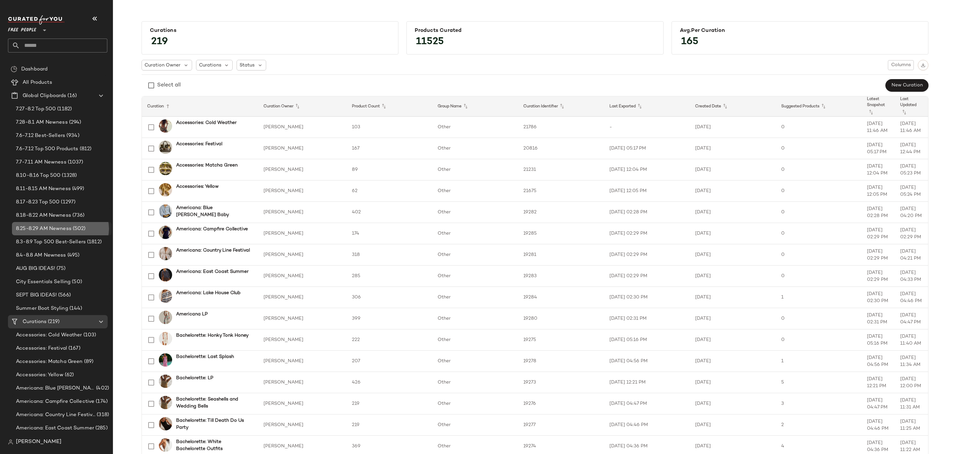
drag, startPoint x: 53, startPoint y: 228, endPoint x: 68, endPoint y: 229, distance: 15.3
click at [53, 227] on span "8.25-8.29 AM Newness" at bounding box center [43, 229] width 55 height 8
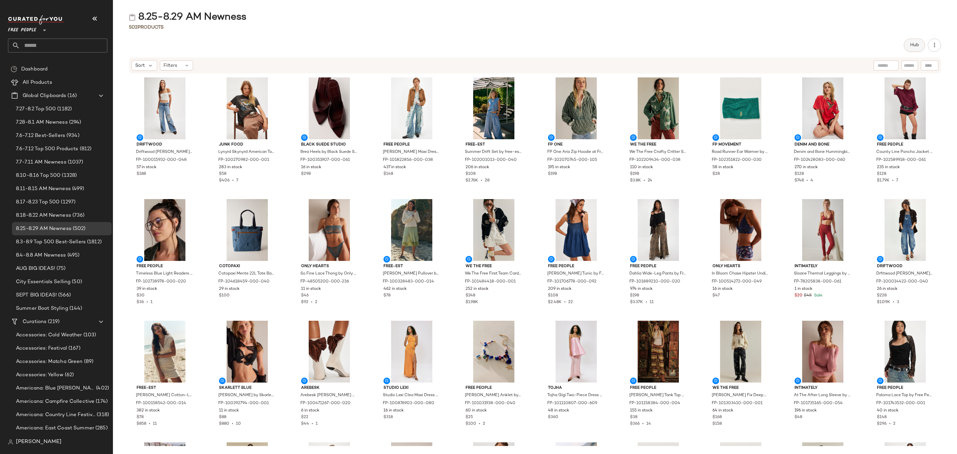
click at [913, 41] on button "Hub" at bounding box center [914, 45] width 21 height 13
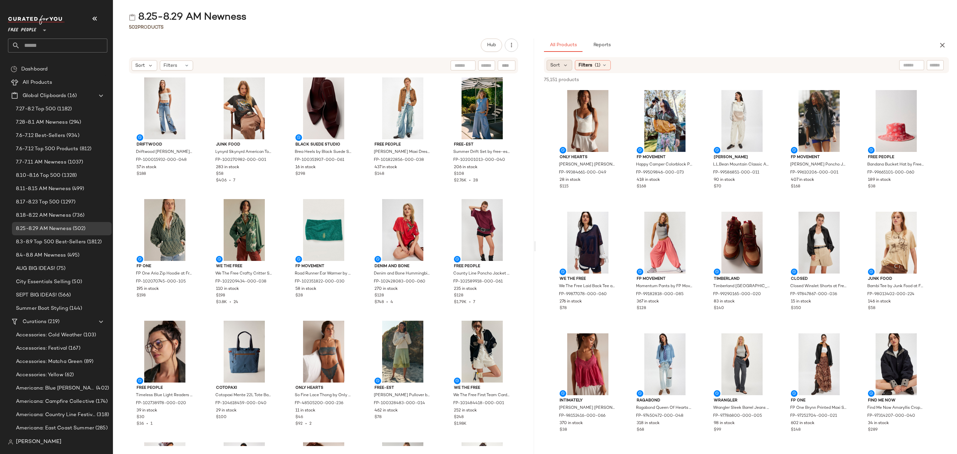
click at [569, 67] on div "Sort" at bounding box center [559, 65] width 26 height 11
click at [573, 82] on span "Newest" at bounding box center [571, 82] width 17 height 7
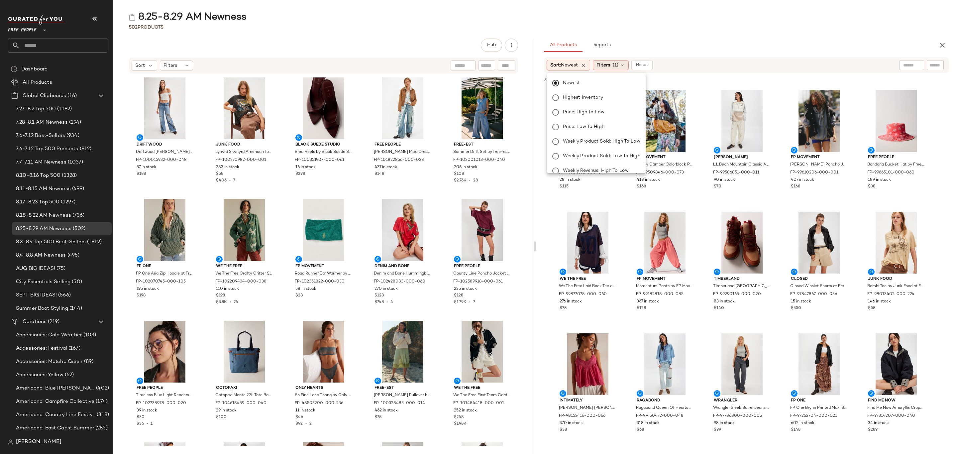
click at [608, 62] on span "Filters" at bounding box center [603, 65] width 14 height 7
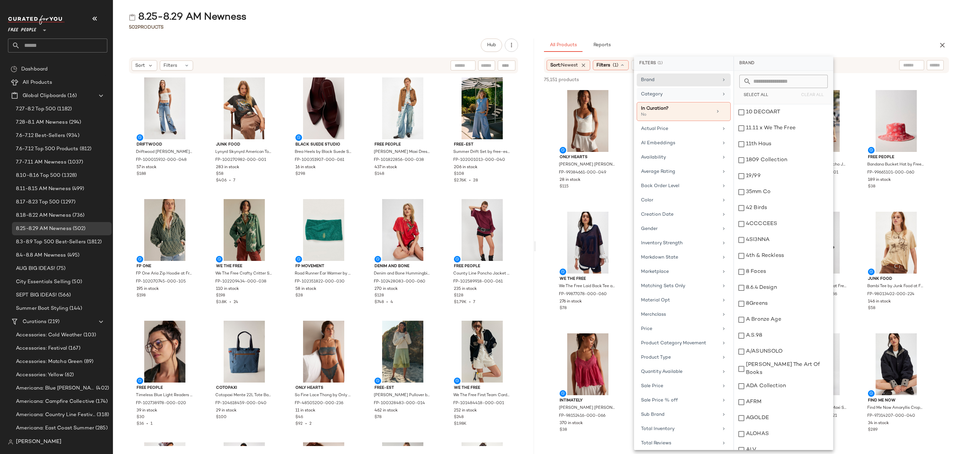
click at [690, 98] on div "Category" at bounding box center [679, 94] width 77 height 7
click at [768, 112] on div "Accessories" at bounding box center [783, 112] width 99 height 16
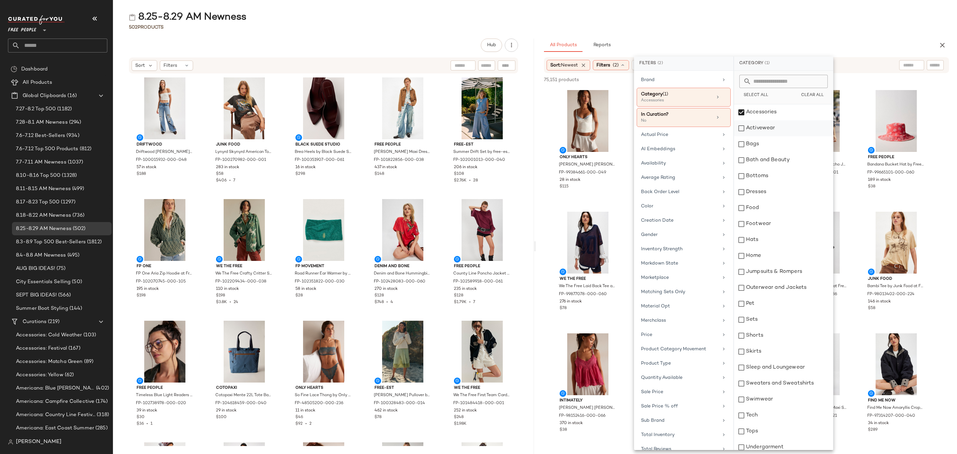
click at [769, 134] on div "Activewear" at bounding box center [783, 128] width 99 height 16
click at [771, 146] on div "Bags" at bounding box center [783, 144] width 99 height 16
click at [772, 177] on div "Bottoms" at bounding box center [783, 176] width 99 height 16
click at [775, 197] on div "Dresses" at bounding box center [783, 192] width 99 height 16
click at [770, 223] on div "Footwear" at bounding box center [783, 224] width 99 height 16
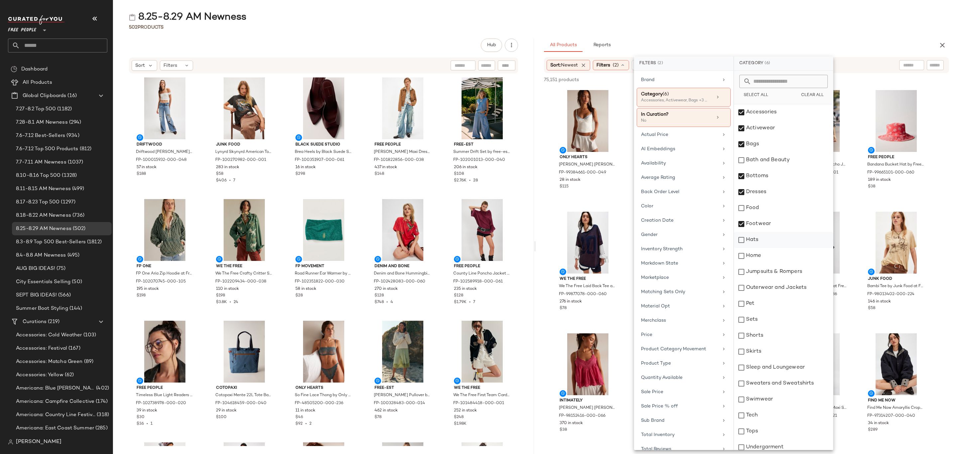
click at [766, 244] on div "Hats" at bounding box center [783, 240] width 99 height 16
click at [774, 267] on div "Jumpsuits & Rompers" at bounding box center [783, 272] width 99 height 16
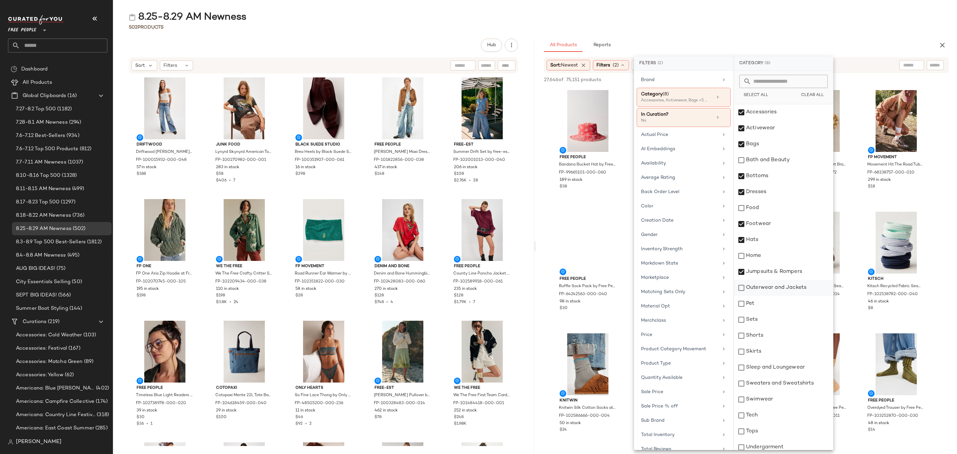
click at [775, 287] on div "Outerwear and Jackets" at bounding box center [783, 288] width 99 height 16
click at [767, 319] on div "Sets" at bounding box center [783, 320] width 99 height 16
click at [768, 338] on div "Shorts" at bounding box center [783, 336] width 99 height 16
click at [768, 350] on div "Skirts" at bounding box center [783, 351] width 99 height 16
click at [774, 367] on div "Sleep and Loungewear" at bounding box center [783, 367] width 99 height 16
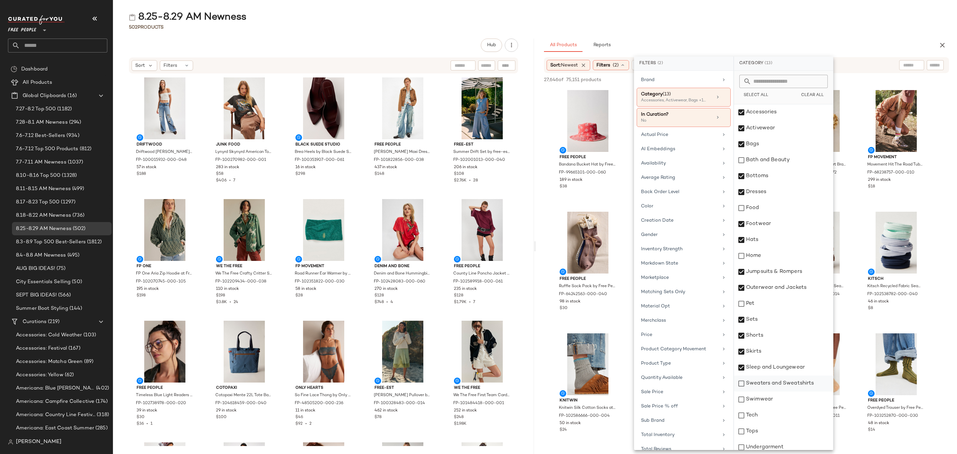
click at [779, 382] on div "Sweaters and Sweatshirts" at bounding box center [783, 383] width 99 height 16
click at [776, 401] on div "Swimwear" at bounding box center [783, 399] width 99 height 16
click at [774, 427] on div "Tops" at bounding box center [783, 431] width 99 height 16
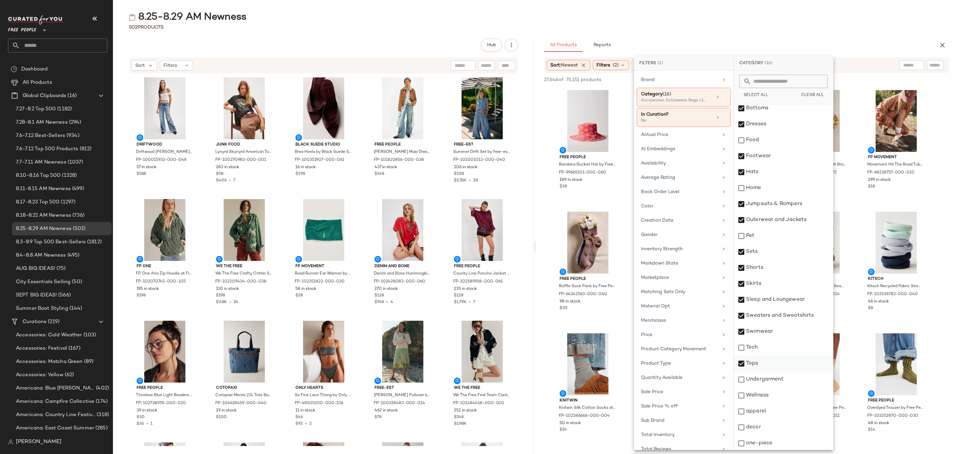
scroll to position [69, 0]
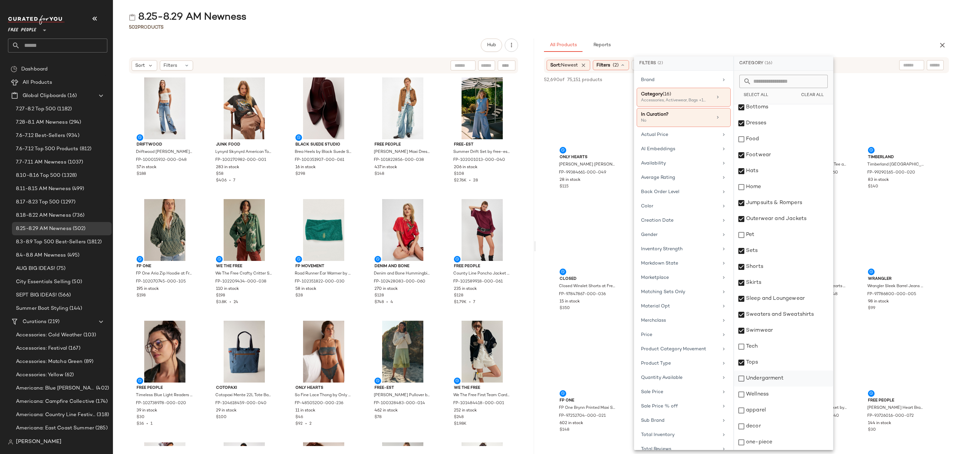
click at [781, 376] on div "Undergarment" at bounding box center [783, 378] width 99 height 16
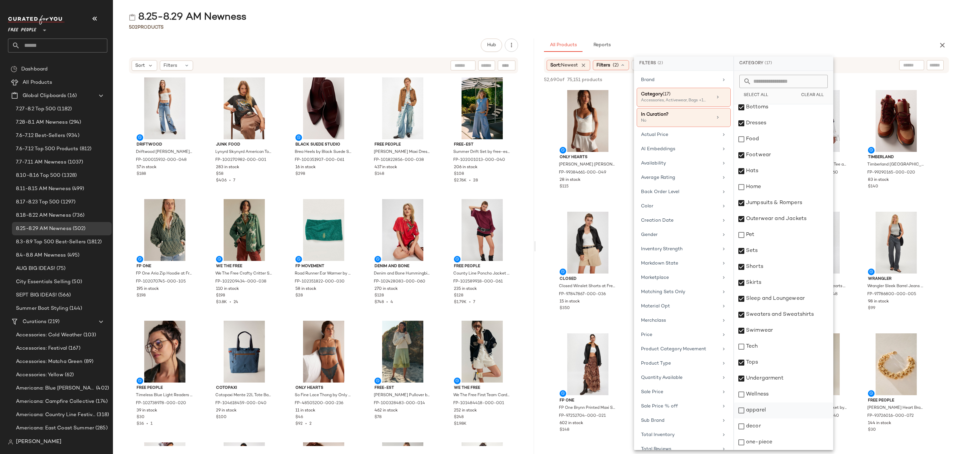
click at [771, 408] on div "apparel" at bounding box center [783, 410] width 99 height 16
click at [770, 445] on div "one-piece" at bounding box center [783, 442] width 99 height 16
click at [663, 158] on div "Availability" at bounding box center [683, 163] width 94 height 13
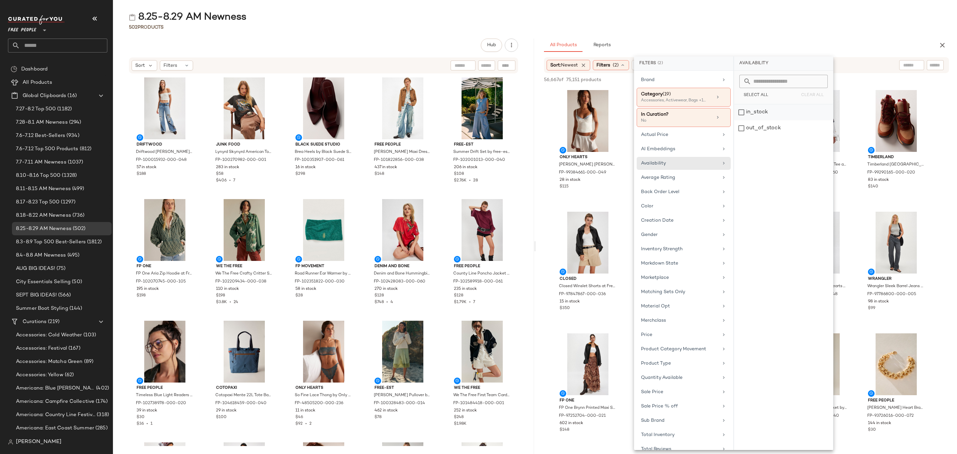
click at [773, 111] on div "in_stock" at bounding box center [783, 112] width 99 height 16
click at [846, 22] on div "8.25-8.29 AM Newness" at bounding box center [535, 17] width 844 height 13
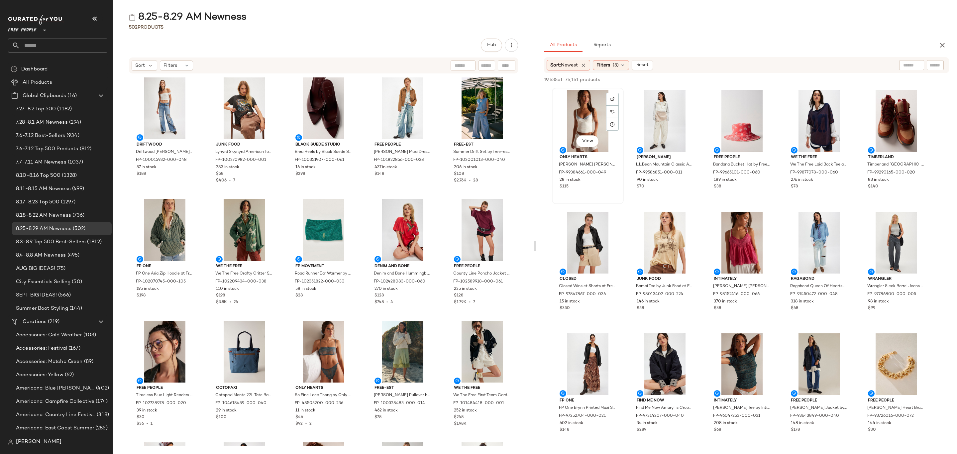
click at [586, 124] on div "View" at bounding box center [587, 121] width 67 height 62
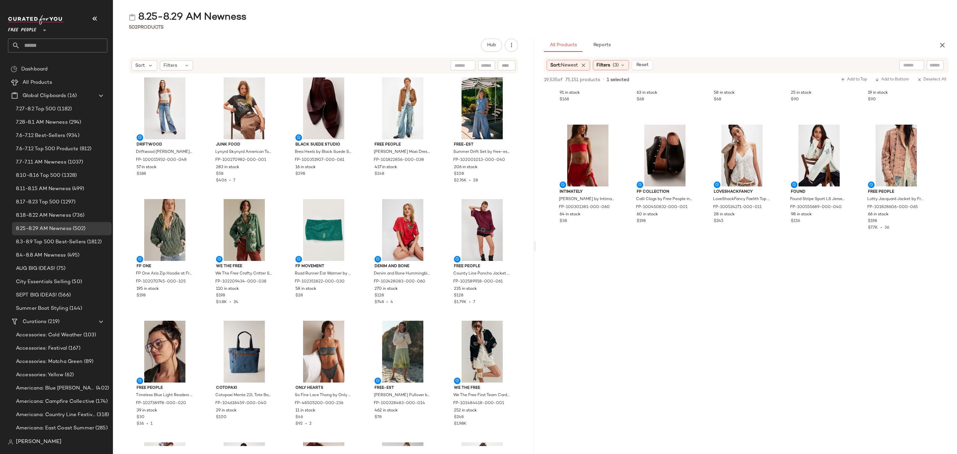
scroll to position [1644, 0]
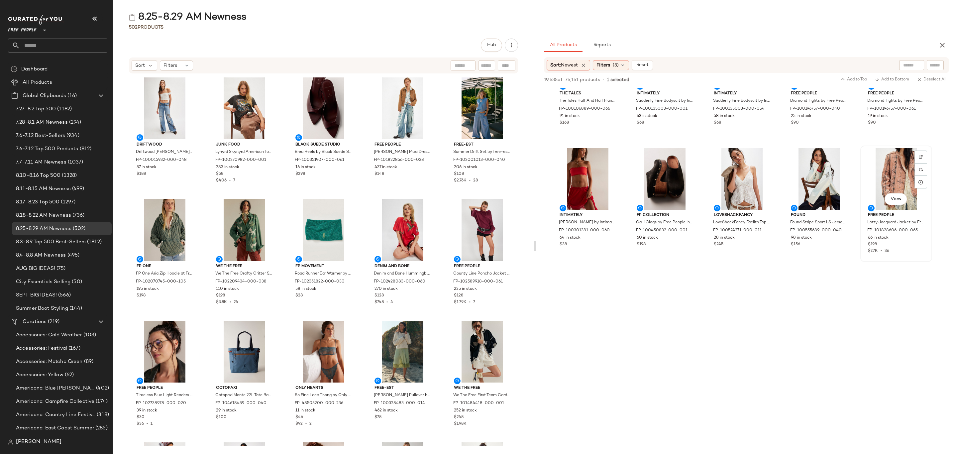
click at [906, 244] on div "$198" at bounding box center [896, 245] width 56 height 6
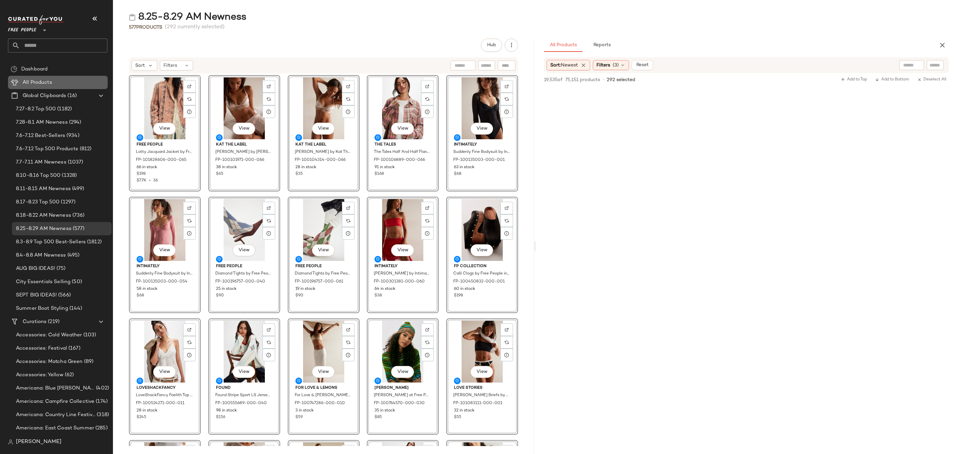
click at [37, 80] on span "All Products" at bounding box center [38, 83] width 30 height 8
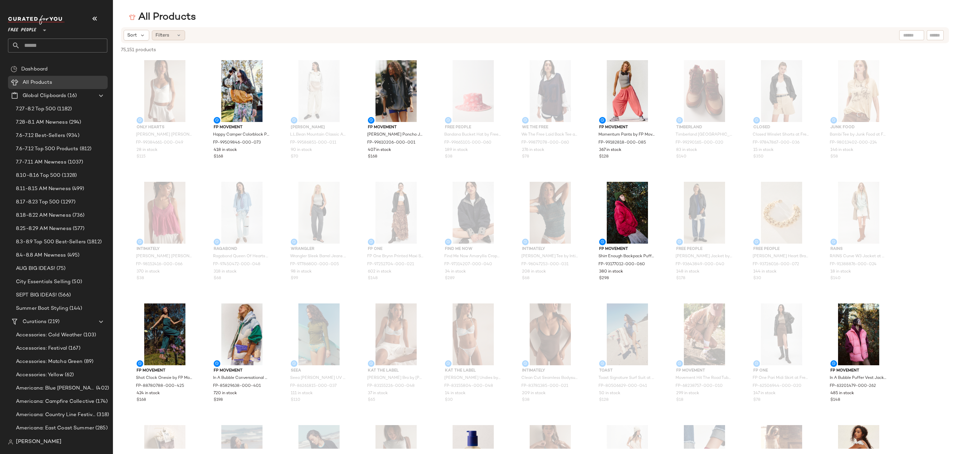
click at [174, 38] on div "Filters" at bounding box center [168, 35] width 33 height 10
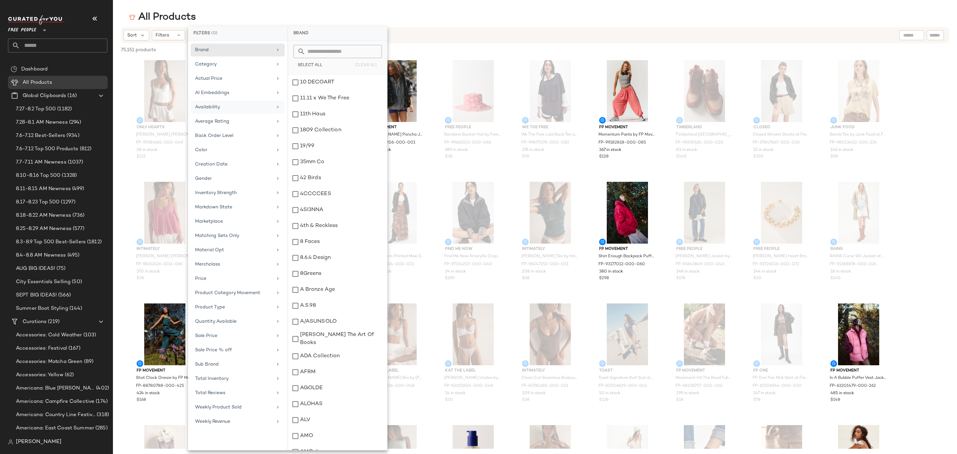
click at [258, 109] on div "Availability" at bounding box center [233, 107] width 77 height 7
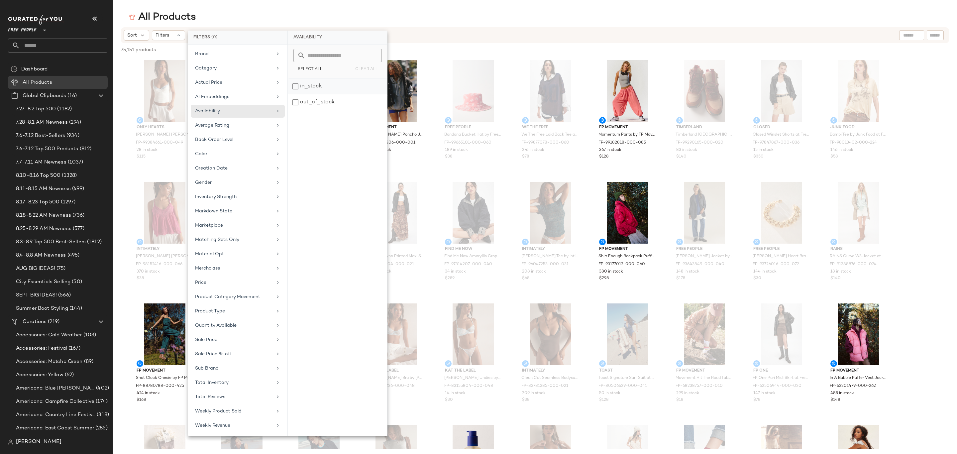
click at [303, 90] on div "in_stock" at bounding box center [337, 86] width 99 height 16
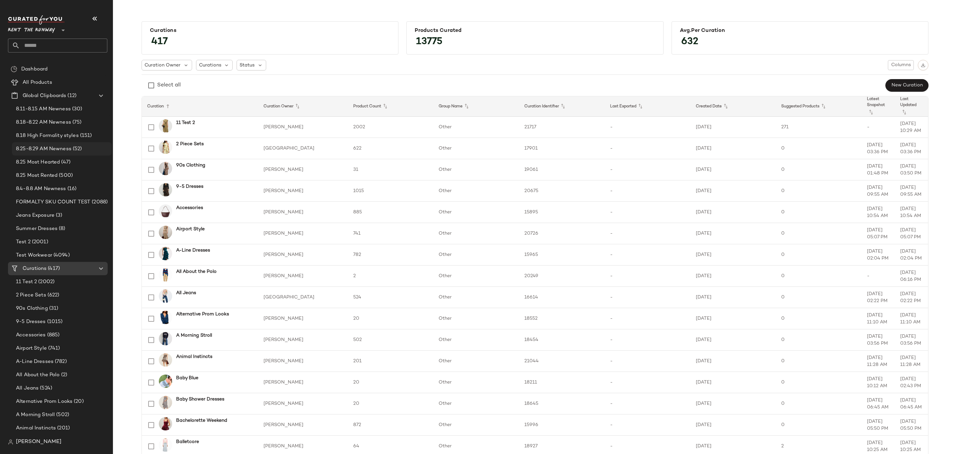
drag, startPoint x: 64, startPoint y: 146, endPoint x: 81, endPoint y: 145, distance: 17.0
click at [64, 146] on span "8.25-8.29 AM Newness" at bounding box center [43, 149] width 55 height 8
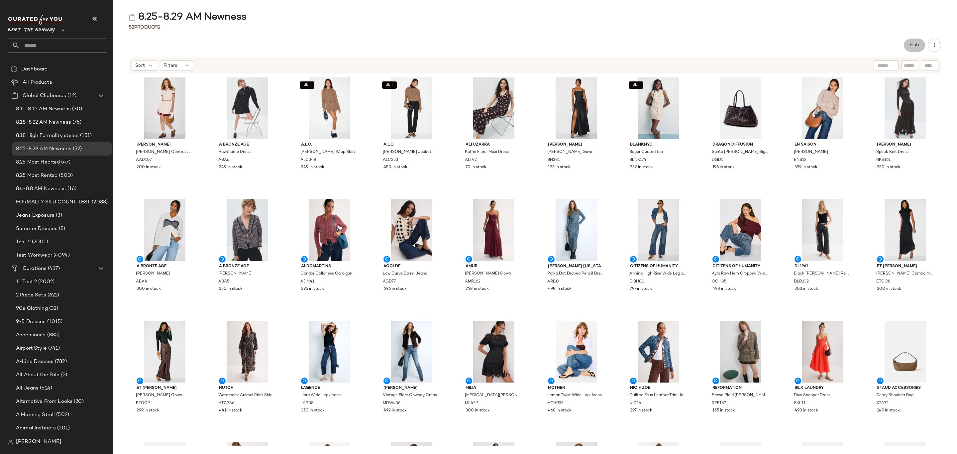
click at [909, 43] on button "Hub" at bounding box center [914, 45] width 21 height 13
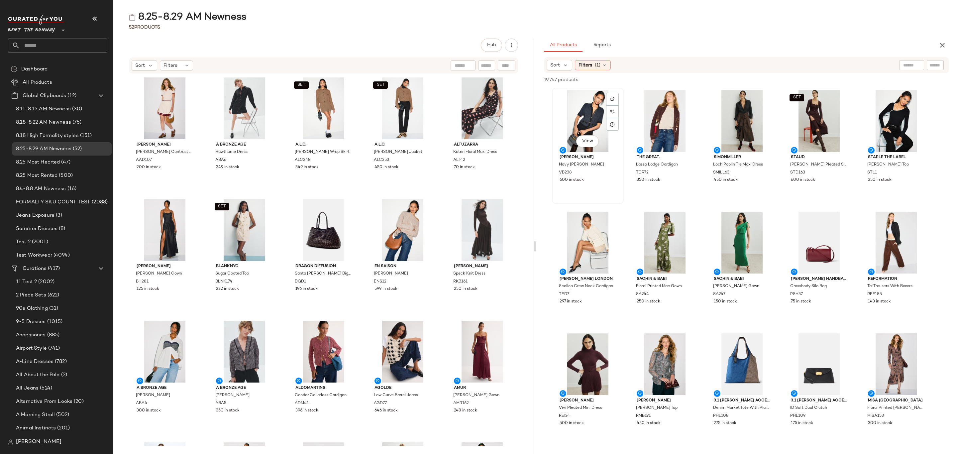
click at [577, 100] on div "View" at bounding box center [587, 121] width 67 height 62
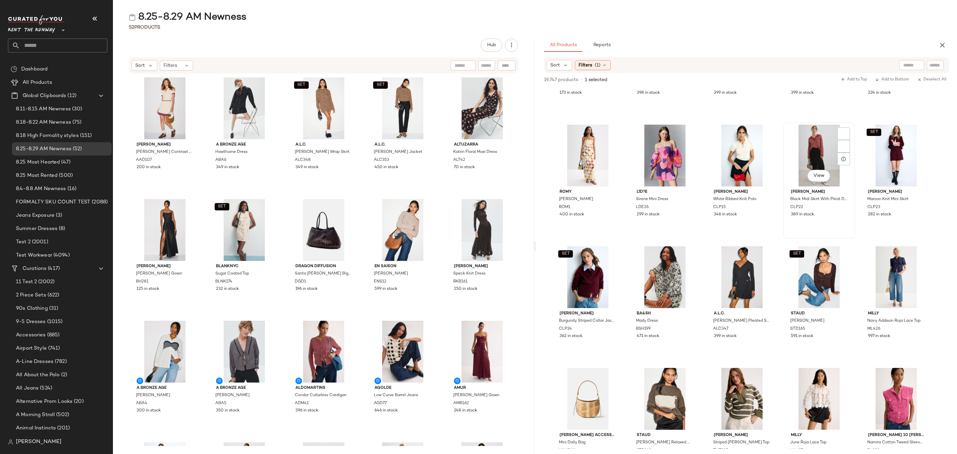
scroll to position [648, 0]
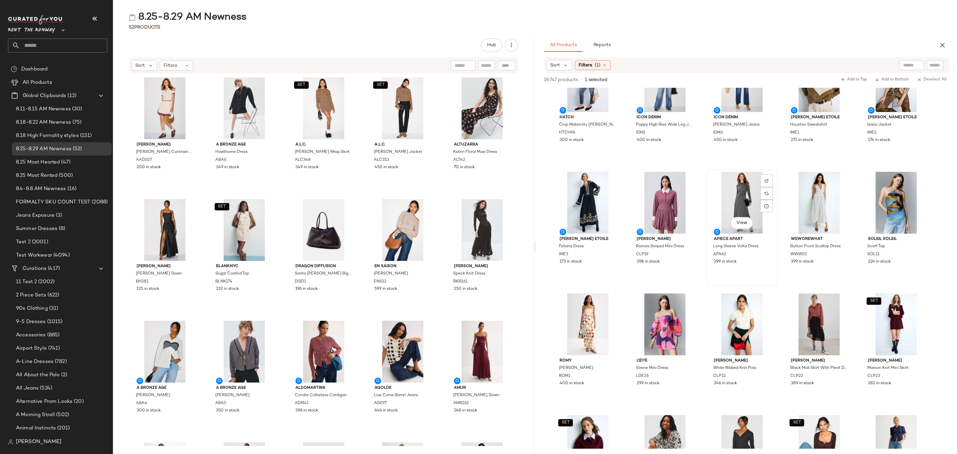
click at [759, 262] on div "399 in stock" at bounding box center [742, 262] width 56 height 6
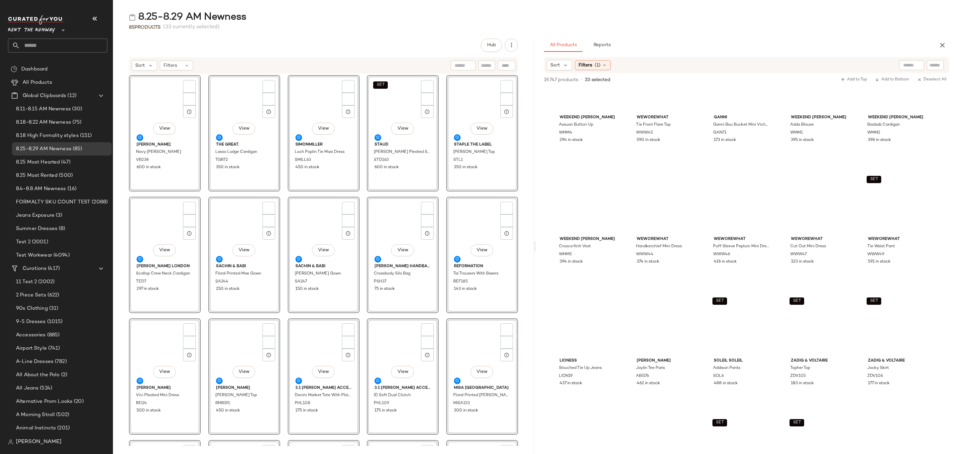
scroll to position [0, 0]
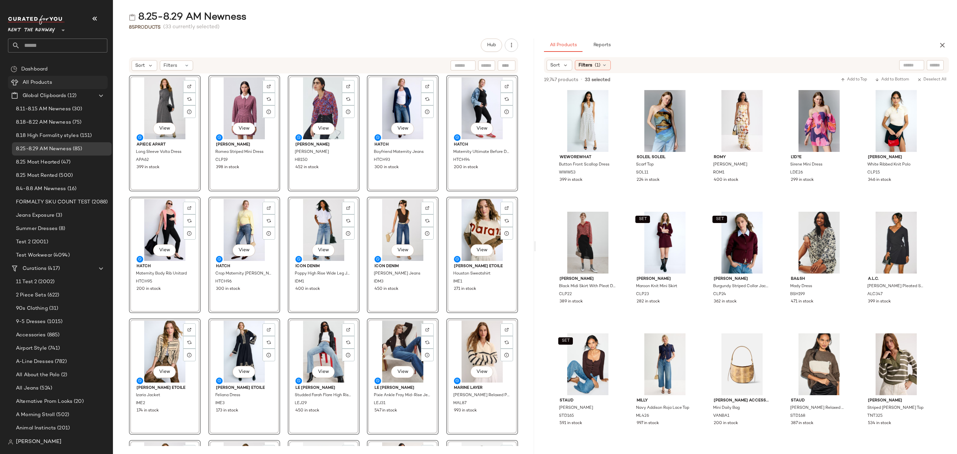
click at [38, 87] on Products "All Products" at bounding box center [58, 82] width 100 height 13
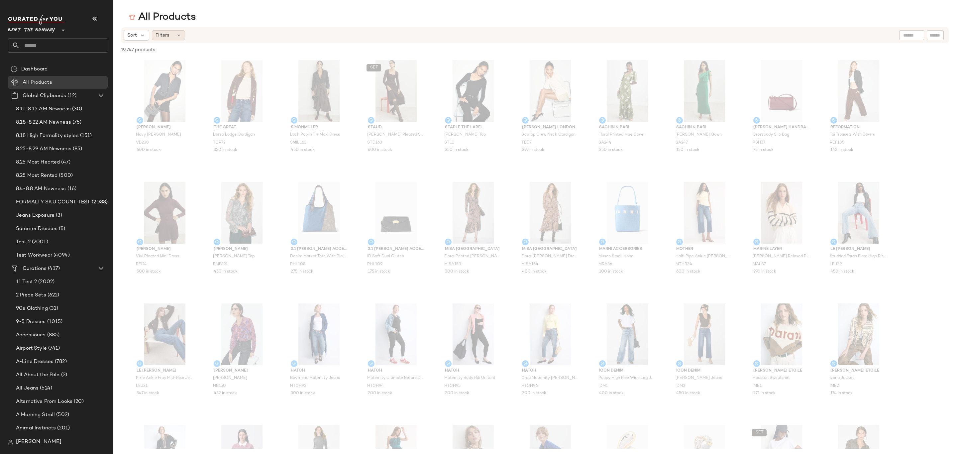
click at [166, 32] on span "Filters" at bounding box center [162, 35] width 14 height 7
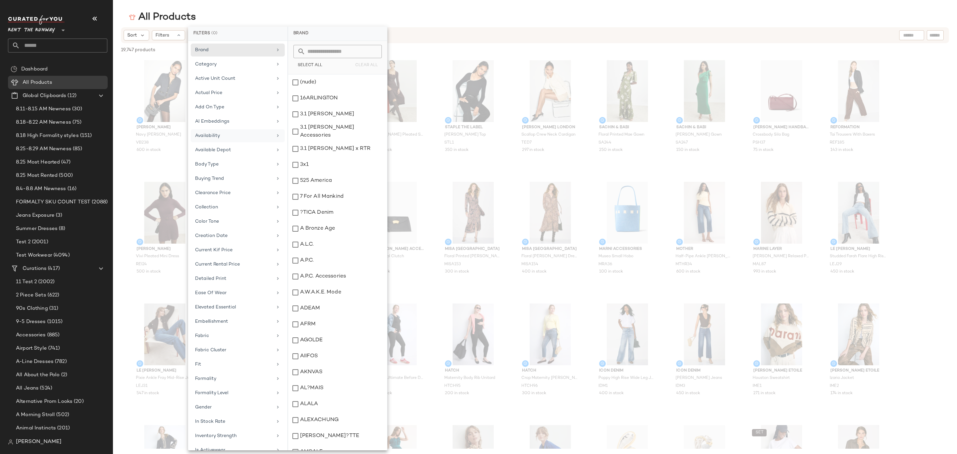
click at [238, 135] on div "Availability" at bounding box center [233, 135] width 77 height 7
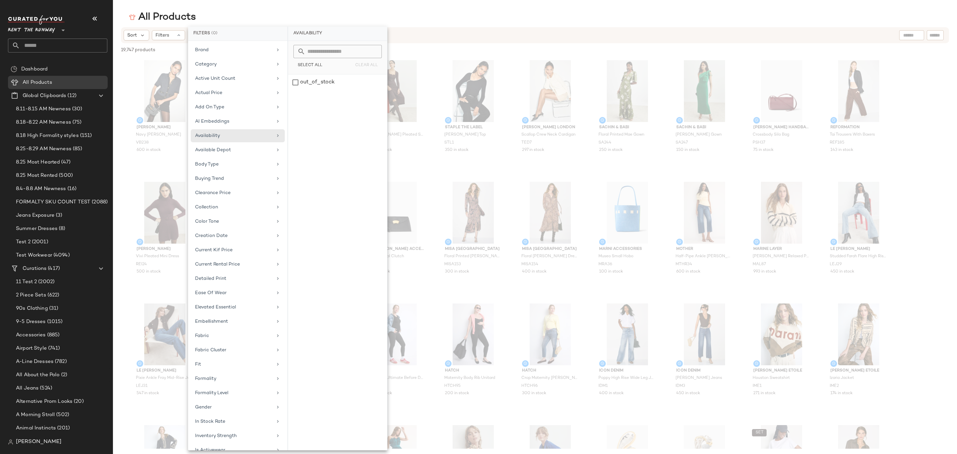
click at [468, 20] on div "All Products" at bounding box center [535, 17] width 844 height 13
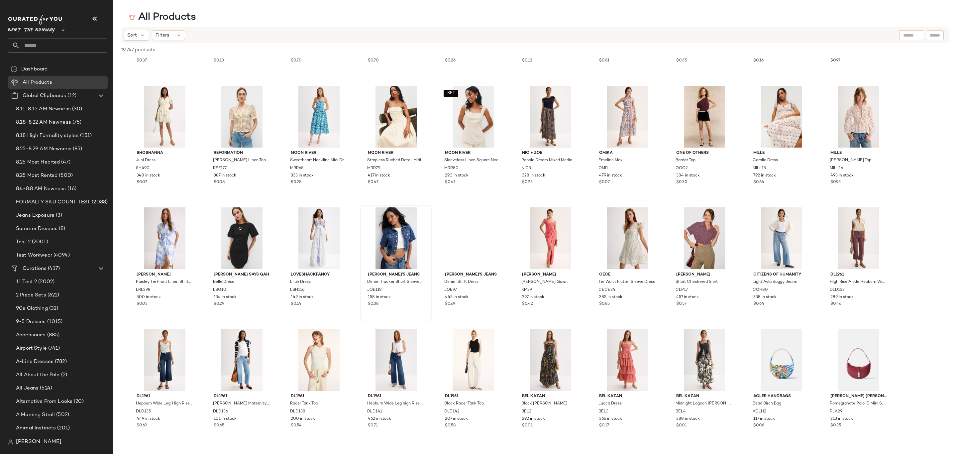
scroll to position [2292, 0]
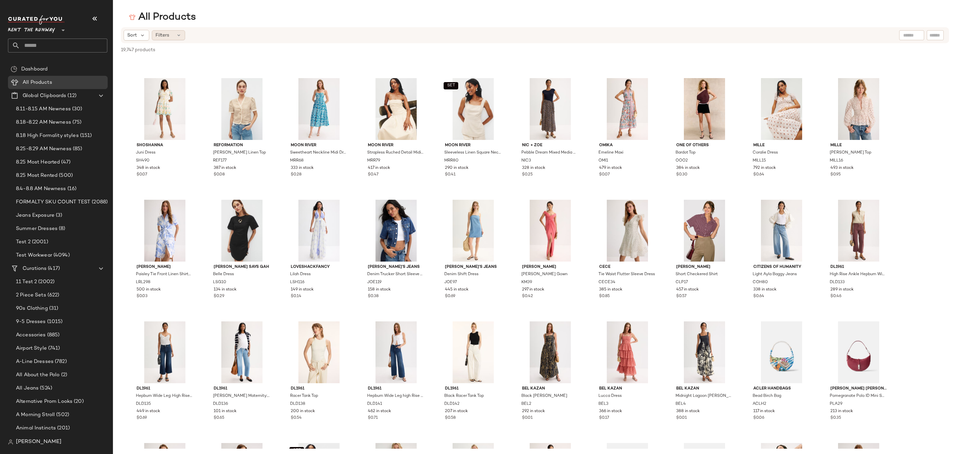
click at [171, 38] on div "Filters" at bounding box center [168, 35] width 33 height 10
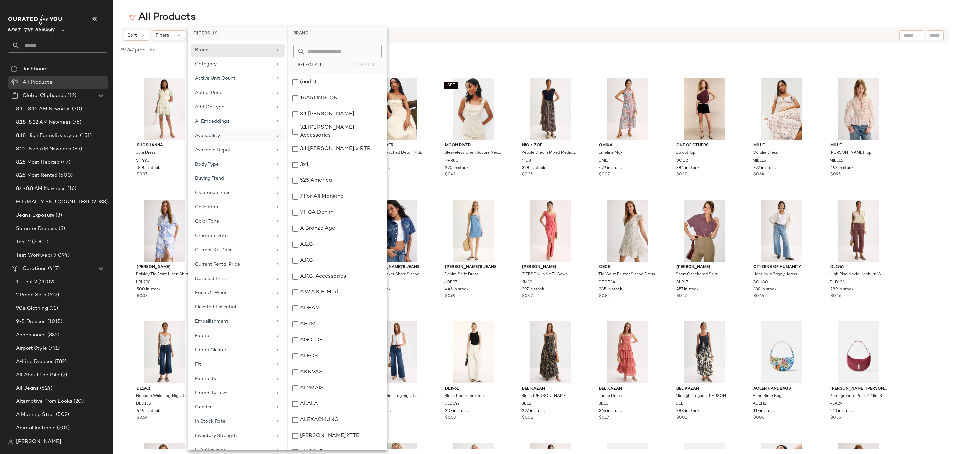
click at [225, 136] on div "Availability" at bounding box center [233, 135] width 77 height 7
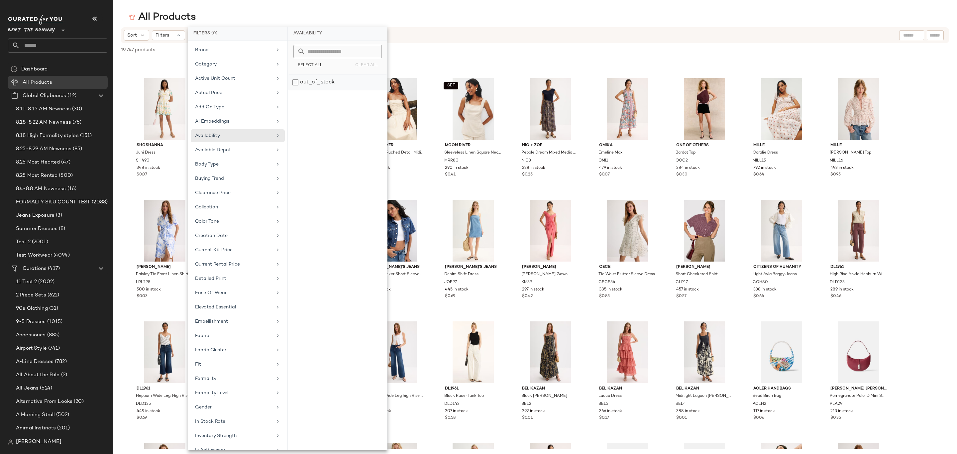
click at [333, 82] on div "out_of_stock" at bounding box center [337, 82] width 99 height 16
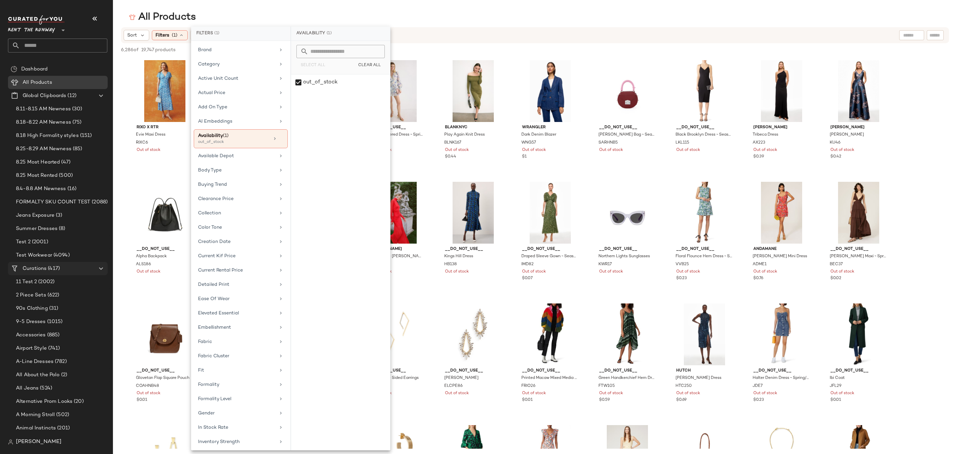
click at [69, 271] on div "Curations (417)" at bounding box center [58, 269] width 75 height 8
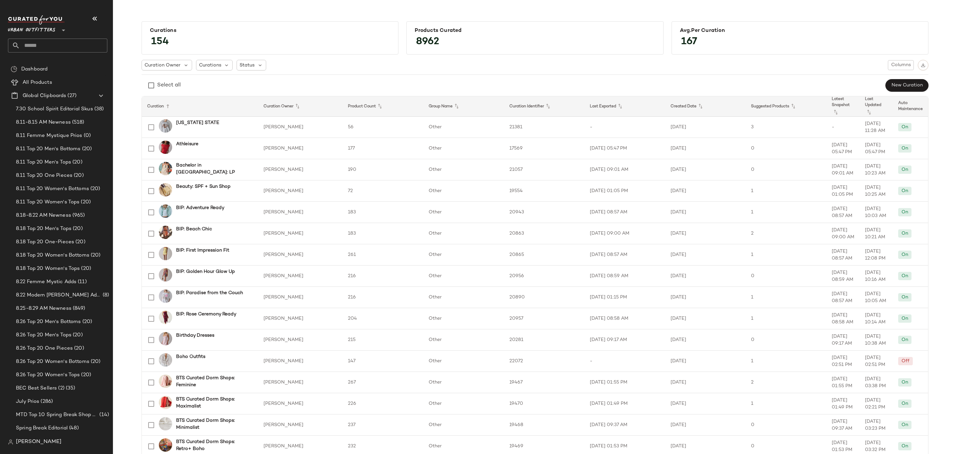
scroll to position [100, 0]
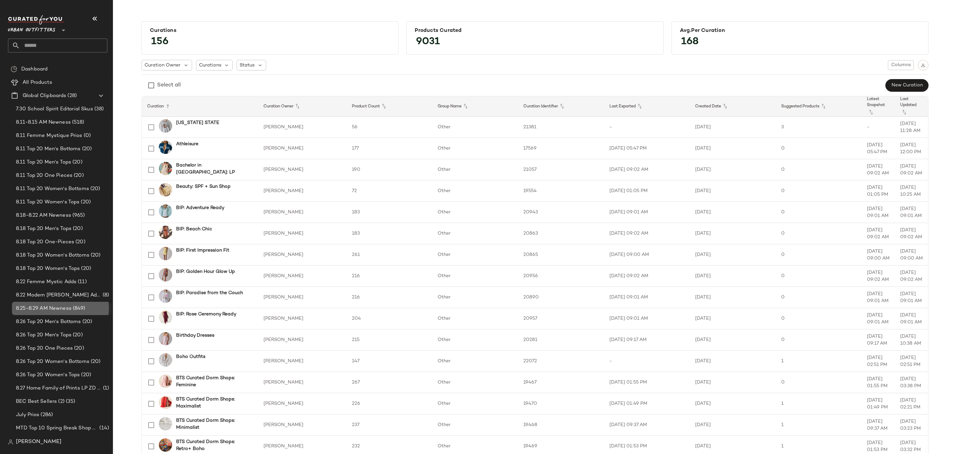
click at [68, 306] on span "8.25-8.29 AM Newness" at bounding box center [43, 309] width 55 height 8
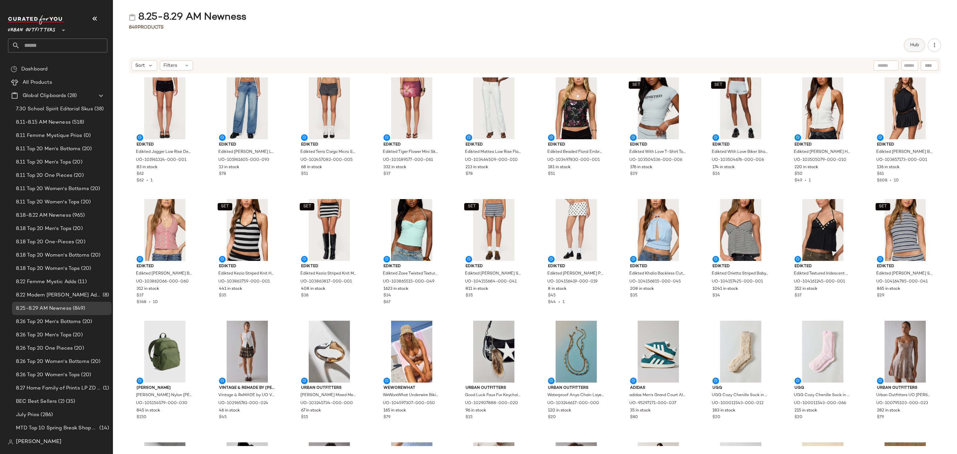
click at [911, 43] on span "Hub" at bounding box center [914, 45] width 9 height 5
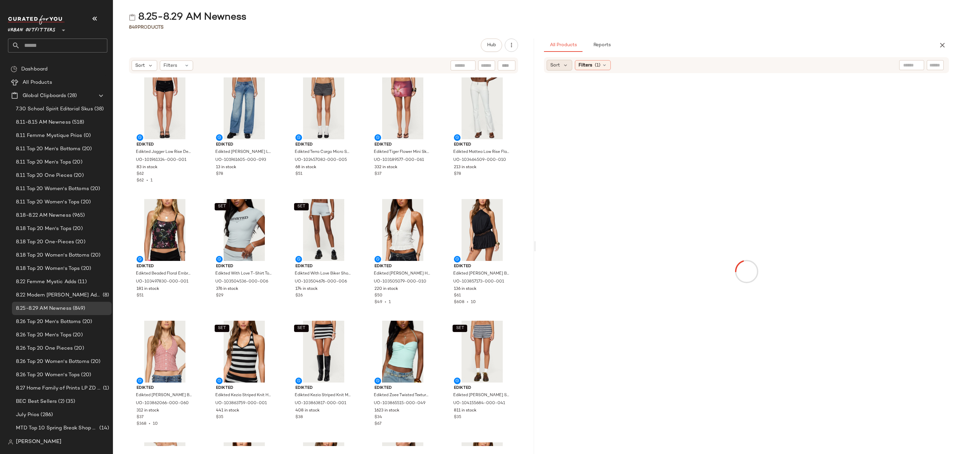
click at [560, 66] on div "Sort" at bounding box center [559, 65] width 26 height 11
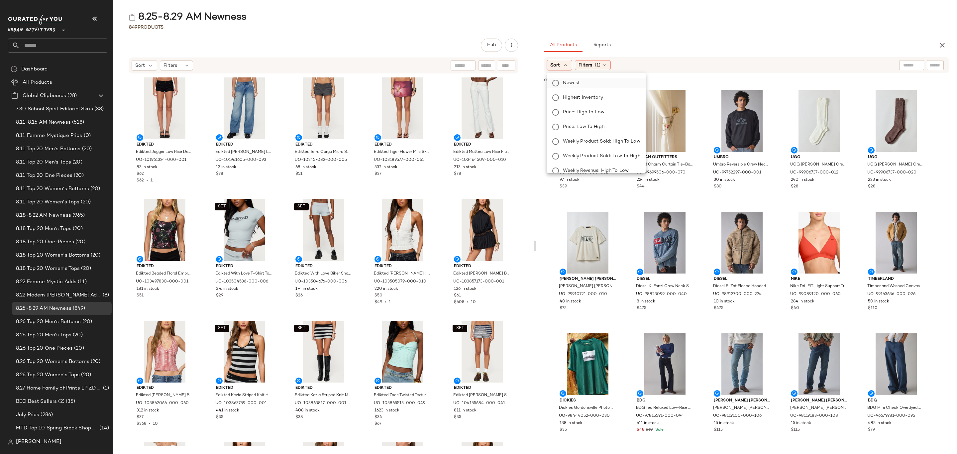
click at [565, 82] on span "Newest" at bounding box center [571, 82] width 17 height 7
click at [610, 62] on span "Filters" at bounding box center [603, 65] width 14 height 7
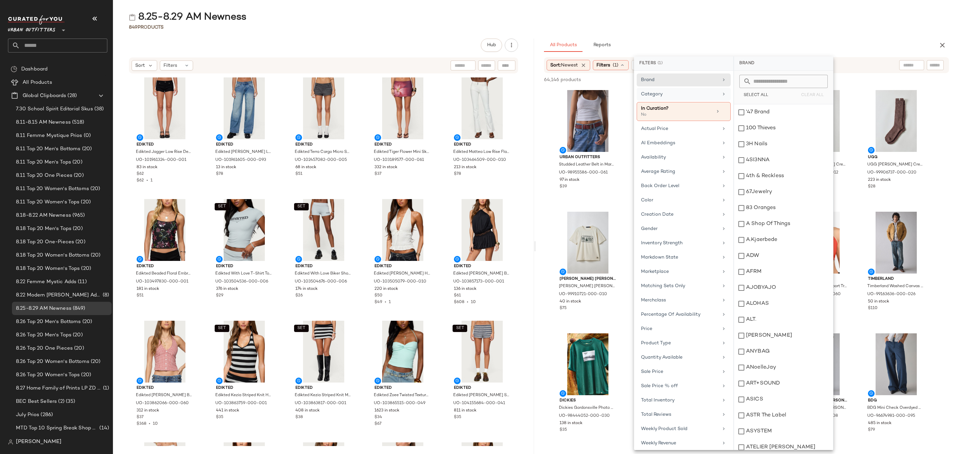
click at [681, 95] on div "Category" at bounding box center [679, 94] width 77 height 7
click at [771, 109] on div "Accessories" at bounding box center [783, 112] width 99 height 16
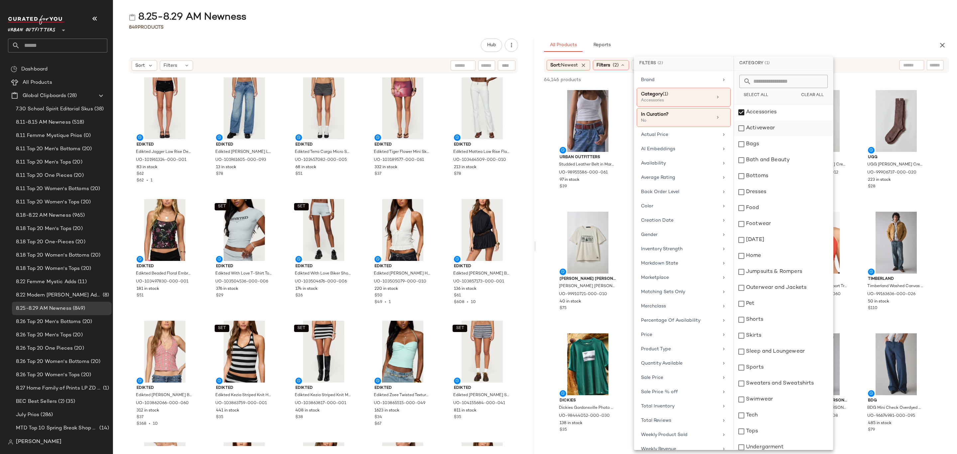
click at [774, 136] on div "Activewear" at bounding box center [783, 128] width 99 height 16
click at [772, 146] on div "Bags" at bounding box center [783, 144] width 99 height 16
click at [782, 180] on div "Bottoms" at bounding box center [783, 176] width 99 height 16
click at [781, 195] on div "Dresses" at bounding box center [783, 192] width 99 height 16
click at [779, 224] on div "Footwear" at bounding box center [783, 224] width 99 height 16
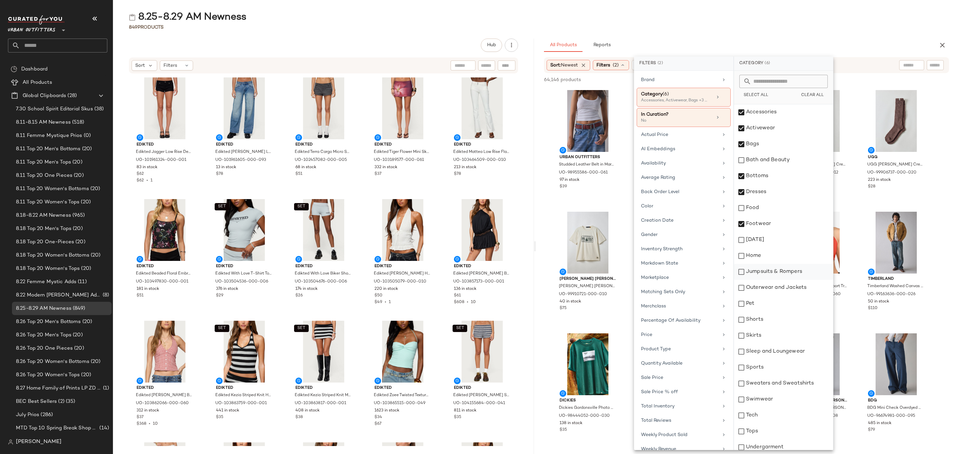
click at [782, 273] on div "Jumpsuits & Rompers" at bounding box center [783, 272] width 99 height 16
click at [779, 286] on div "Outerwear and Jackets" at bounding box center [783, 288] width 99 height 16
click at [770, 327] on div "Shorts" at bounding box center [783, 320] width 99 height 16
click at [769, 339] on div "Skirts" at bounding box center [783, 336] width 99 height 16
click at [804, 351] on div "Sleep and Loungewear" at bounding box center [783, 351] width 99 height 16
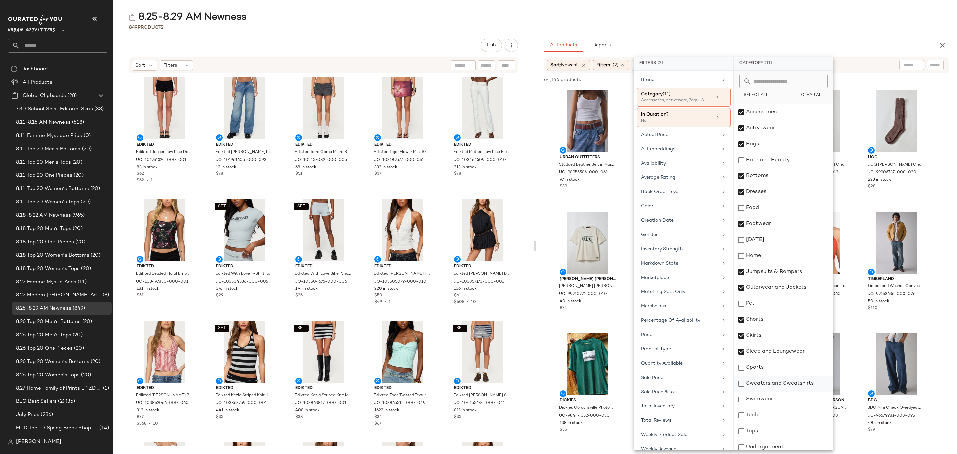
click at [787, 390] on div "Sweaters and Sweatshirts" at bounding box center [783, 383] width 99 height 16
click at [784, 403] on div "Swimwear" at bounding box center [783, 399] width 99 height 16
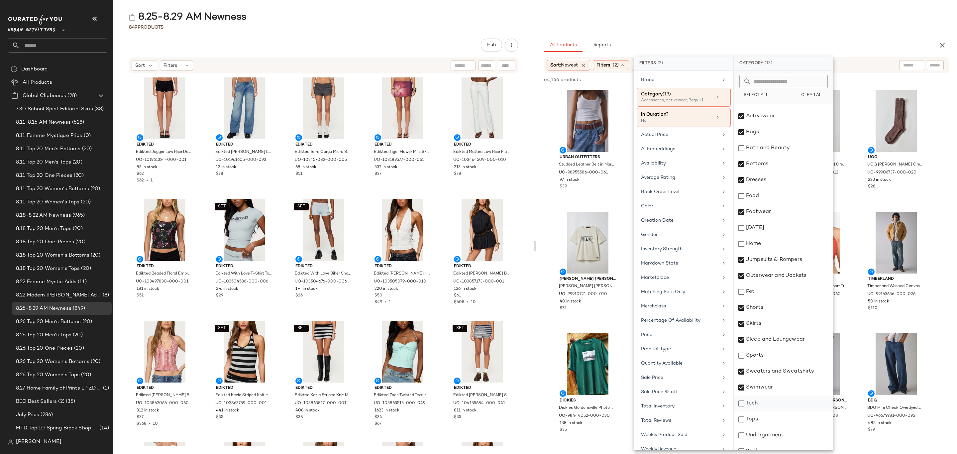
scroll to position [21, 0]
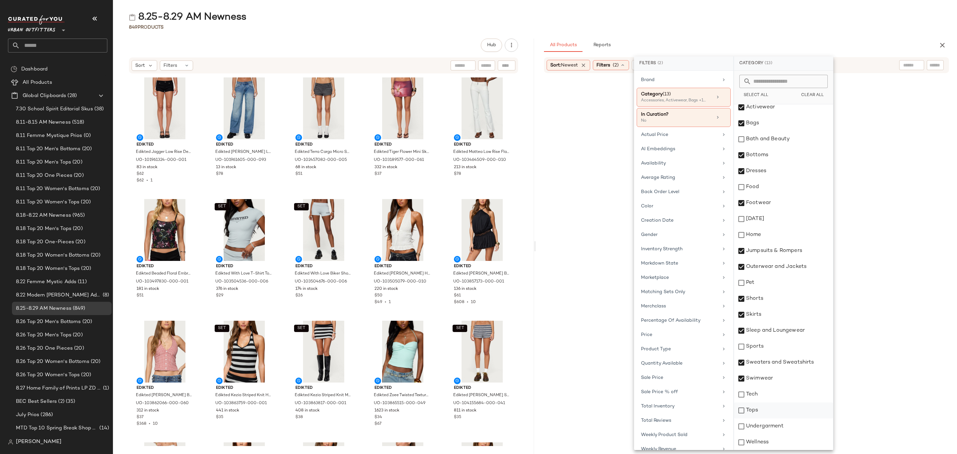
click at [776, 406] on div "Tops" at bounding box center [783, 410] width 99 height 16
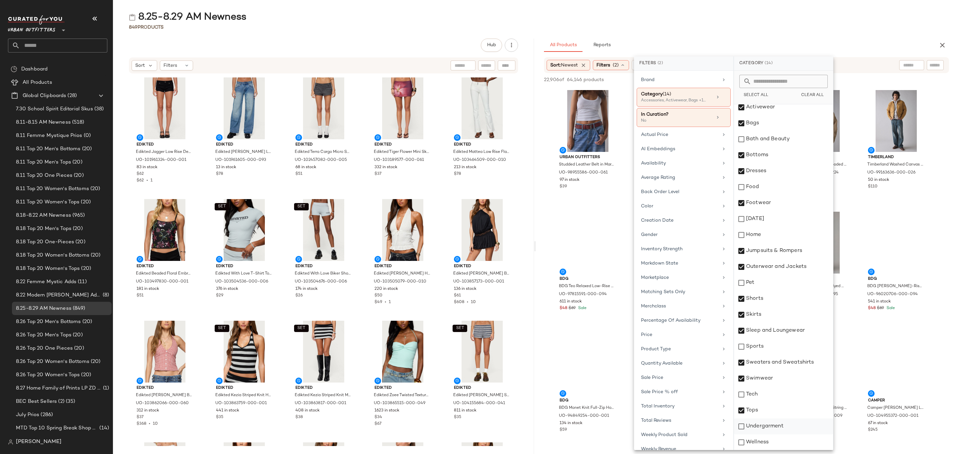
click at [774, 427] on div "Undergarment" at bounding box center [783, 426] width 99 height 16
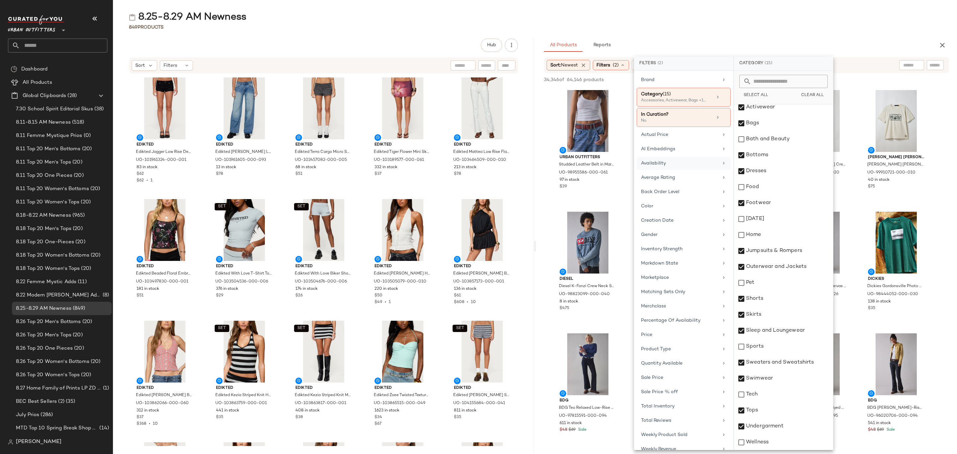
click at [681, 167] on div "Availability" at bounding box center [679, 163] width 77 height 7
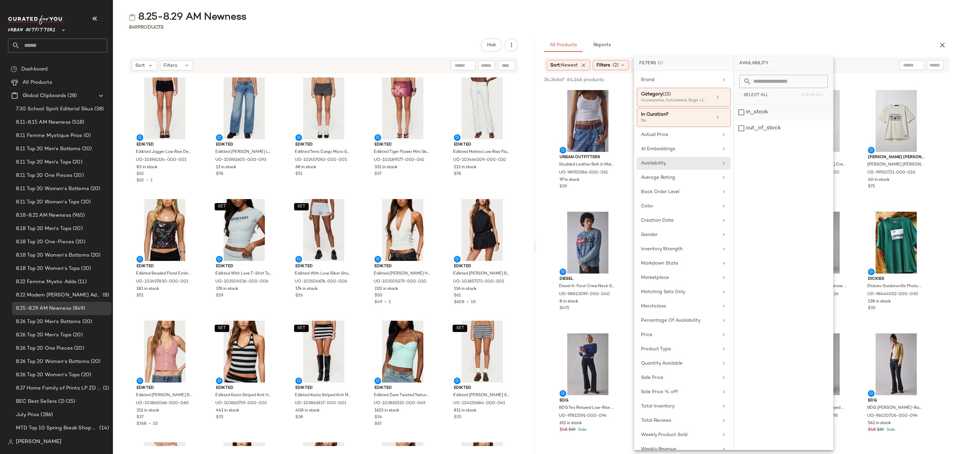
click at [781, 118] on div "in_stock" at bounding box center [783, 112] width 99 height 16
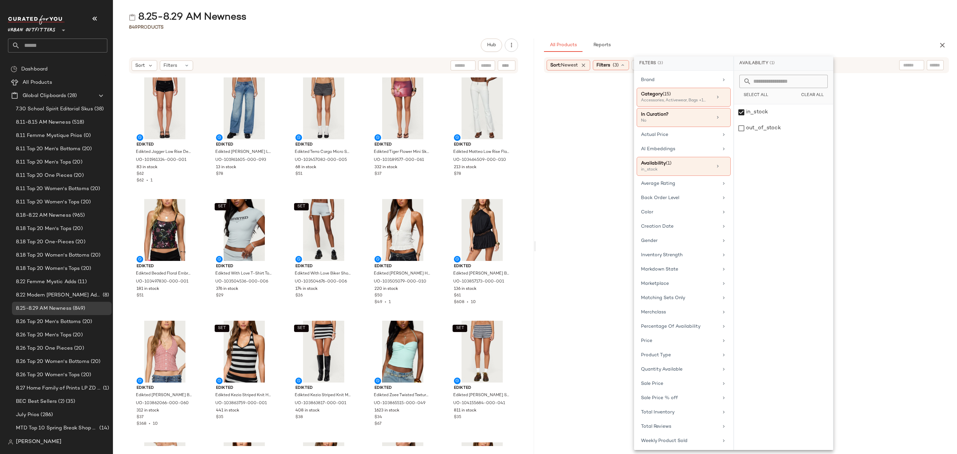
click at [815, 16] on div "8.25-8.29 AM Newness" at bounding box center [535, 17] width 844 height 13
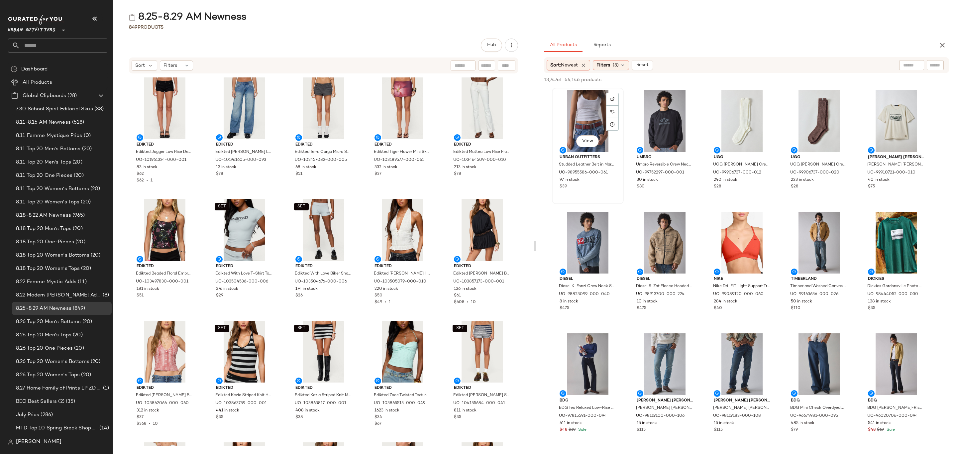
click at [570, 100] on div "View" at bounding box center [587, 121] width 67 height 62
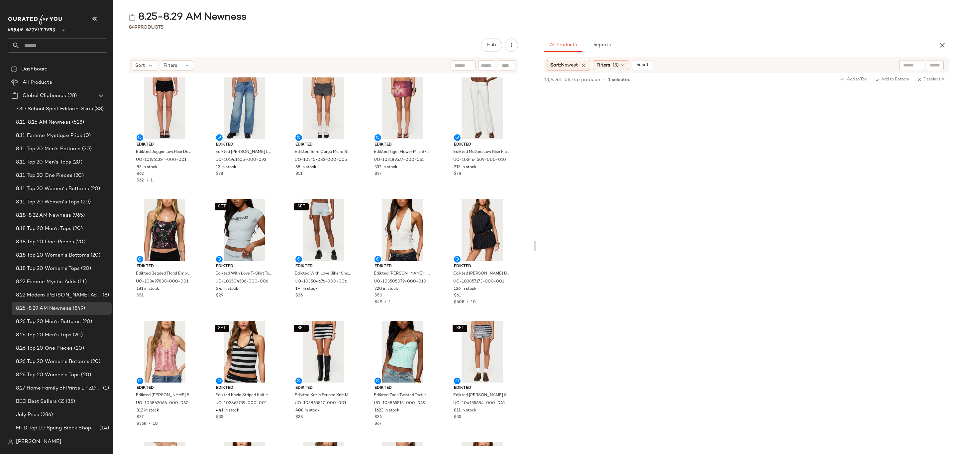
scroll to position [2491, 0]
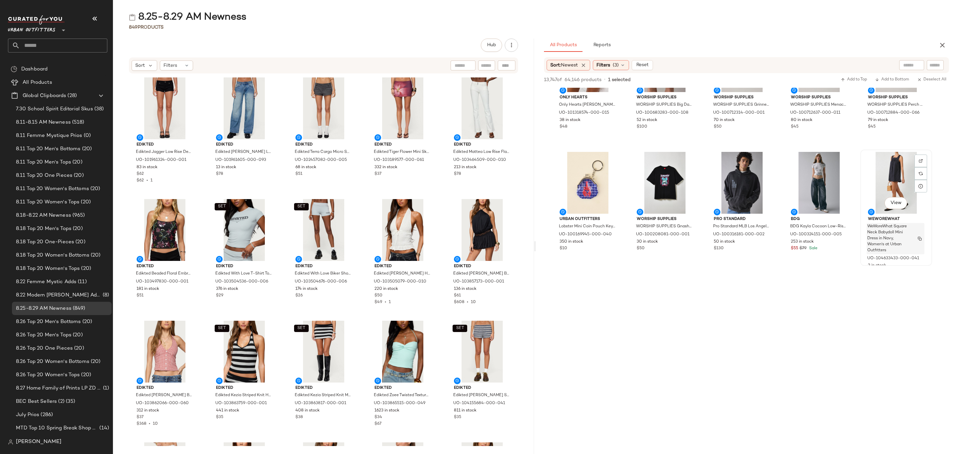
click at [902, 244] on span "WeWoreWhat Square Neck Babydoll Mini Dress in Navy, Women's at Urban Outfitters" at bounding box center [889, 239] width 44 height 30
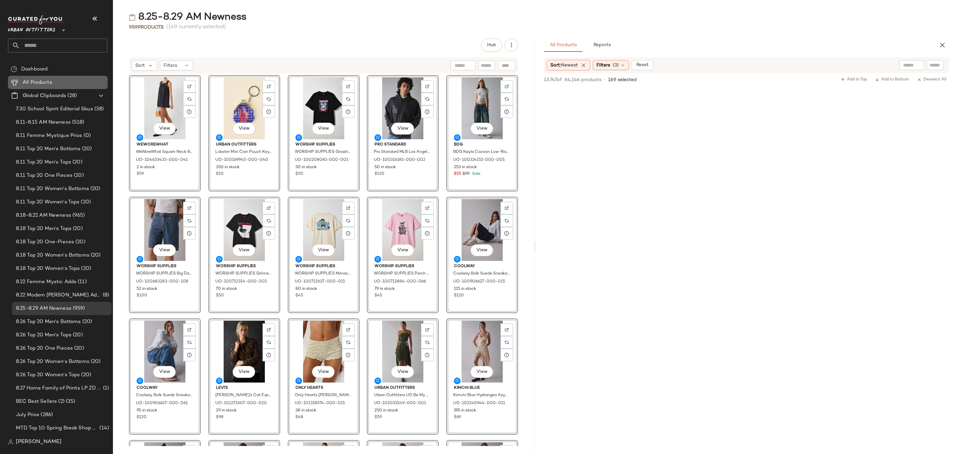
click at [65, 83] on div "All Products" at bounding box center [63, 83] width 84 height 8
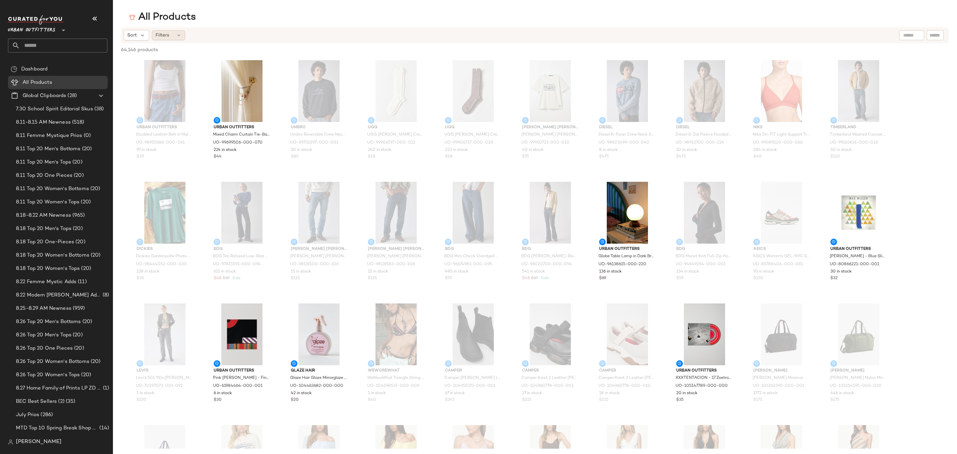
click at [169, 38] on div "Filters" at bounding box center [168, 35] width 33 height 10
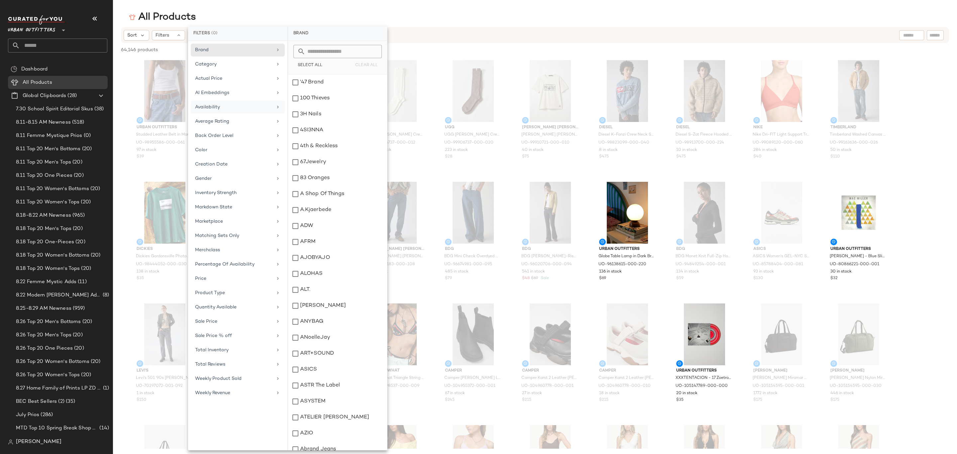
click at [243, 107] on div "Availability" at bounding box center [233, 107] width 77 height 7
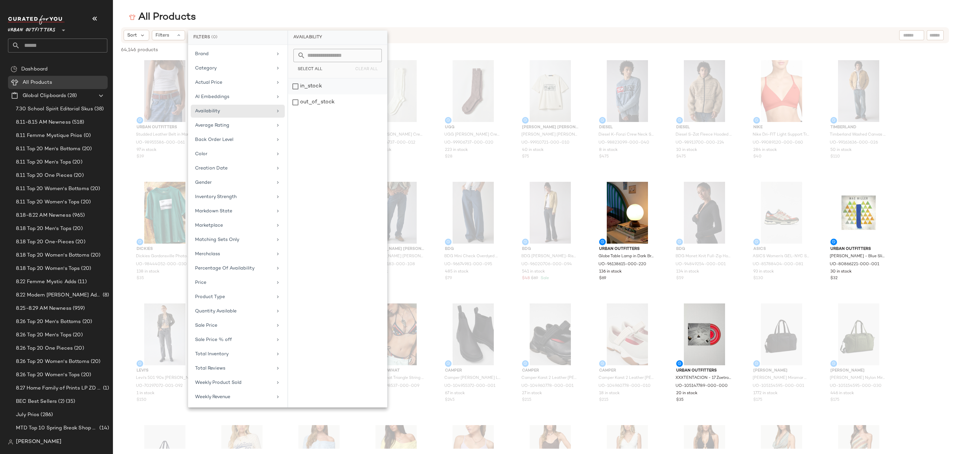
click at [311, 87] on div "in_stock" at bounding box center [337, 86] width 99 height 16
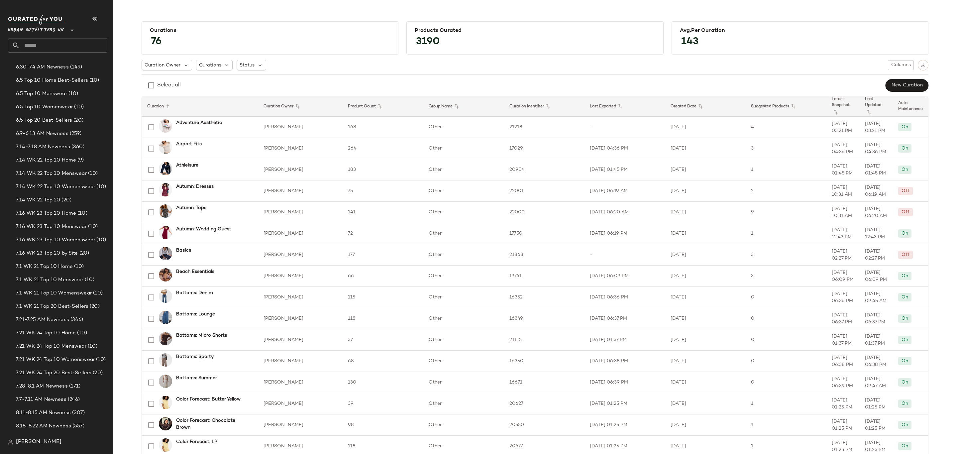
scroll to position [468, 0]
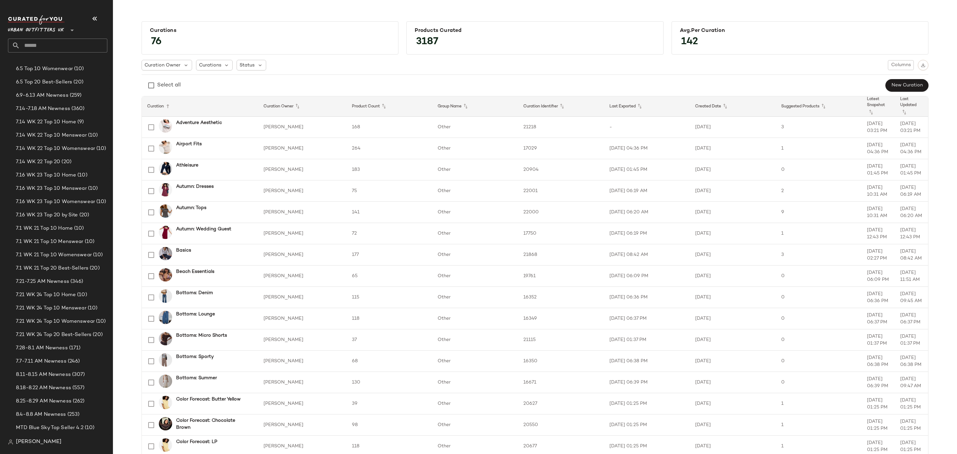
scroll to position [598, 0]
click at [60, 316] on div "8.25-8.29 AM Newness (262)" at bounding box center [62, 321] width 100 height 13
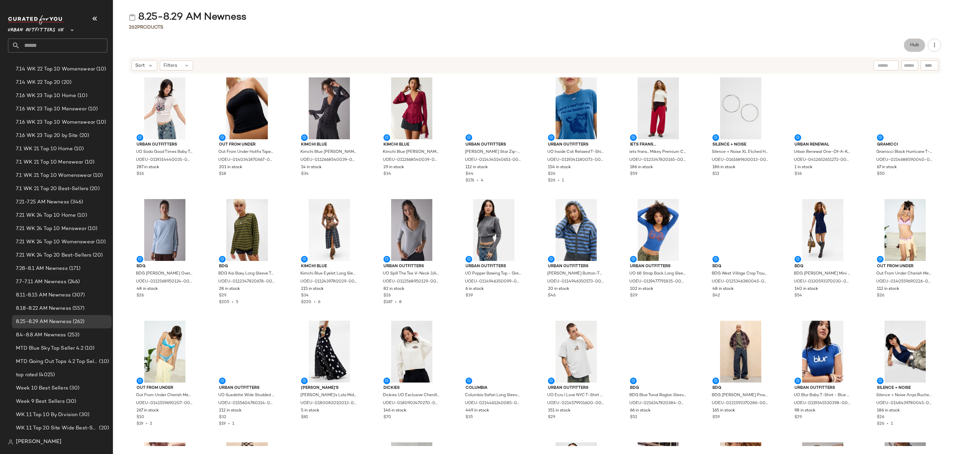
click at [915, 41] on button "Hub" at bounding box center [914, 45] width 21 height 13
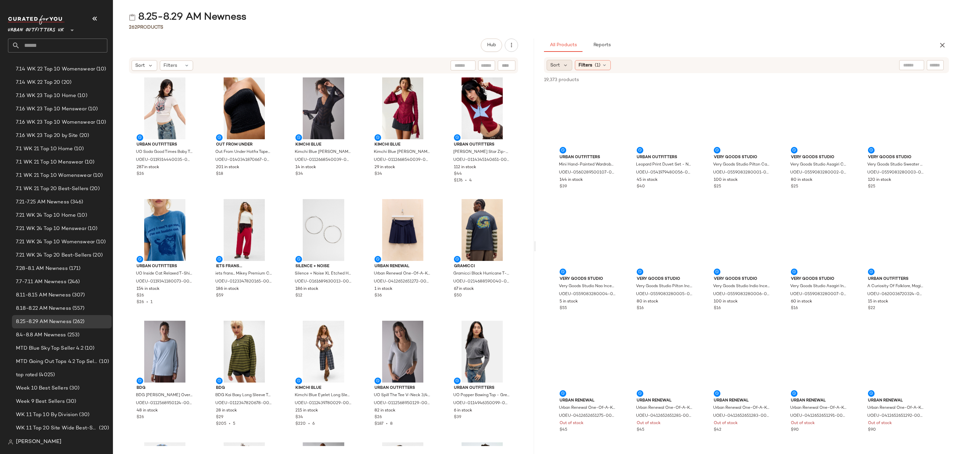
click at [557, 69] on div "Sort" at bounding box center [559, 65] width 26 height 11
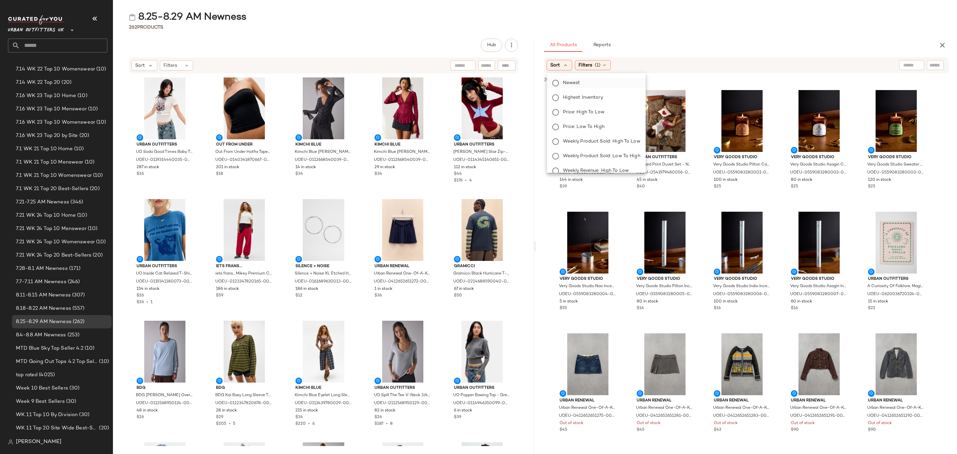
click at [564, 83] on span "Newest" at bounding box center [571, 82] width 17 height 7
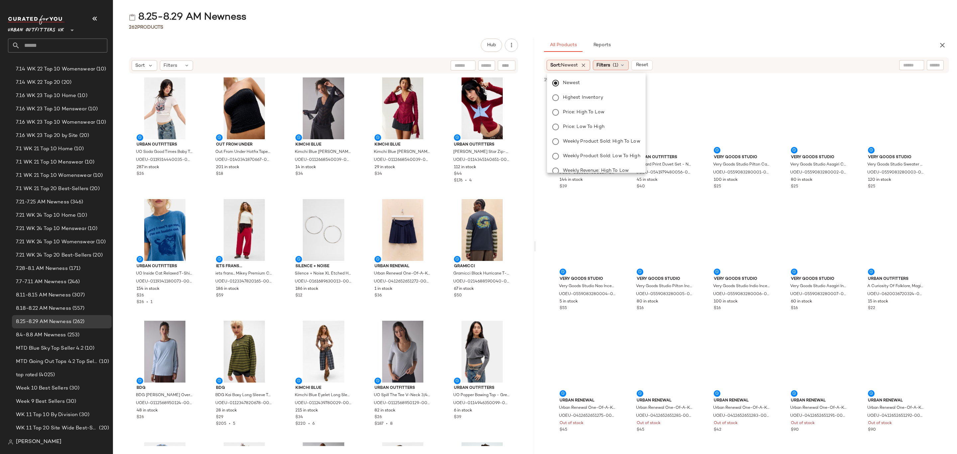
click at [614, 63] on div "Filters (1)" at bounding box center [611, 65] width 36 height 10
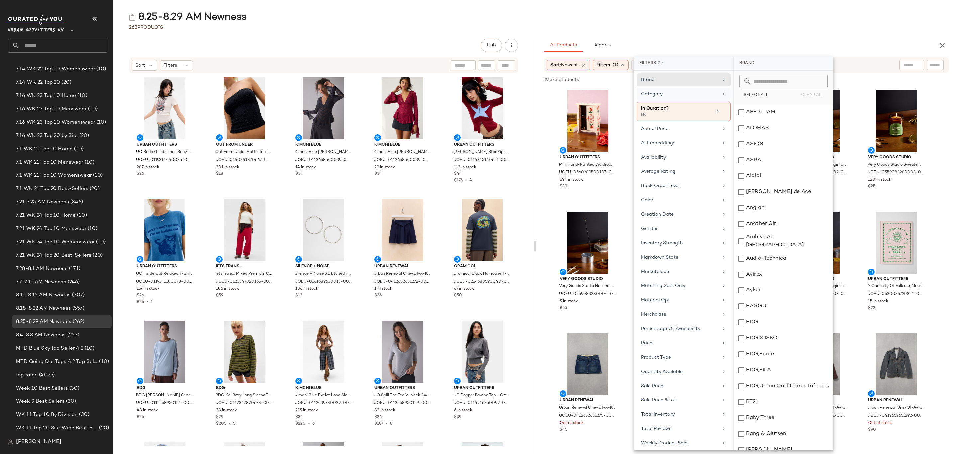
click at [676, 95] on div "Category" at bounding box center [679, 94] width 77 height 7
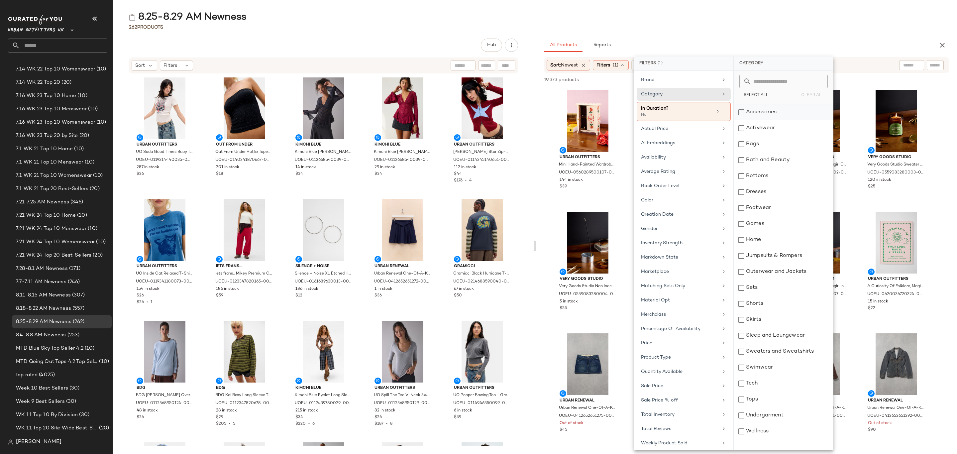
click at [761, 112] on div "Accessories" at bounding box center [783, 112] width 99 height 16
click at [769, 135] on div "Activewear" at bounding box center [783, 128] width 99 height 16
click at [770, 144] on div "Bags" at bounding box center [783, 144] width 99 height 16
click at [775, 171] on div "Bottoms" at bounding box center [783, 176] width 99 height 16
click at [776, 190] on div "Dresses" at bounding box center [783, 192] width 99 height 16
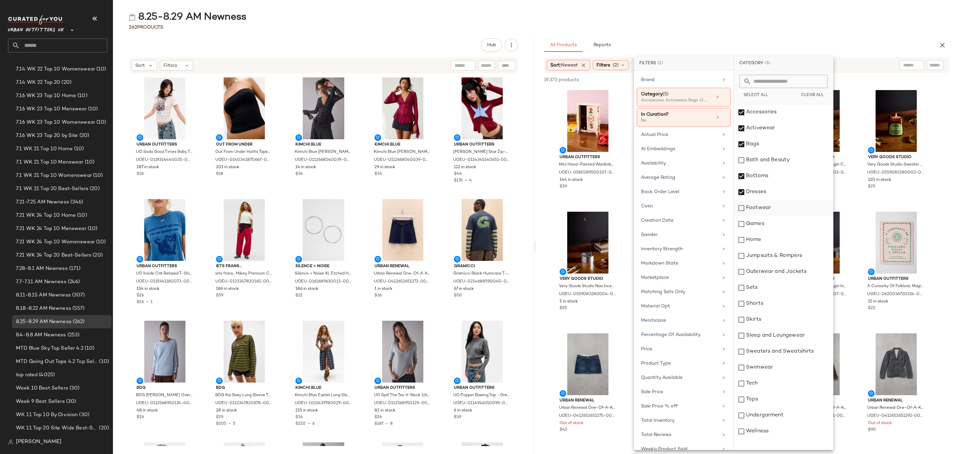
click at [778, 204] on div "Footwear" at bounding box center [783, 208] width 99 height 16
click at [793, 253] on div "Jumpsuits & Rompers" at bounding box center [783, 256] width 99 height 16
click at [793, 267] on div "Outerwear and Jackets" at bounding box center [783, 272] width 99 height 16
click at [784, 291] on div "Sets" at bounding box center [783, 288] width 99 height 16
click at [782, 303] on div "Shorts" at bounding box center [783, 304] width 99 height 16
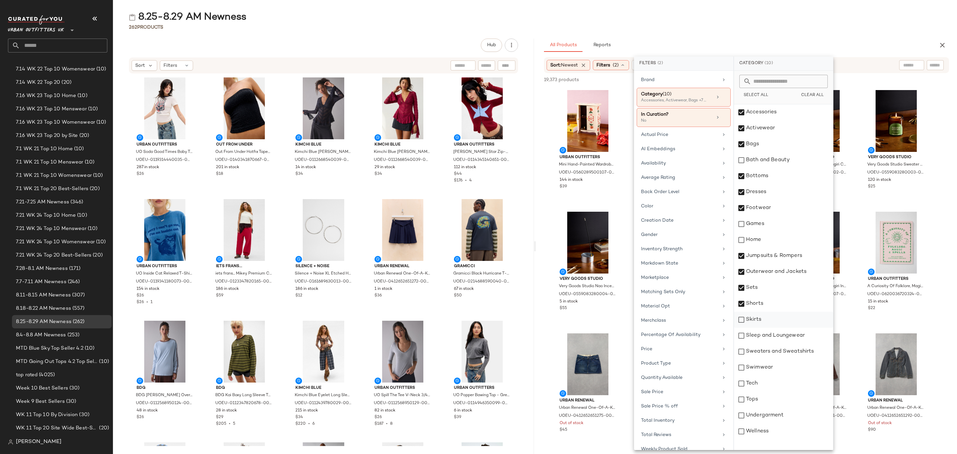
click at [781, 320] on div "Skirts" at bounding box center [783, 320] width 99 height 16
click at [783, 335] on div "Sleep and Loungewear" at bounding box center [783, 336] width 99 height 16
click at [784, 350] on div "Sweaters and Sweatshirts" at bounding box center [783, 351] width 99 height 16
click at [779, 368] on div "Swimwear" at bounding box center [783, 367] width 99 height 16
drag, startPoint x: 775, startPoint y: 406, endPoint x: 774, endPoint y: 410, distance: 4.3
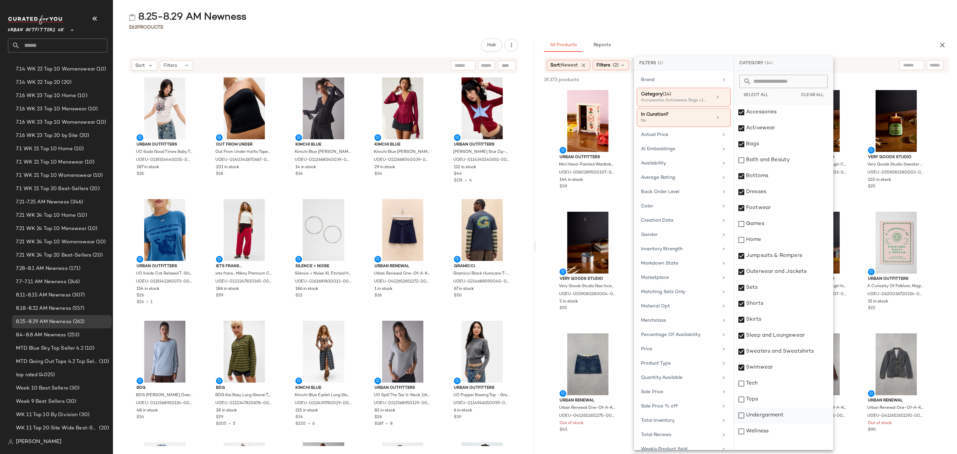
click at [775, 406] on div "Tops" at bounding box center [783, 399] width 99 height 16
click at [771, 419] on div "Undergarment" at bounding box center [783, 415] width 99 height 16
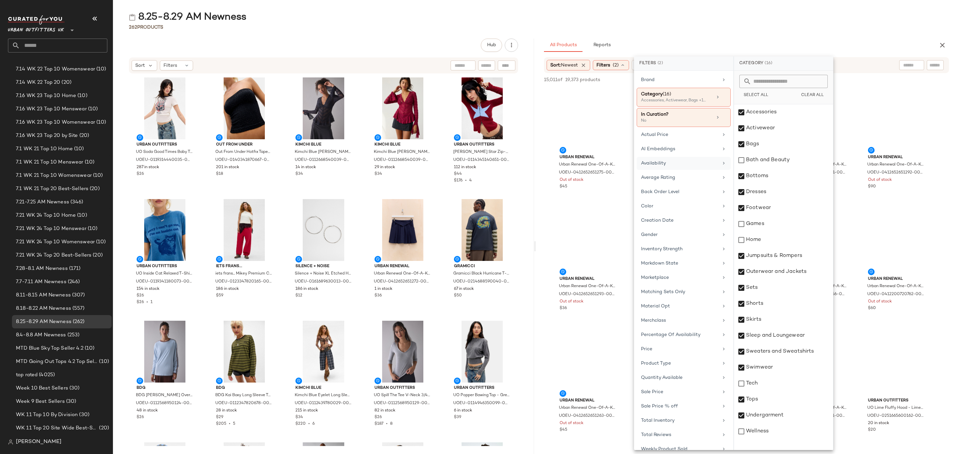
click at [693, 159] on div "Availability" at bounding box center [683, 163] width 94 height 13
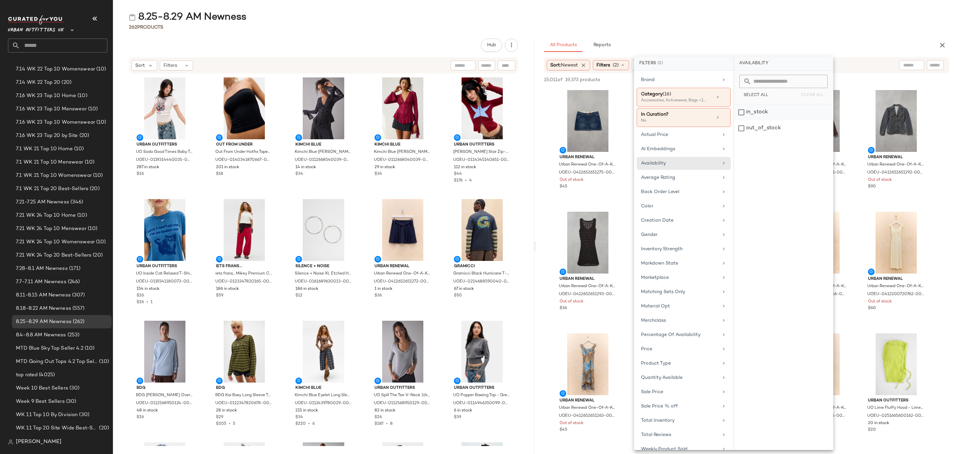
click at [762, 114] on div "in_stock" at bounding box center [783, 112] width 99 height 16
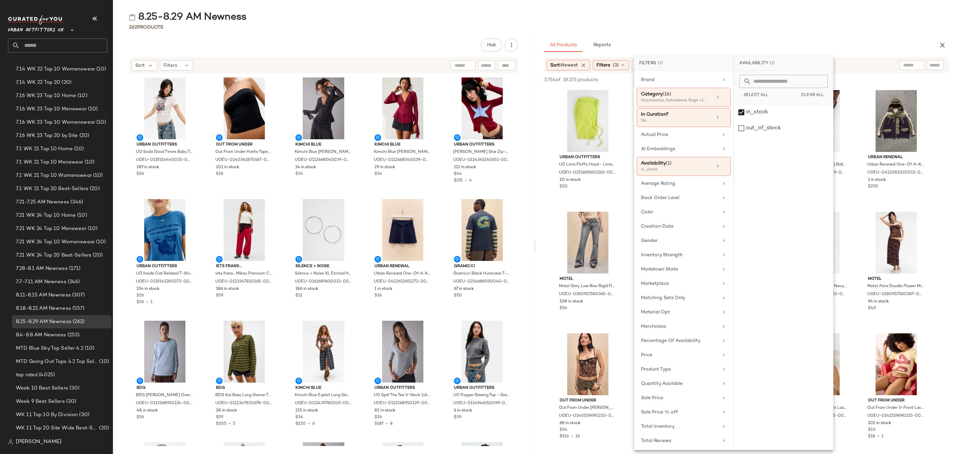
click at [832, 12] on div "8.25-8.29 AM Newness" at bounding box center [535, 17] width 844 height 13
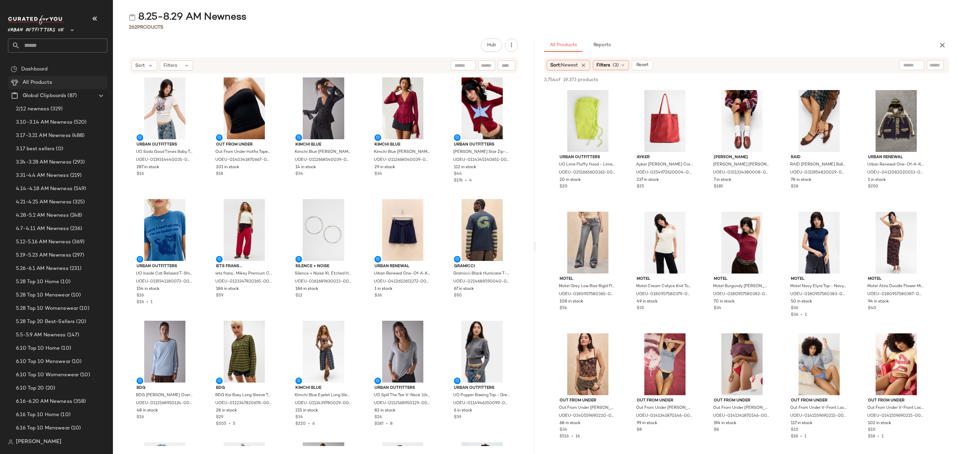
click at [55, 84] on div "All Products" at bounding box center [63, 83] width 84 height 8
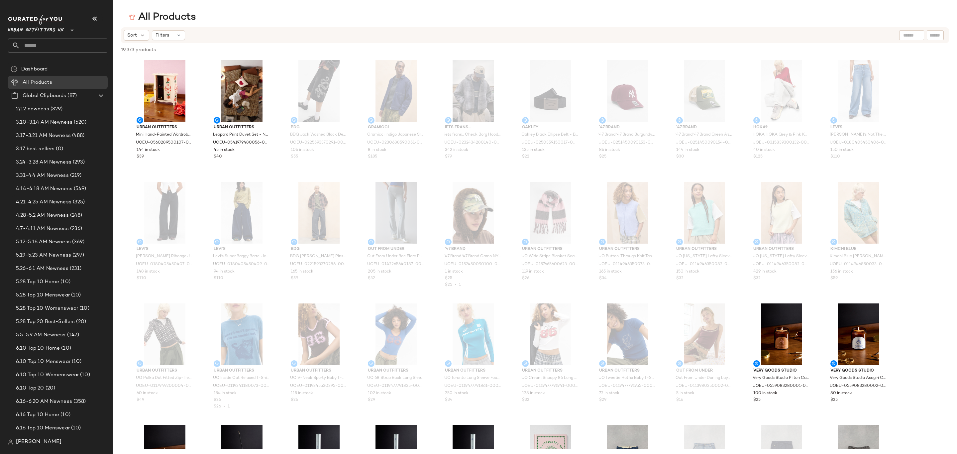
drag, startPoint x: 178, startPoint y: 37, endPoint x: 178, endPoint y: 42, distance: 5.0
click at [178, 37] on icon at bounding box center [178, 35] width 5 height 5
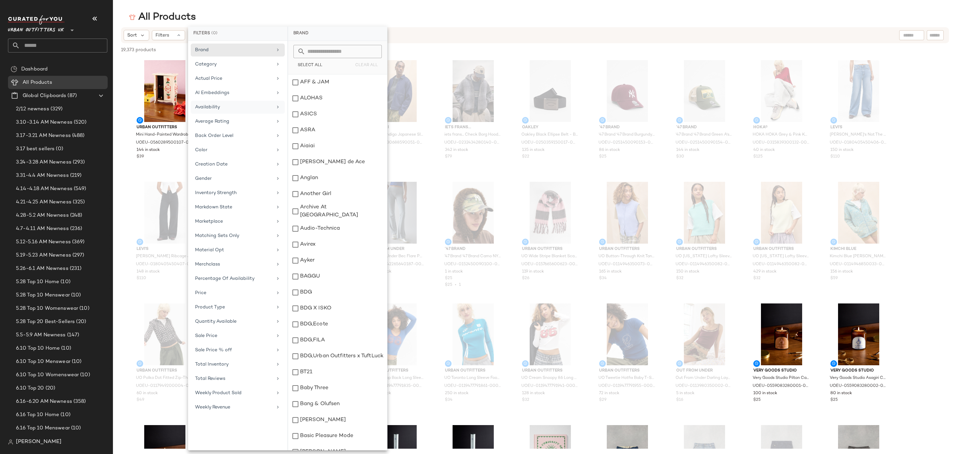
drag, startPoint x: 248, startPoint y: 113, endPoint x: 258, endPoint y: 110, distance: 10.3
click at [248, 112] on div "Availability" at bounding box center [238, 107] width 94 height 13
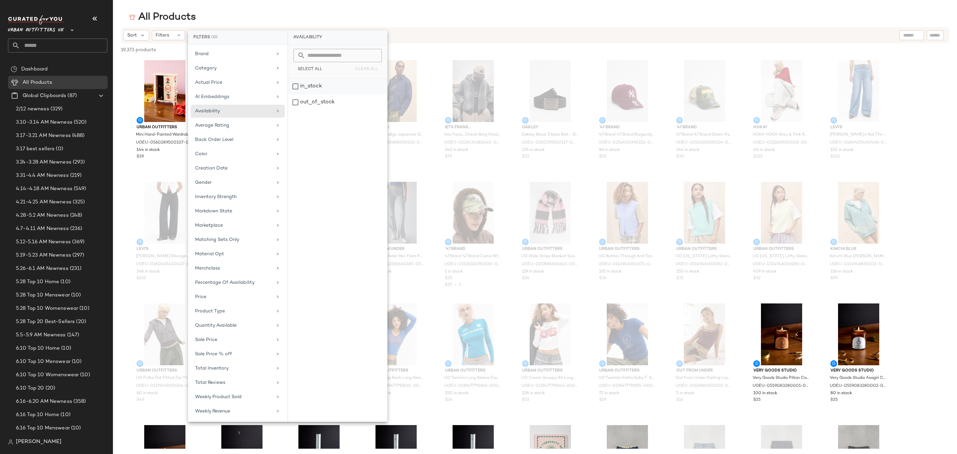
click at [320, 86] on div "in_stock" at bounding box center [337, 86] width 99 height 16
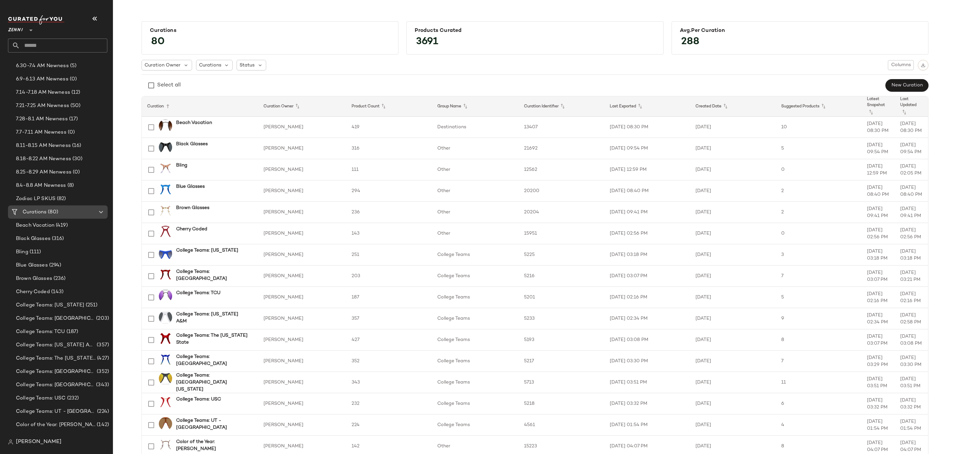
scroll to position [299, 0]
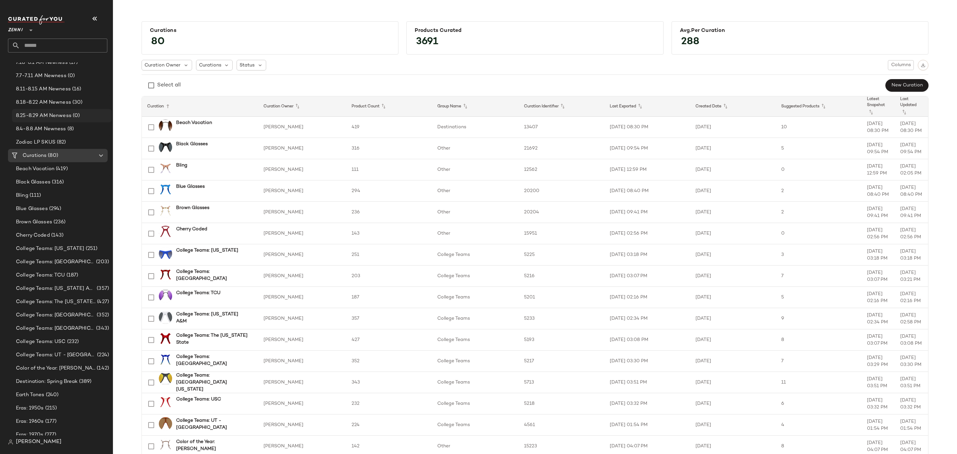
click at [58, 118] on span "8.25-8.29 AM Nenwess" at bounding box center [43, 116] width 55 height 8
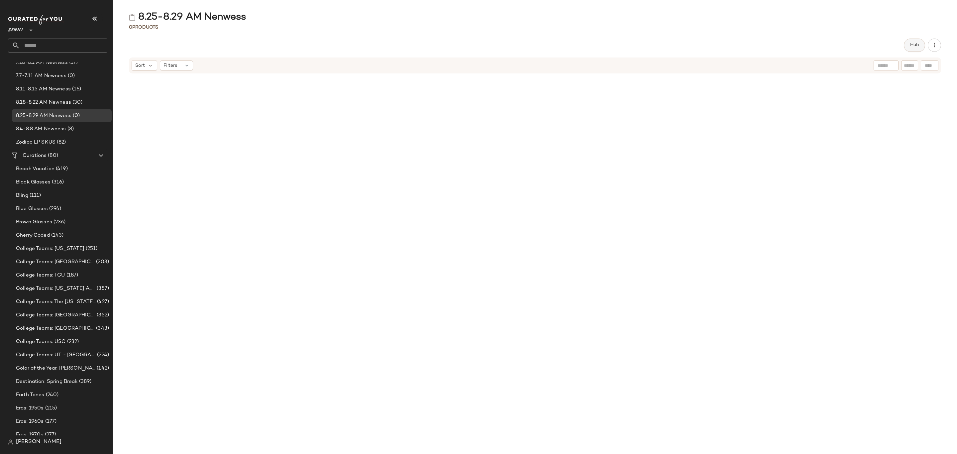
click at [918, 43] on span "Hub" at bounding box center [914, 45] width 9 height 5
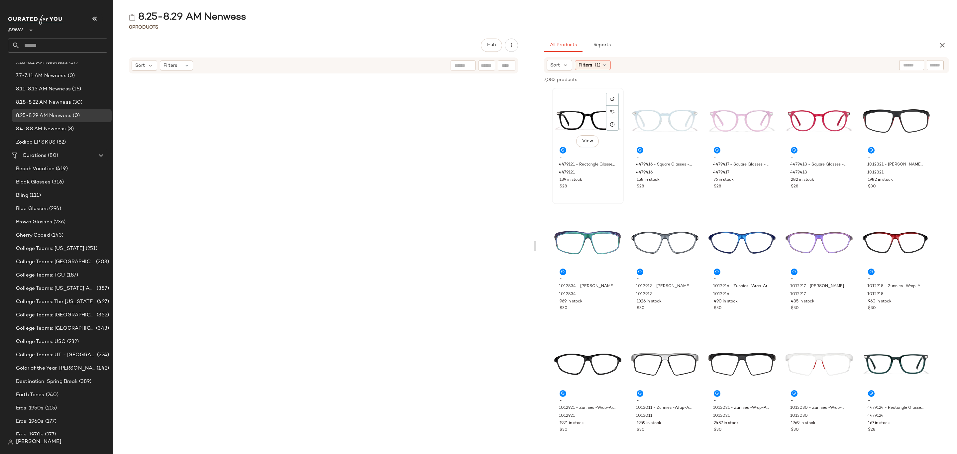
click at [587, 118] on div "View" at bounding box center [587, 121] width 67 height 62
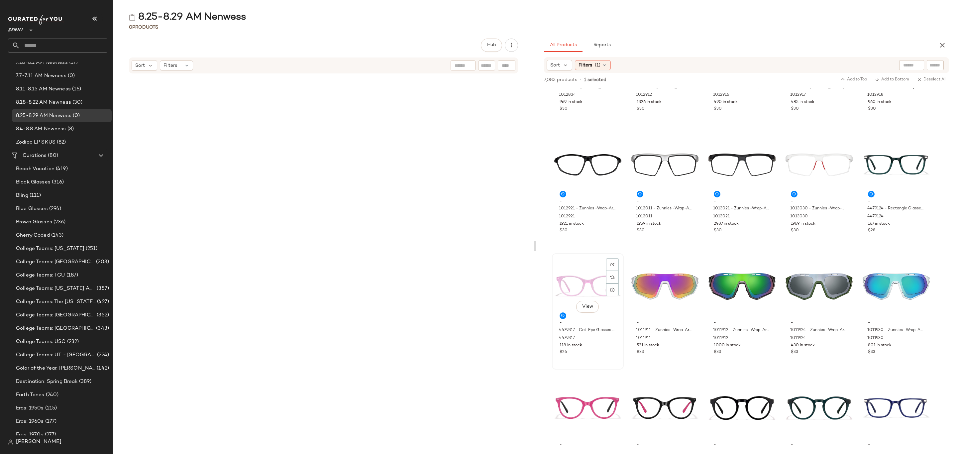
click at [615, 352] on div "$26" at bounding box center [587, 352] width 56 height 6
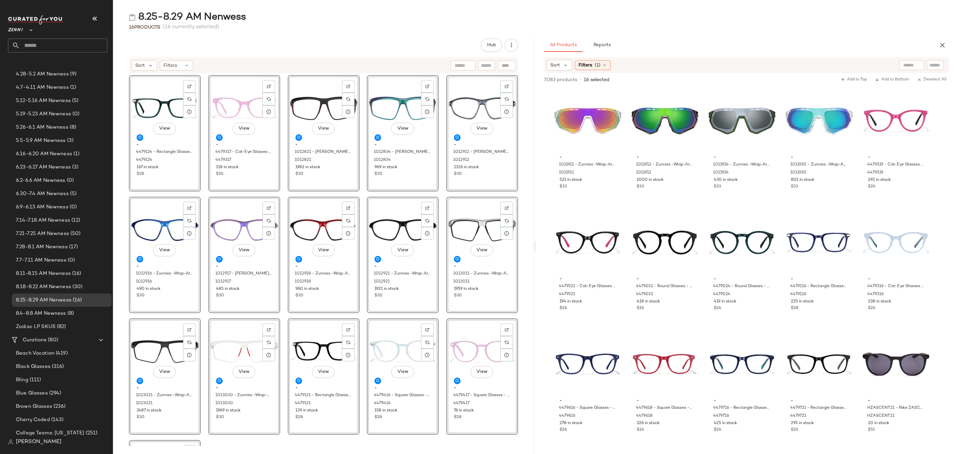
scroll to position [0, 0]
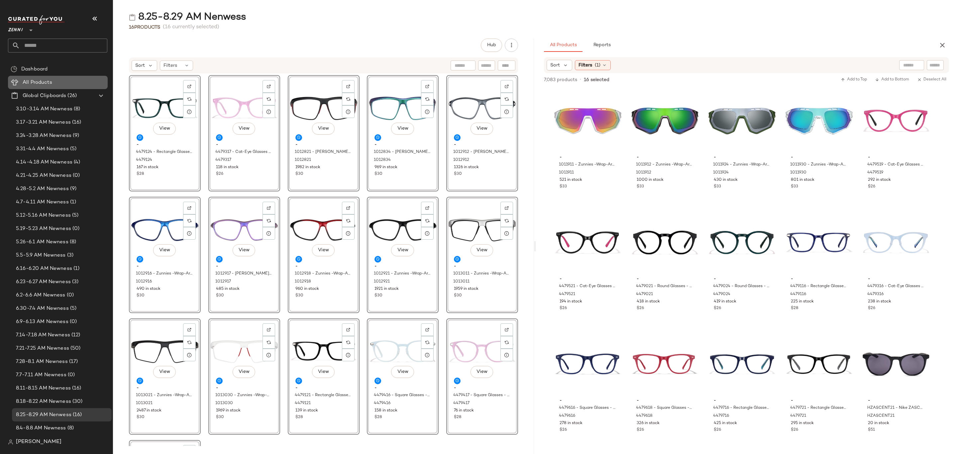
click at [63, 83] on div "All Products" at bounding box center [63, 83] width 84 height 8
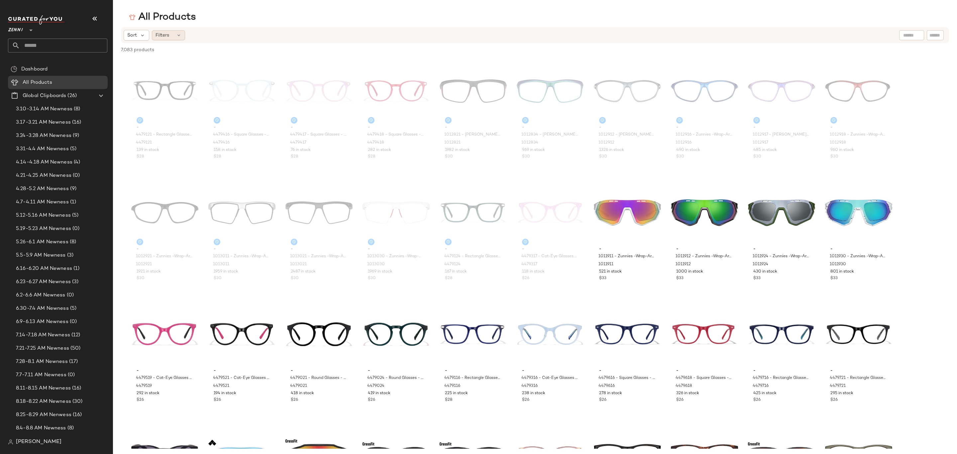
click at [182, 34] on div "Filters" at bounding box center [168, 35] width 33 height 10
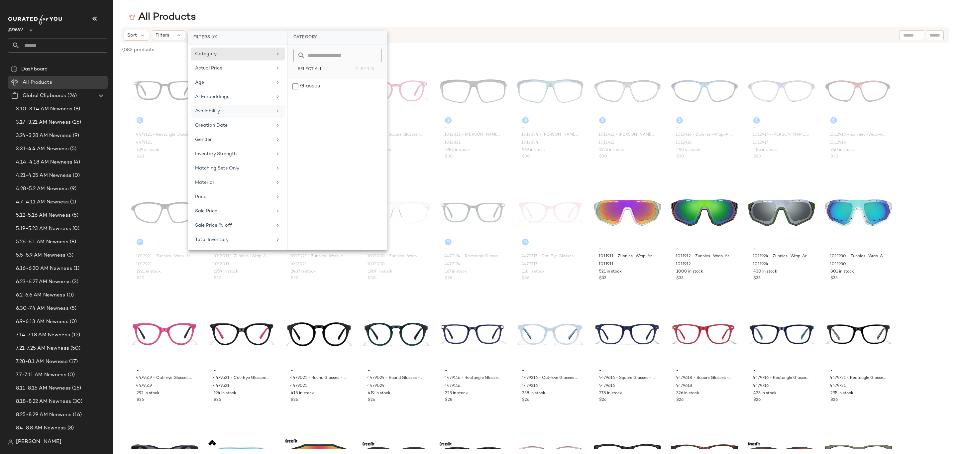
click at [219, 114] on div "Availability" at bounding box center [233, 111] width 77 height 7
click at [320, 83] on div "in_stock" at bounding box center [337, 86] width 99 height 16
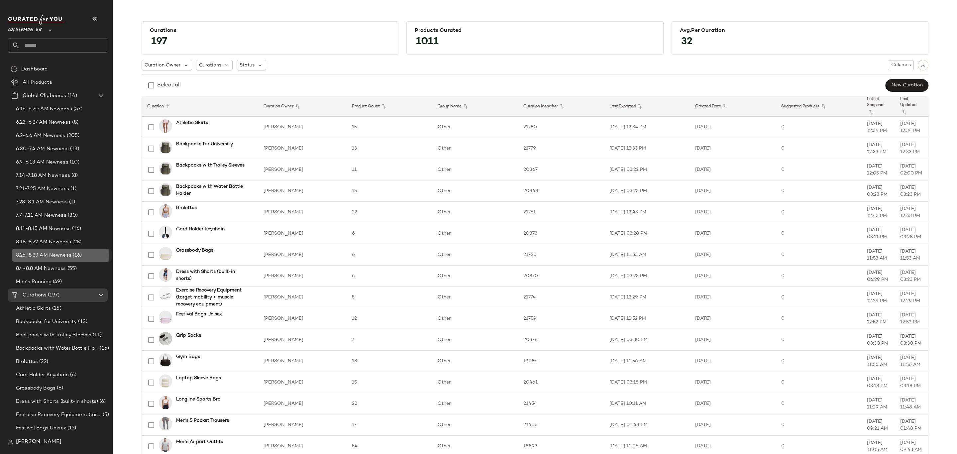
click at [50, 255] on span "8.25-8.29 AM Newness" at bounding box center [43, 255] width 55 height 8
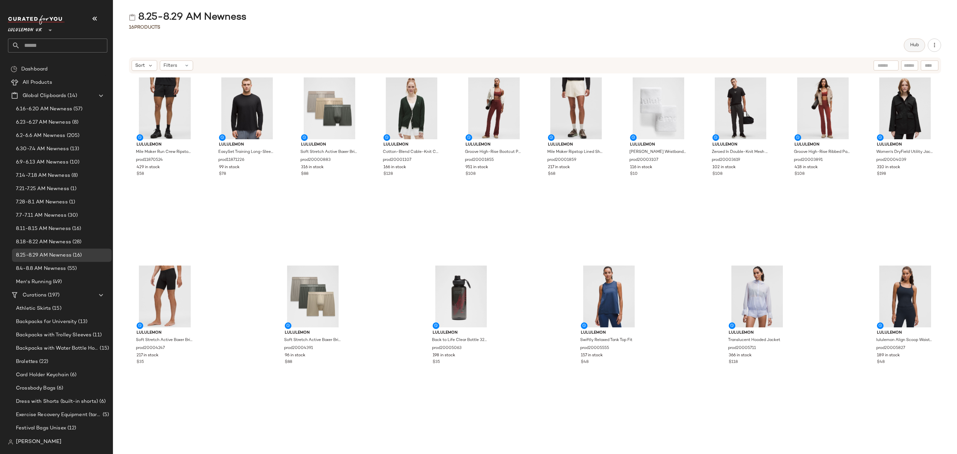
click at [909, 43] on button "Hub" at bounding box center [914, 45] width 21 height 13
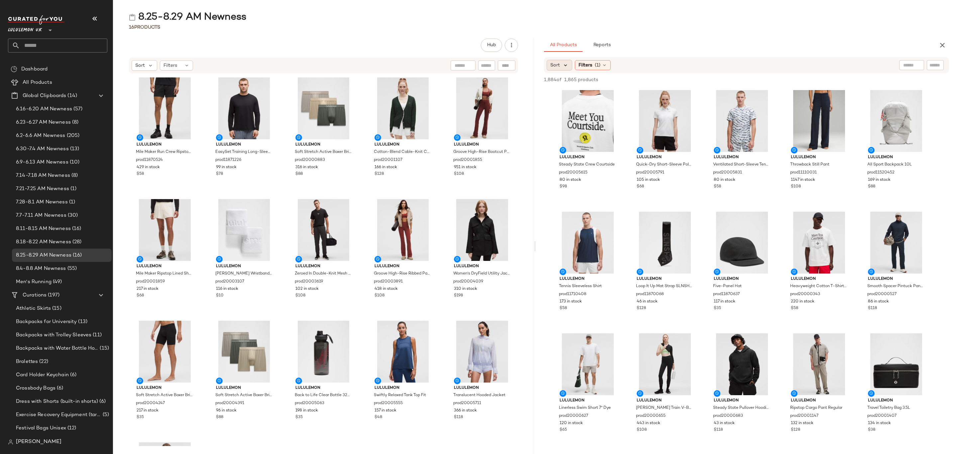
click at [567, 63] on icon at bounding box center [565, 65] width 6 height 6
click at [573, 79] on label "Newest" at bounding box center [587, 82] width 54 height 9
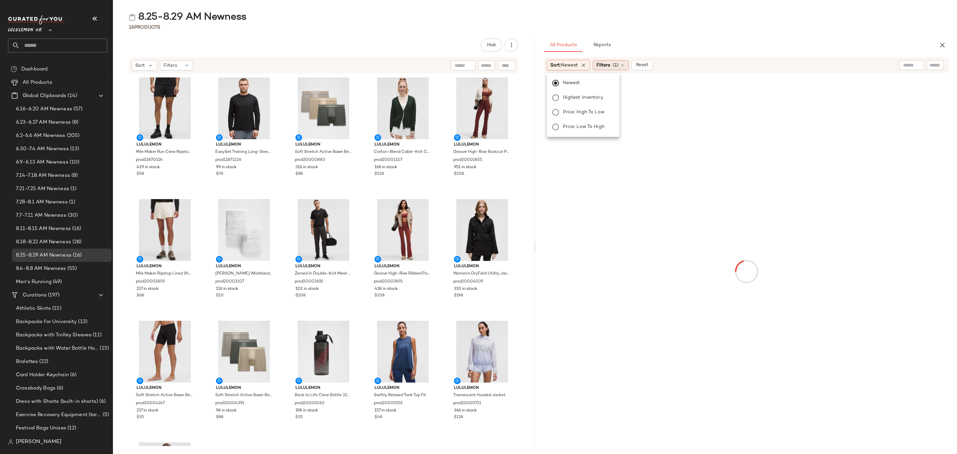
click at [616, 63] on span "(1)" at bounding box center [616, 65] width 6 height 7
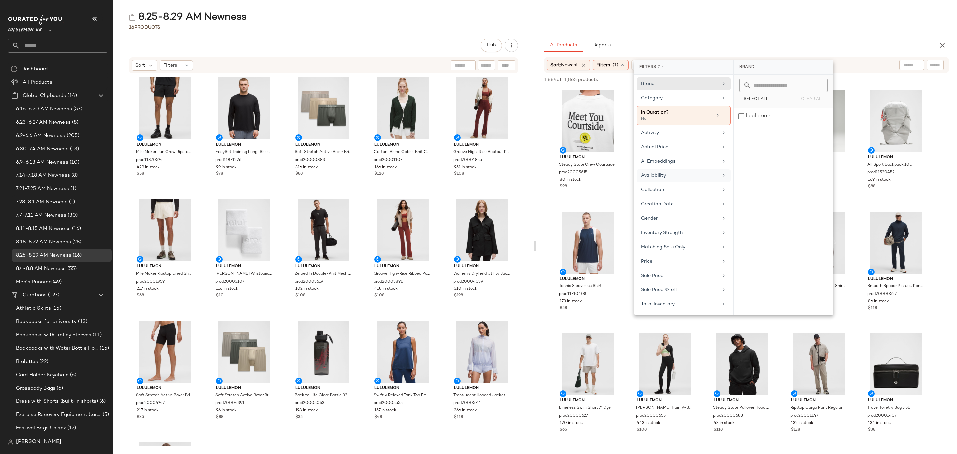
click at [675, 176] on div "Availability" at bounding box center [679, 175] width 77 height 7
click at [773, 117] on div "in_stock" at bounding box center [783, 116] width 99 height 16
click at [796, 38] on div "8.25-8.29 AM Newness 16 Products Hub Sort Filters lululemon Mile Maker Run Crew…" at bounding box center [535, 232] width 844 height 443
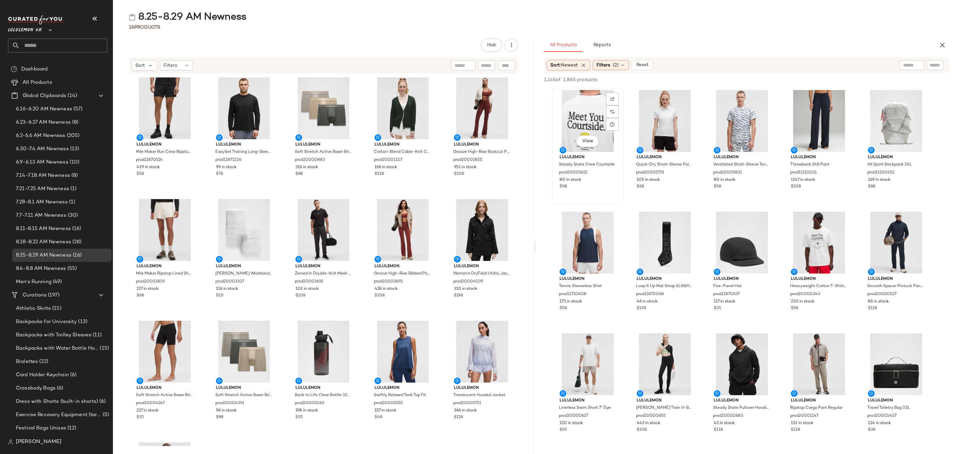
click at [582, 117] on div "View" at bounding box center [587, 121] width 67 height 62
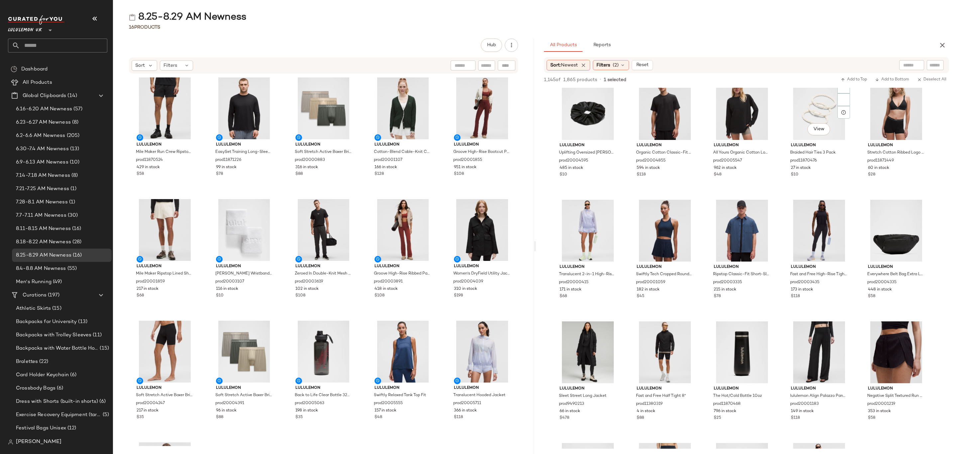
scroll to position [299, 0]
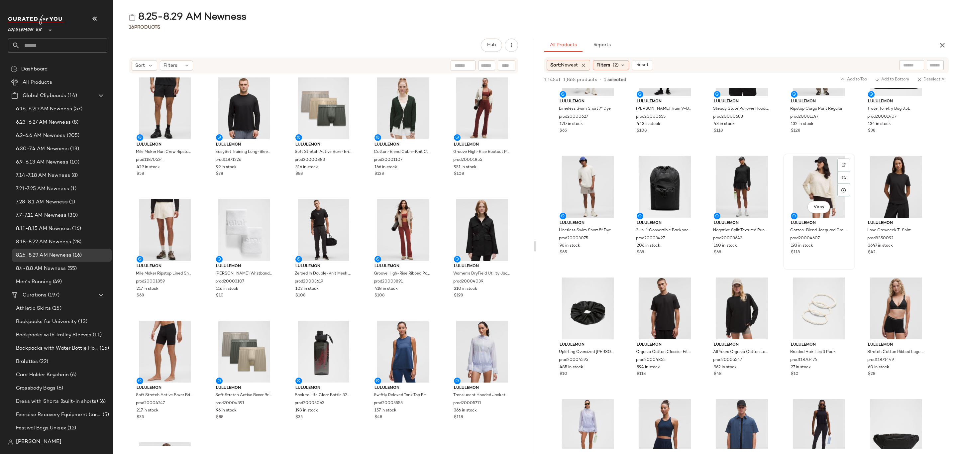
click at [837, 254] on div "$118" at bounding box center [819, 252] width 56 height 6
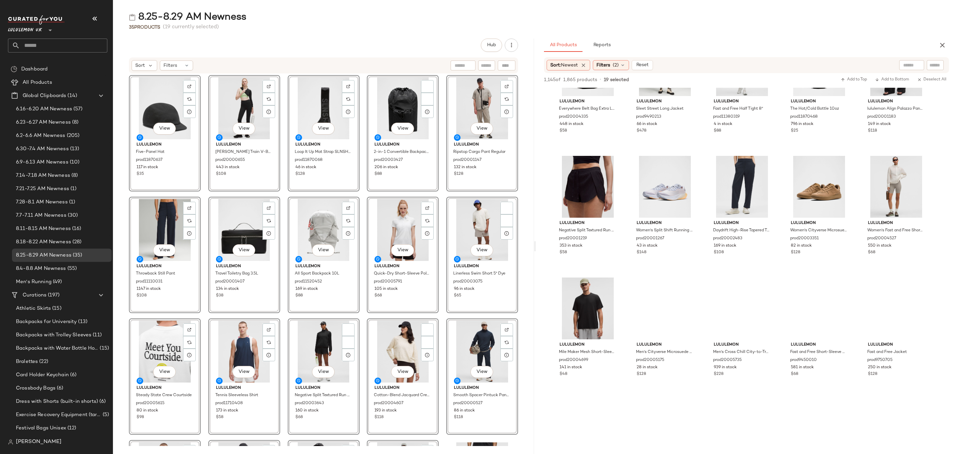
scroll to position [0, 0]
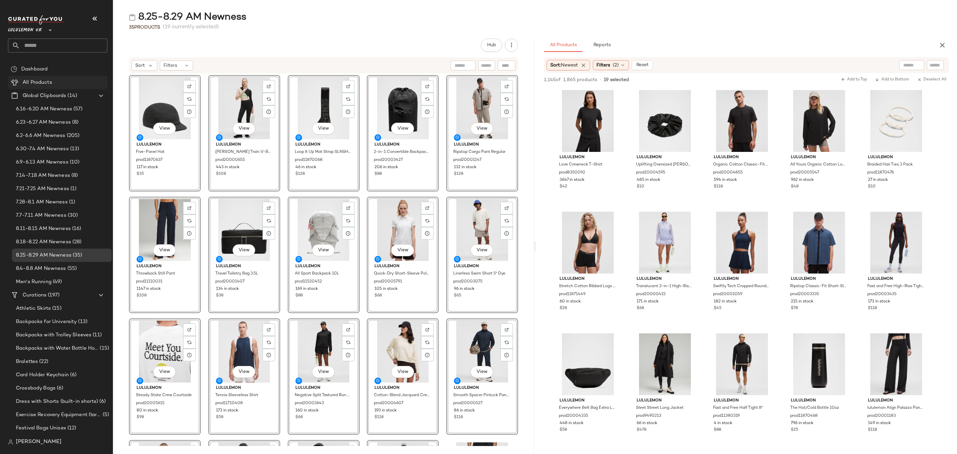
click at [68, 83] on div "All Products" at bounding box center [63, 83] width 84 height 8
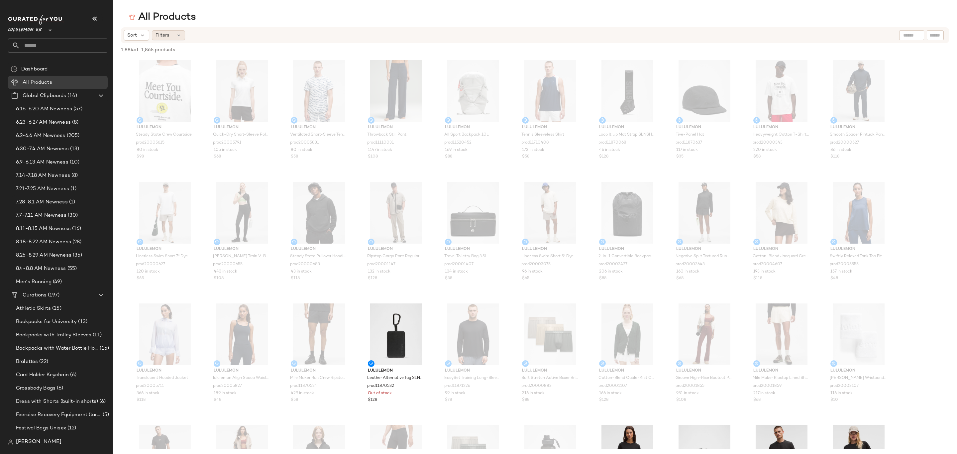
click at [163, 35] on span "Filters" at bounding box center [162, 35] width 14 height 7
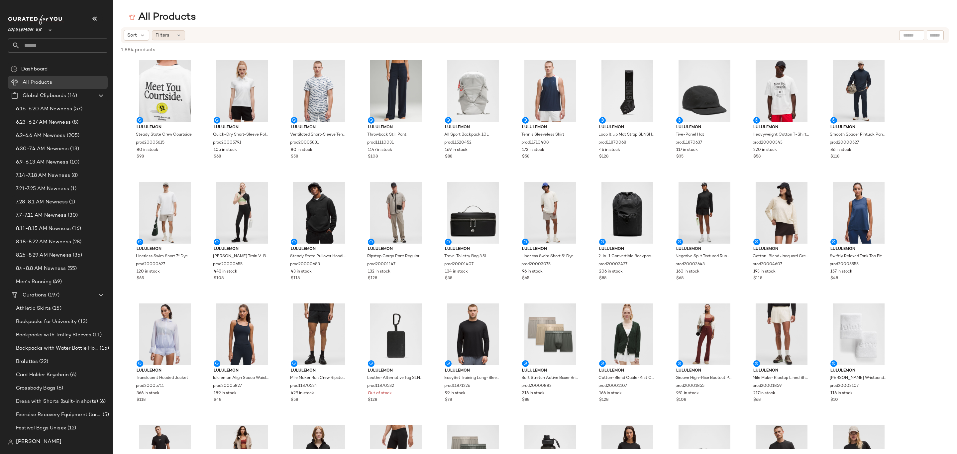
click at [167, 34] on span "Filters" at bounding box center [162, 35] width 14 height 7
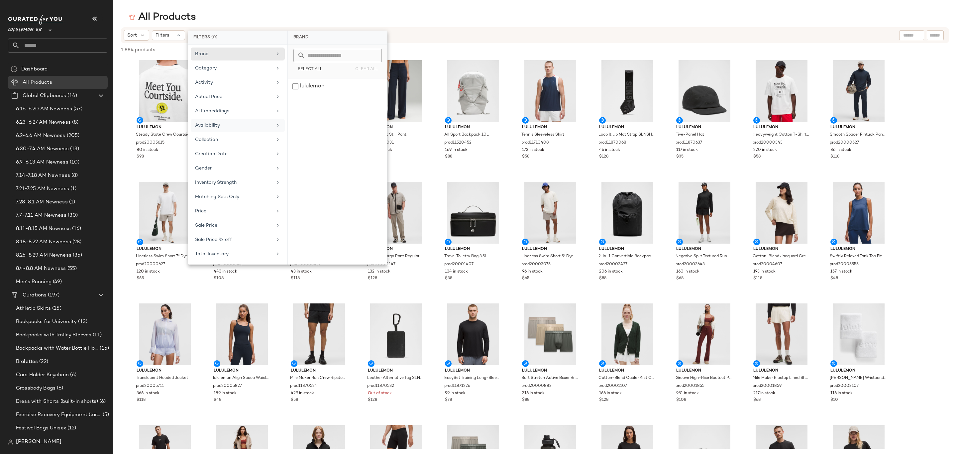
click at [235, 129] on div "Availability" at bounding box center [233, 125] width 77 height 7
click at [341, 88] on div "in_stock" at bounding box center [337, 86] width 99 height 16
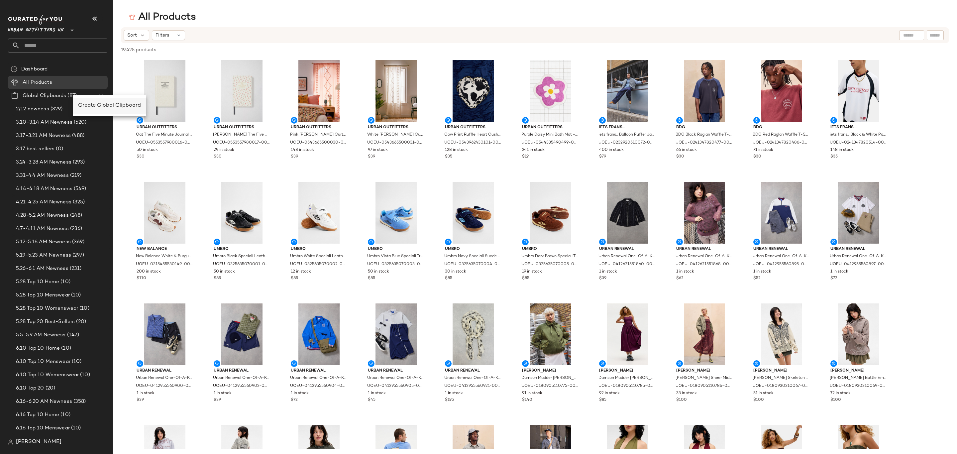
click at [85, 103] on span "Create Global Clipboard" at bounding box center [109, 106] width 63 height 6
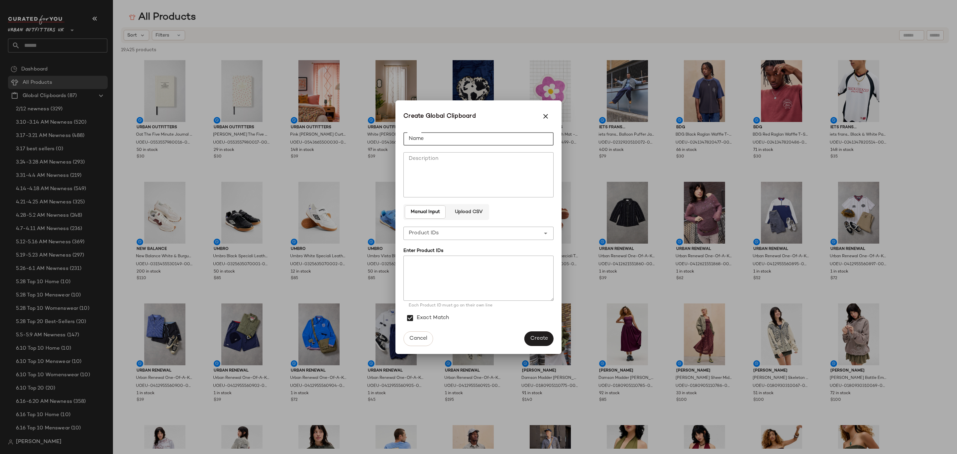
click at [462, 133] on input "Name" at bounding box center [478, 138] width 150 height 13
type input "**********"
click at [484, 257] on textarea at bounding box center [478, 277] width 150 height 45
paste textarea "**********"
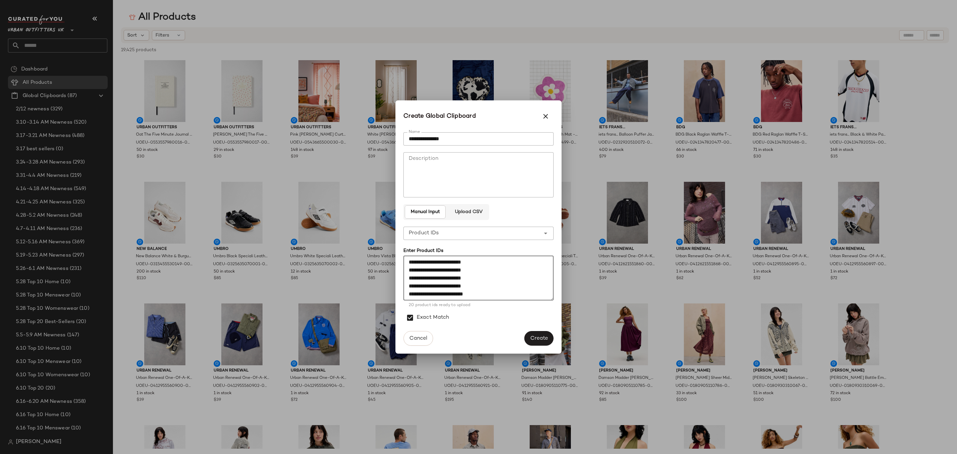
type textarea "**********"
click at [500, 139] on input "**********" at bounding box center [478, 138] width 150 height 13
type input "**********"
click at [535, 338] on span "Create" at bounding box center [539, 338] width 18 height 6
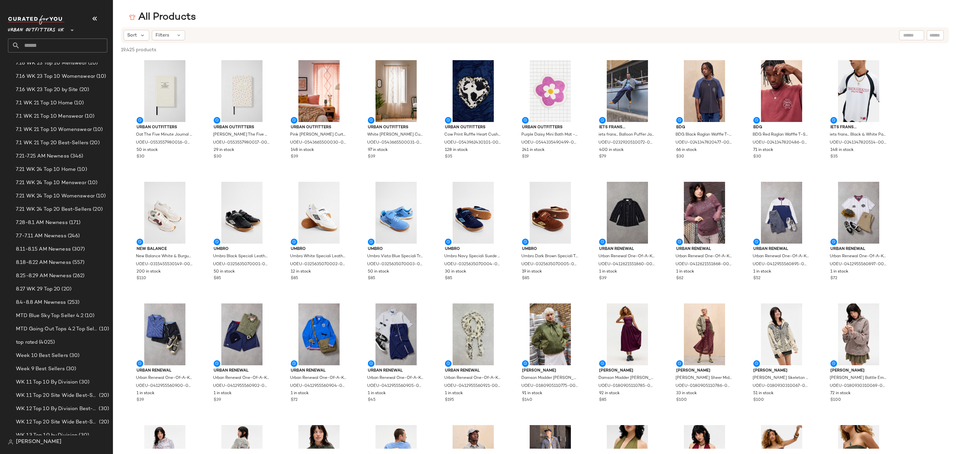
scroll to position [698, 0]
click at [87, 232] on div "8.27 WK 29 Top 20 (20)" at bounding box center [61, 236] width 95 height 8
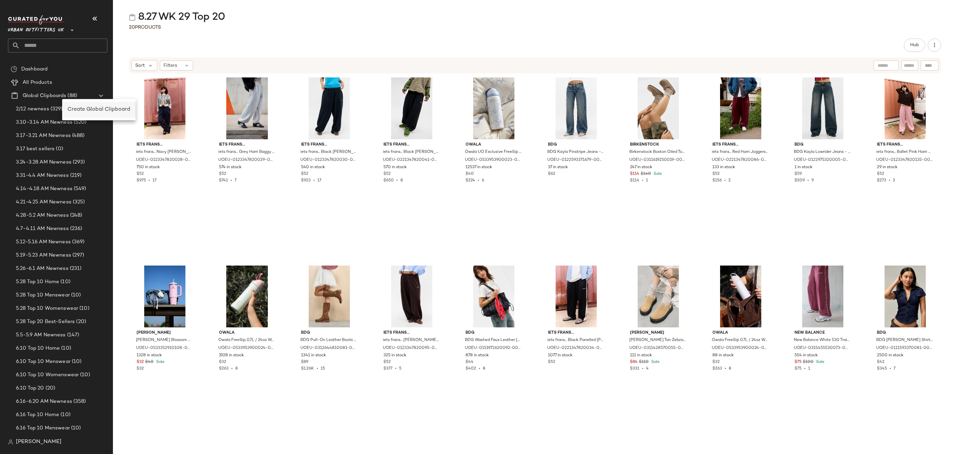
click at [77, 108] on span "Create Global Clipboard" at bounding box center [98, 110] width 63 height 6
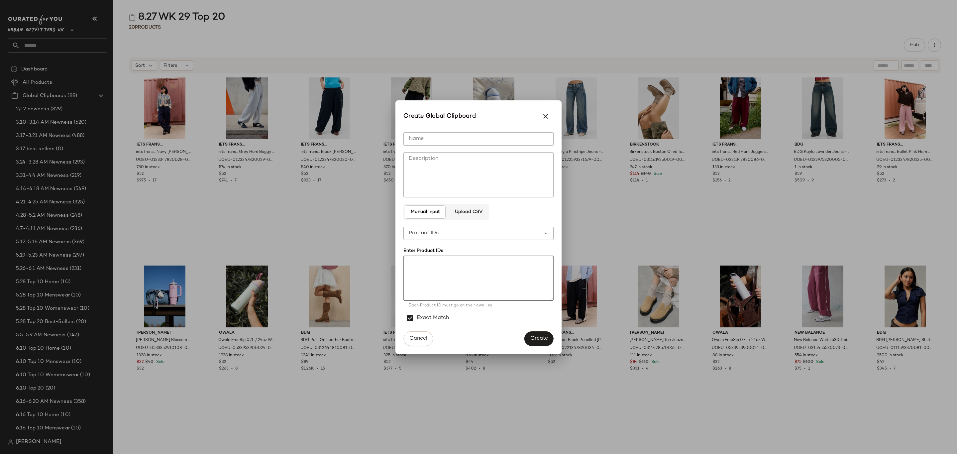
drag, startPoint x: 435, startPoint y: 272, endPoint x: 453, endPoint y: 241, distance: 36.5
click at [435, 271] on textarea at bounding box center [478, 277] width 150 height 45
paste textarea "**********"
type textarea "**********"
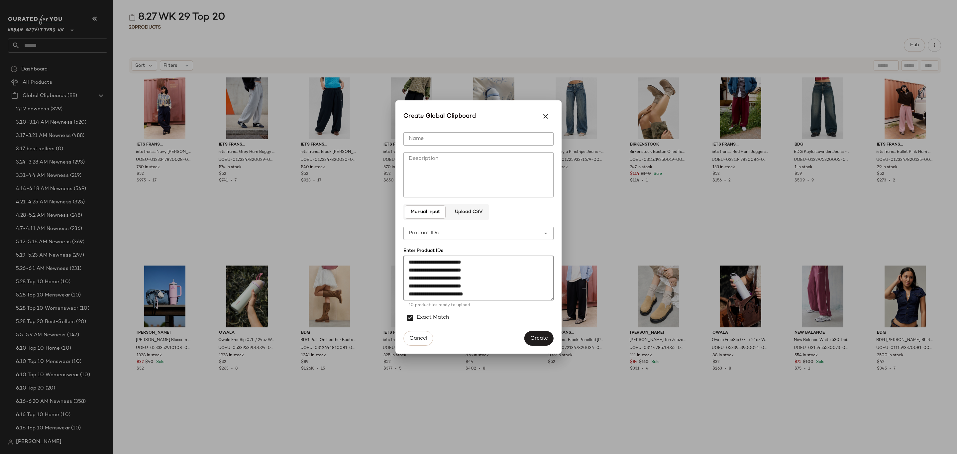
click at [488, 141] on input "Name" at bounding box center [478, 138] width 150 height 13
type input "**********"
click at [537, 334] on button "Create" at bounding box center [538, 338] width 29 height 15
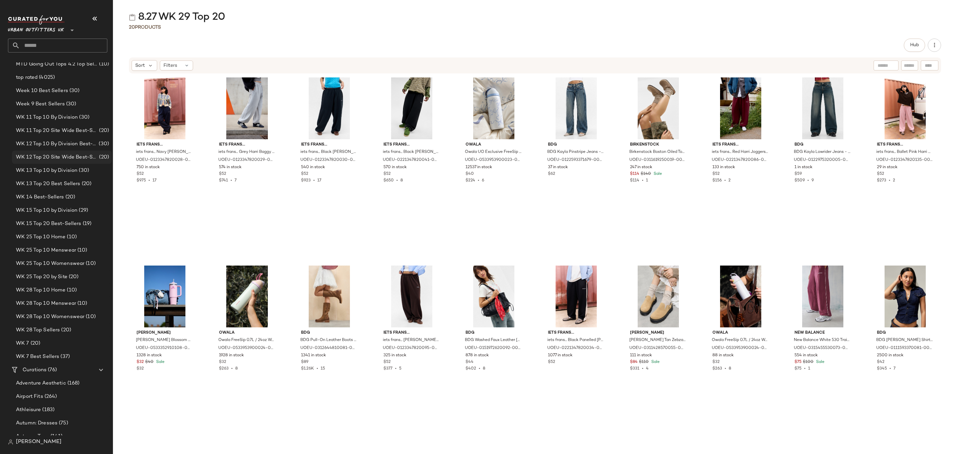
scroll to position [1046, 0]
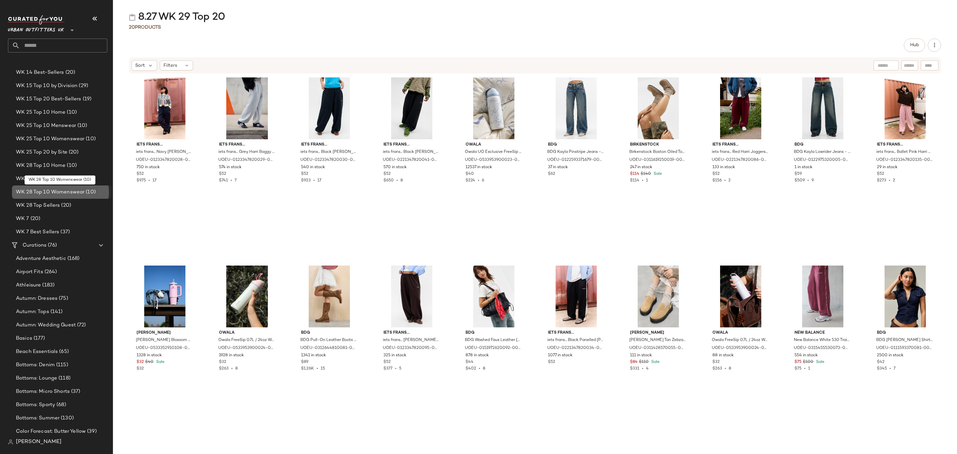
click at [75, 190] on span "WK 28 Top 10 Womenswear" at bounding box center [50, 192] width 68 height 8
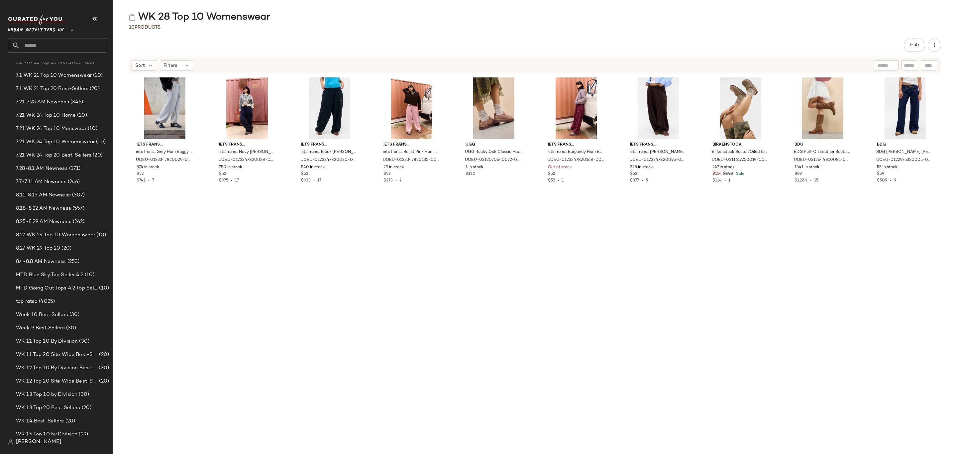
scroll to position [698, 0]
click at [84, 237] on span "8.27 WK 29 Top 10 Womenswear" at bounding box center [55, 236] width 79 height 8
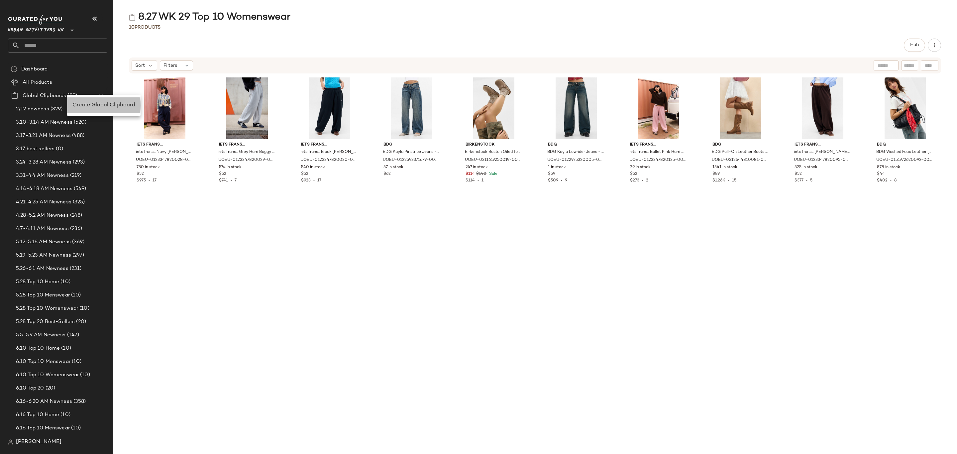
click at [89, 104] on span "Create Global Clipboard" at bounding box center [103, 105] width 63 height 6
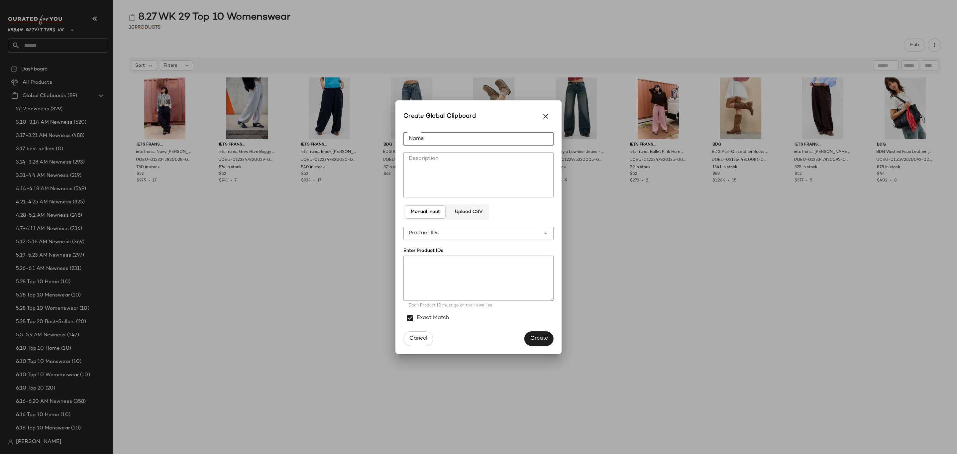
click at [467, 138] on input "Name" at bounding box center [478, 138] width 150 height 13
type input "**********"
click at [474, 292] on textarea at bounding box center [478, 277] width 150 height 45
paste textarea "**********"
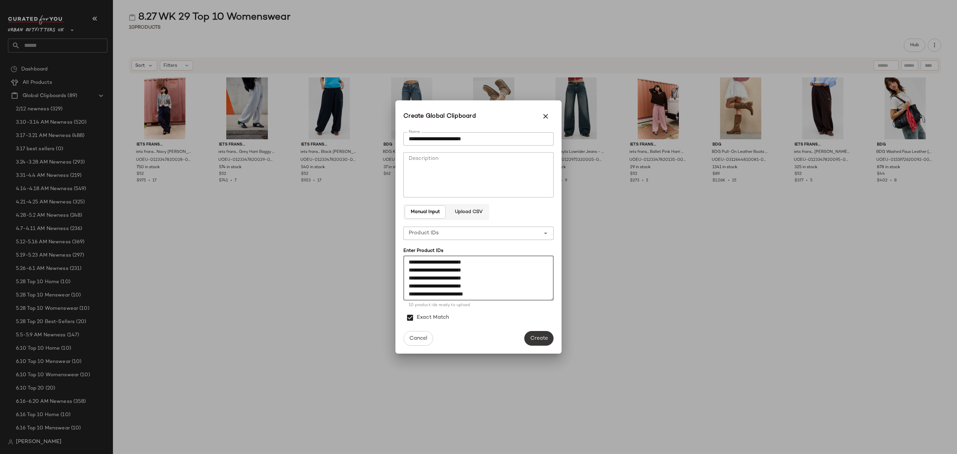
type textarea "**********"
click at [539, 336] on span "Create" at bounding box center [539, 338] width 18 height 6
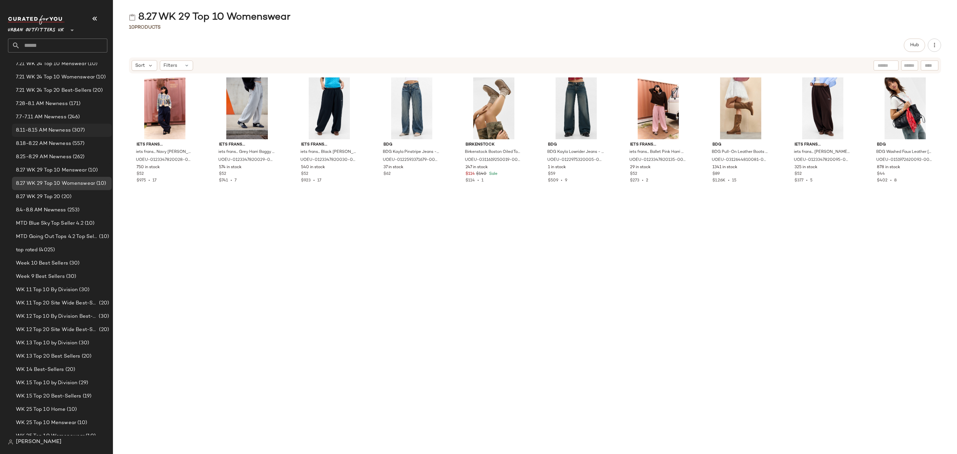
scroll to position [797, 0]
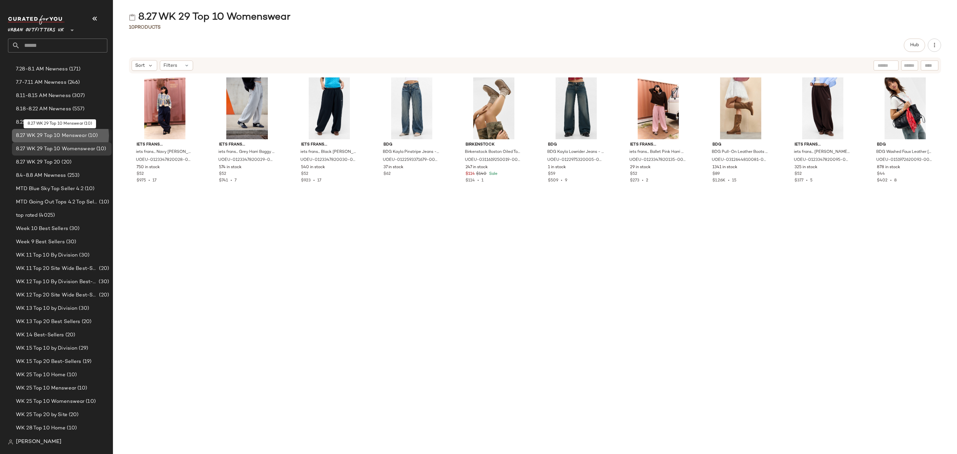
click at [79, 139] on span "8.27 WK 29 Top 10 Menswear" at bounding box center [51, 136] width 71 height 8
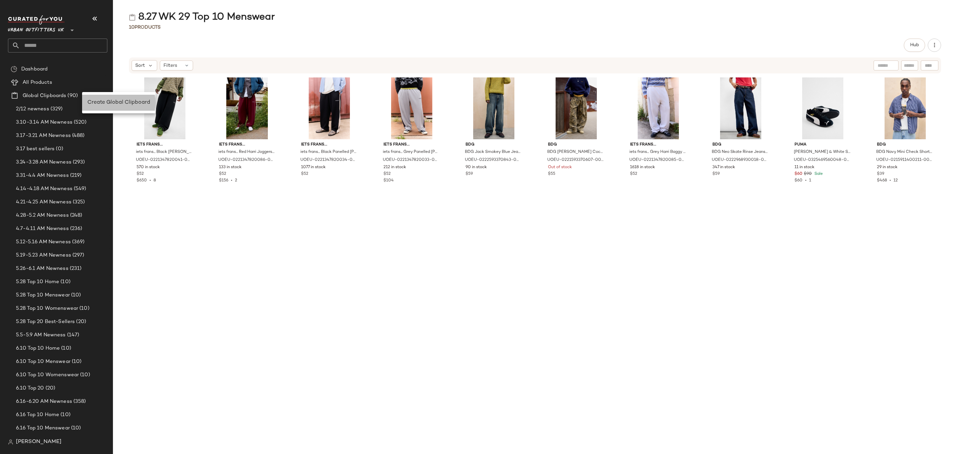
click at [91, 97] on div "Create Global Clipboard" at bounding box center [118, 103] width 73 height 16
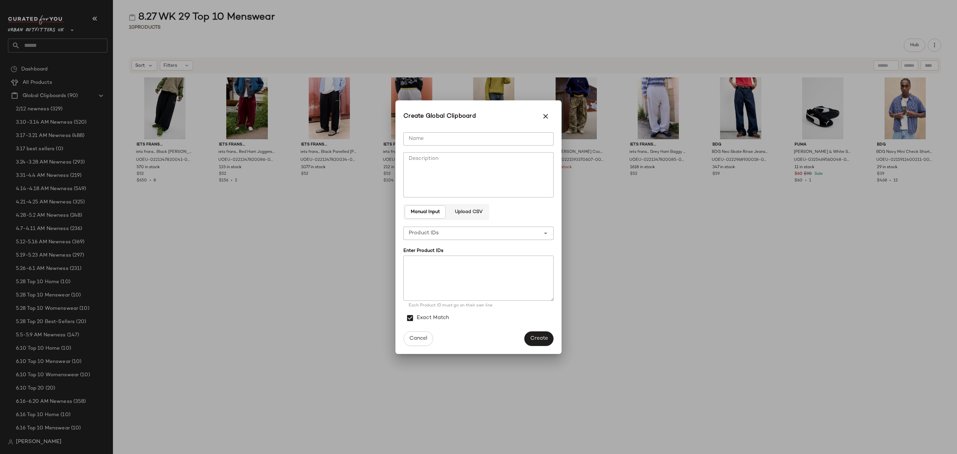
click at [493, 137] on input "Name" at bounding box center [478, 138] width 150 height 13
type input "**********"
click at [531, 287] on textarea at bounding box center [478, 277] width 150 height 45
paste textarea "**********"
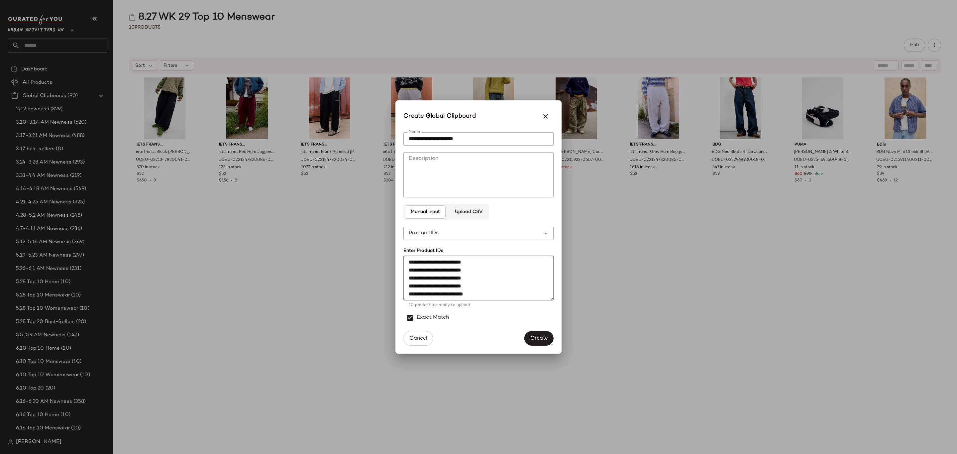
type textarea "**********"
click at [545, 345] on div "Cancel Create" at bounding box center [478, 340] width 166 height 27
click at [544, 336] on span "Create" at bounding box center [539, 338] width 18 height 6
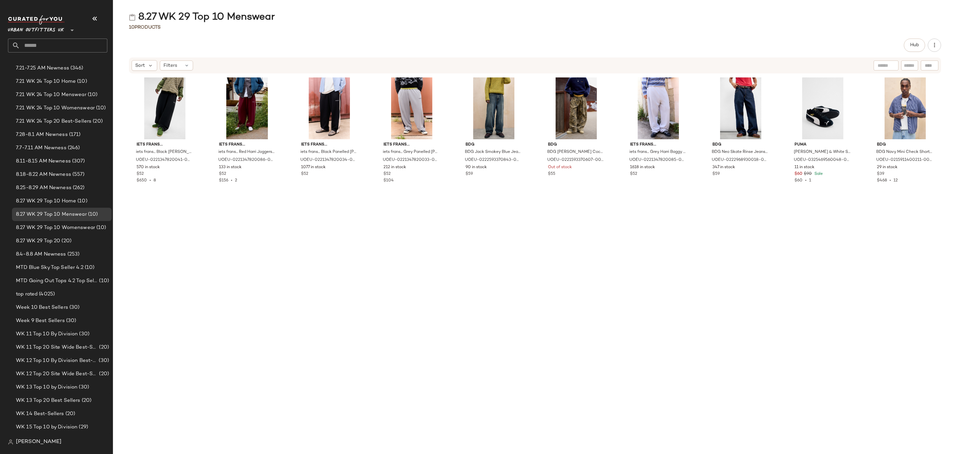
scroll to position [797, 0]
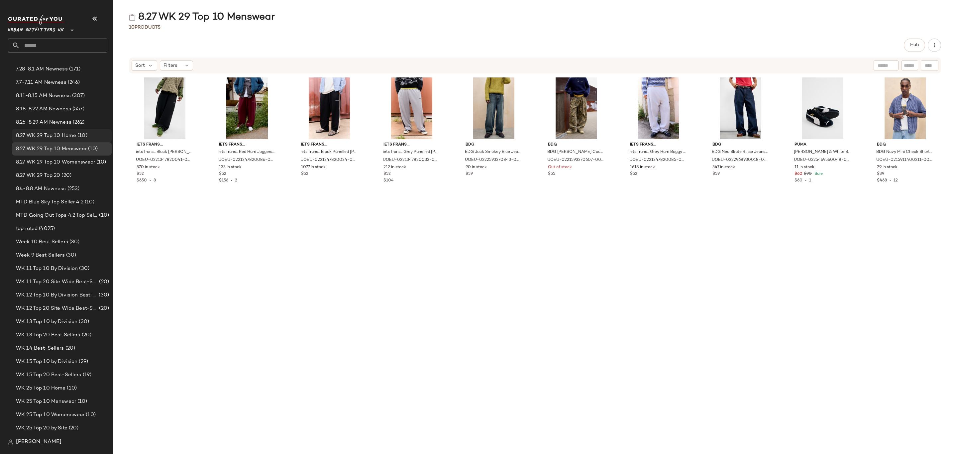
click at [74, 134] on span "8.27 WK 29 Top 10 Home" at bounding box center [46, 136] width 60 height 8
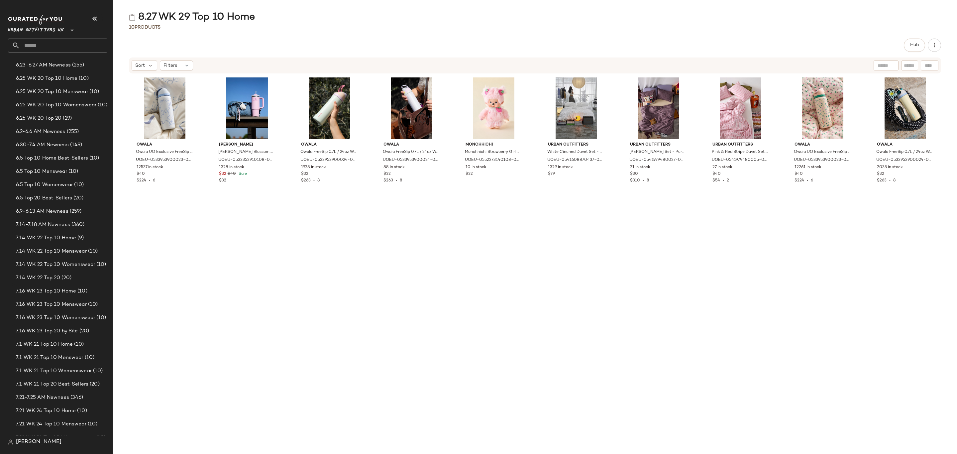
scroll to position [399, 0]
